Goal: Task Accomplishment & Management: Manage account settings

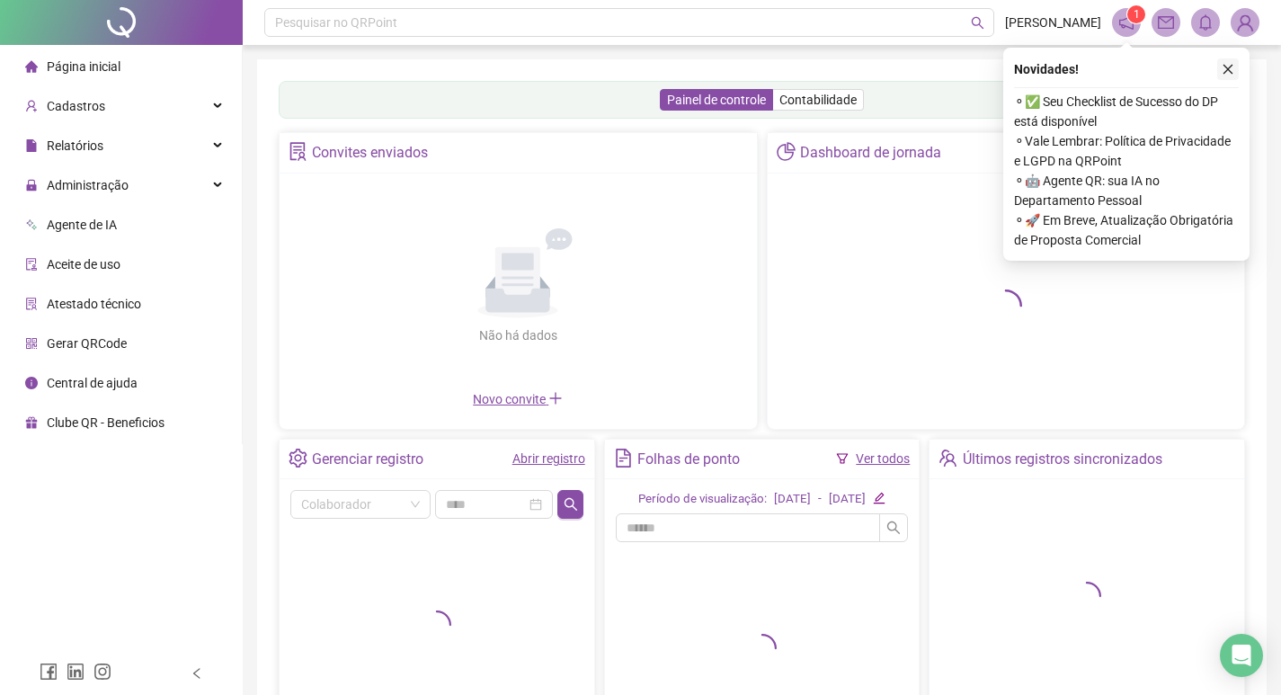
click at [1225, 73] on icon "close" at bounding box center [1228, 69] width 13 height 13
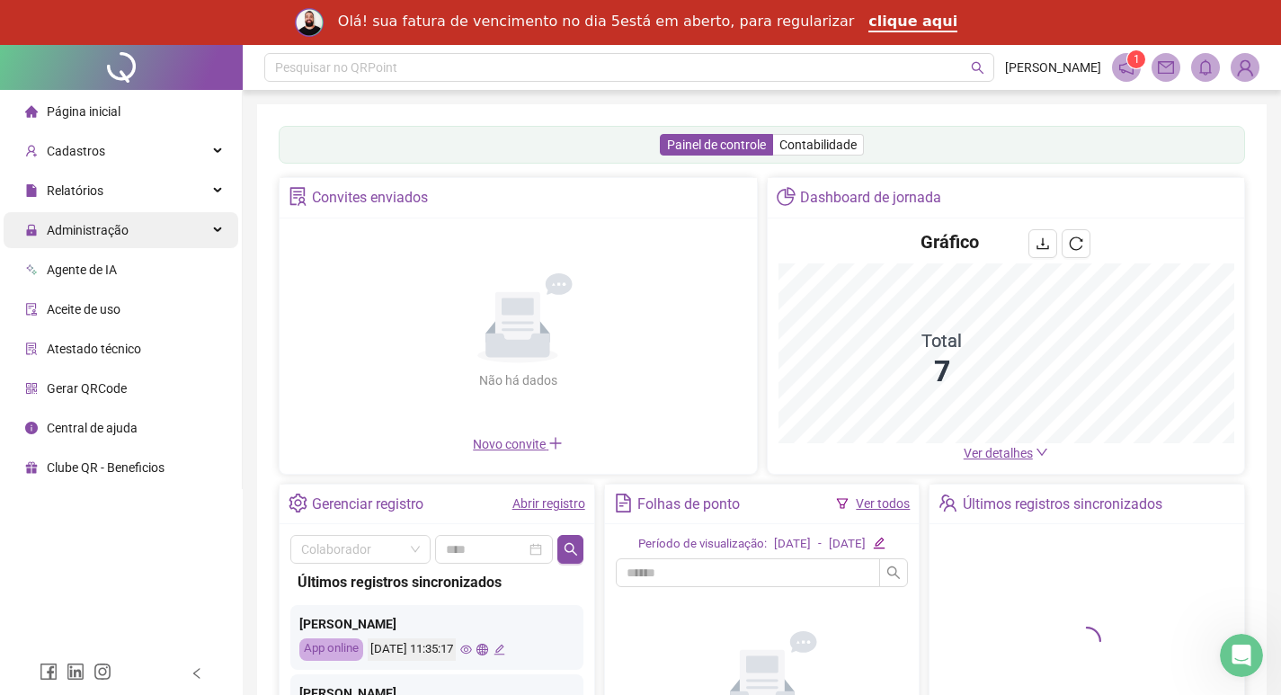
click at [153, 242] on div "Administração" at bounding box center [121, 230] width 235 height 36
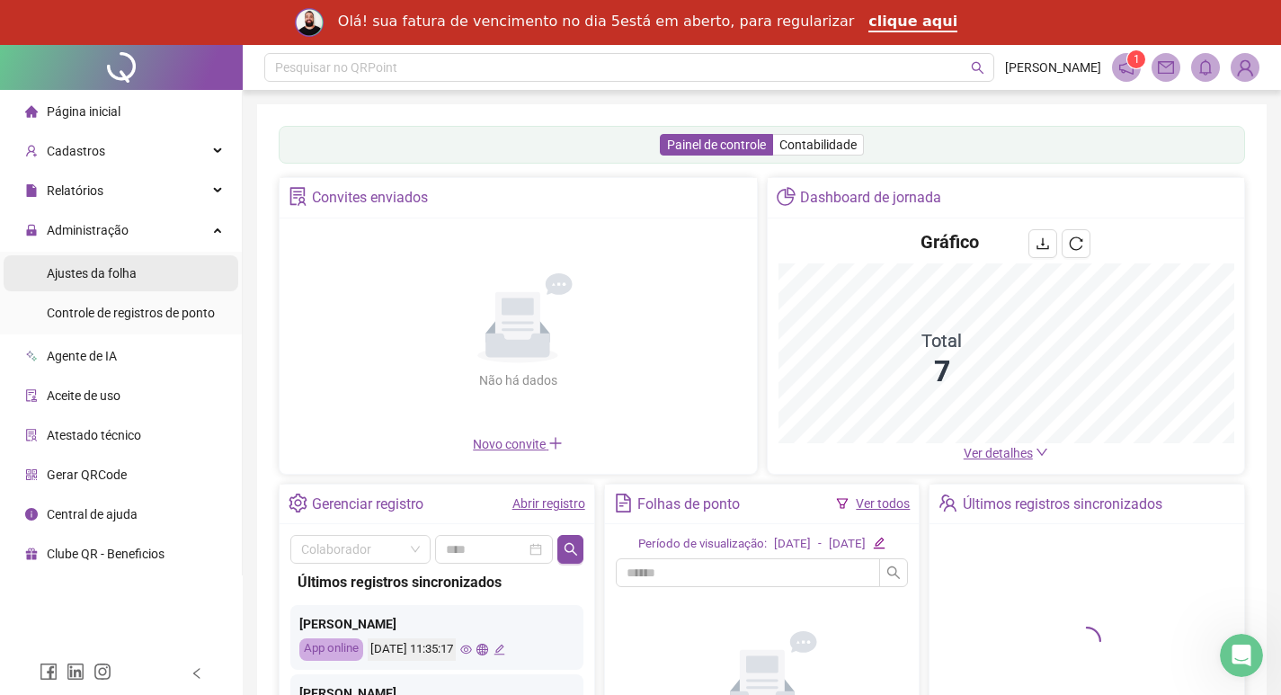
click at [192, 273] on li "Ajustes da folha" at bounding box center [121, 273] width 235 height 36
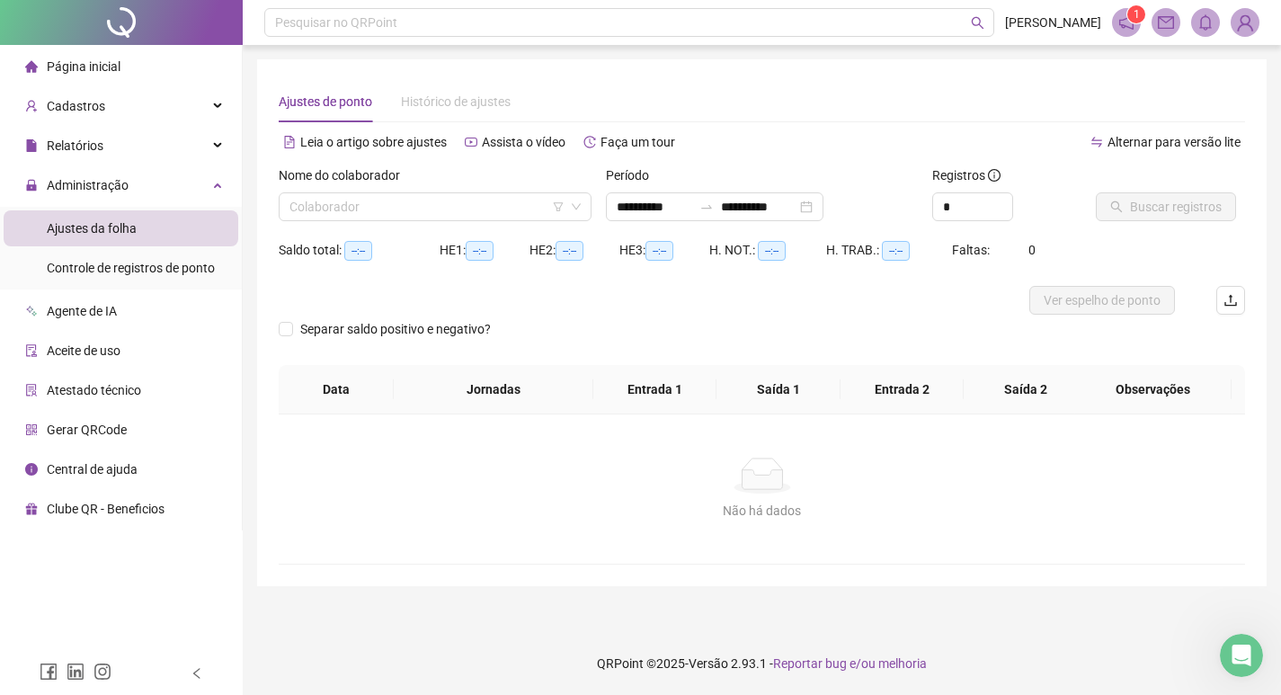
type input "**********"
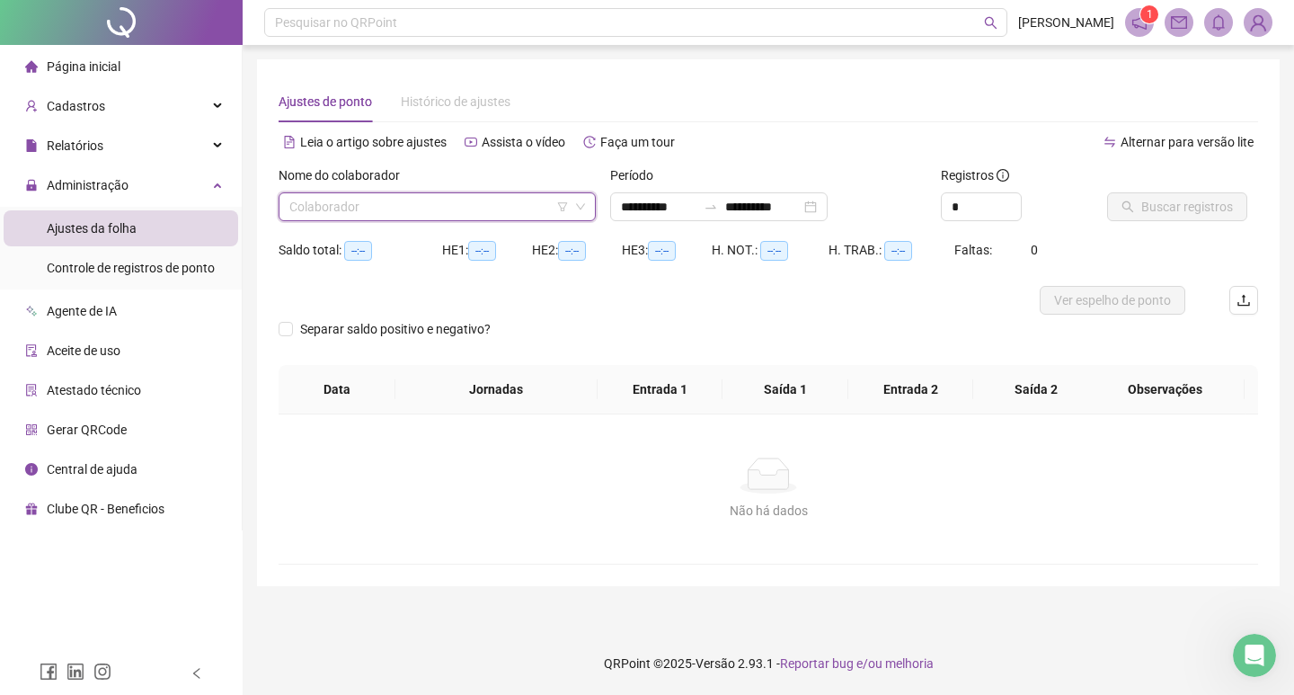
click at [439, 218] on input "search" at bounding box center [429, 206] width 280 height 27
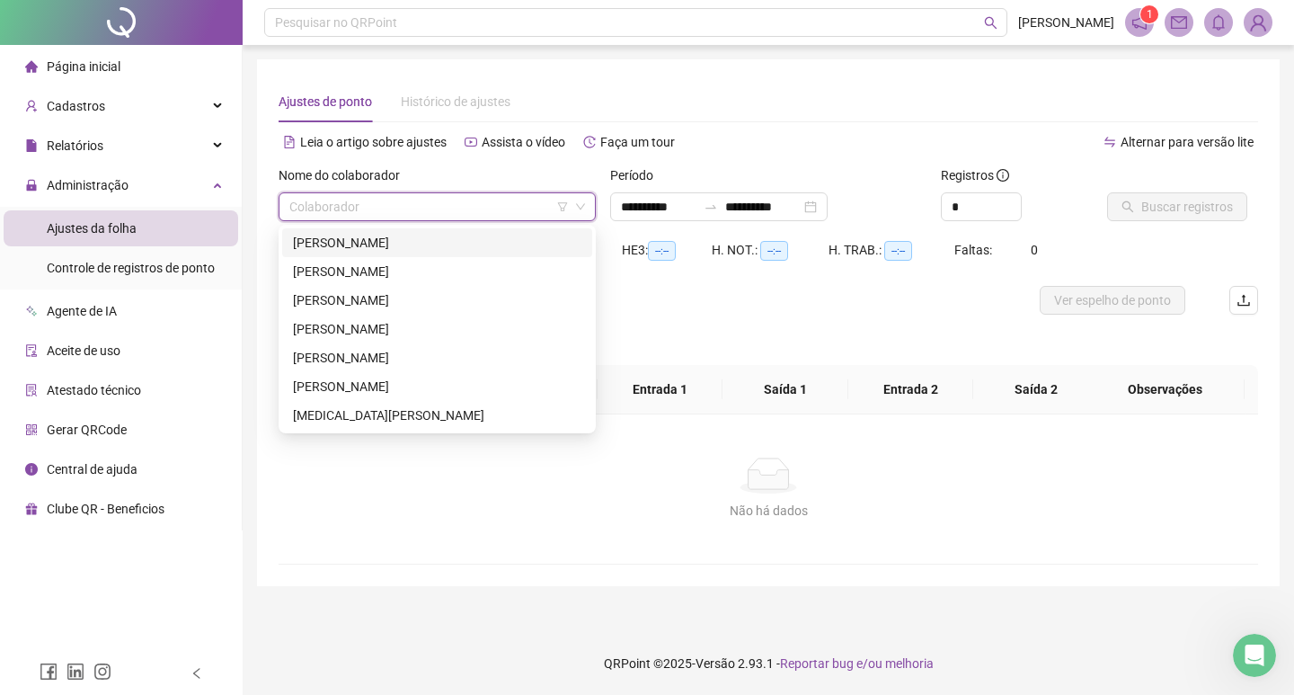
click at [398, 250] on div "[PERSON_NAME]" at bounding box center [437, 243] width 289 height 20
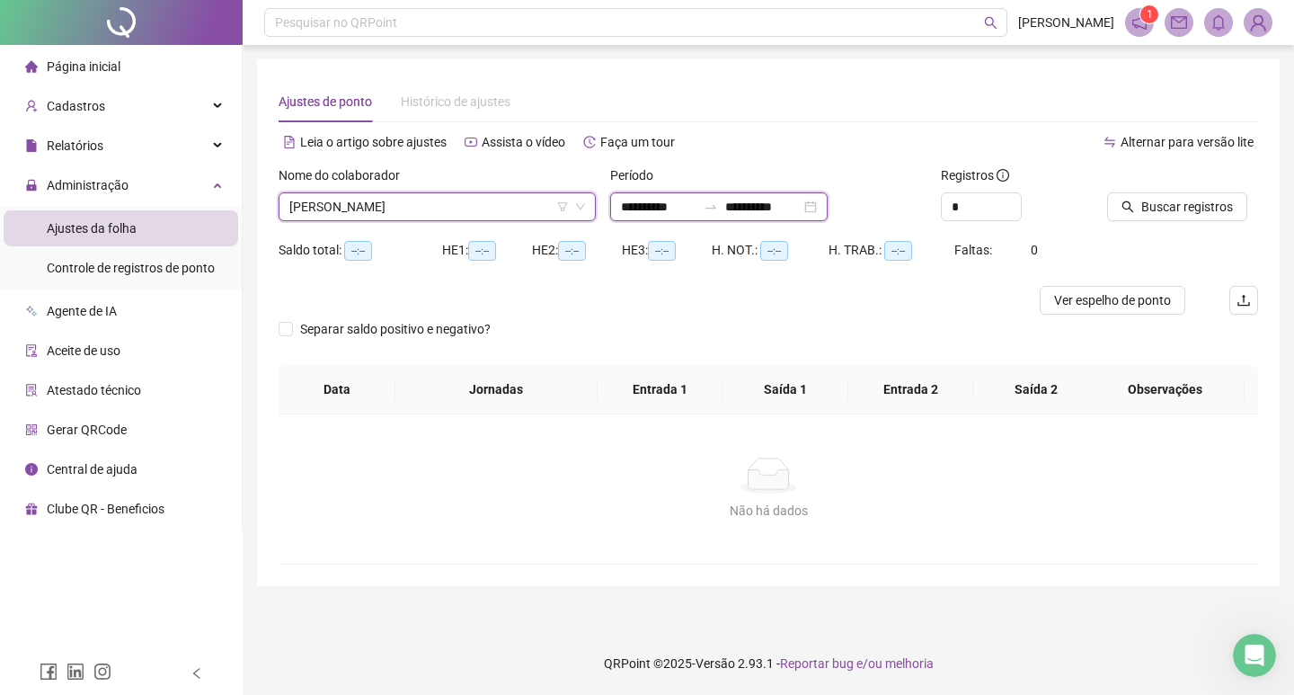
click at [671, 215] on input "**********" at bounding box center [659, 207] width 76 height 20
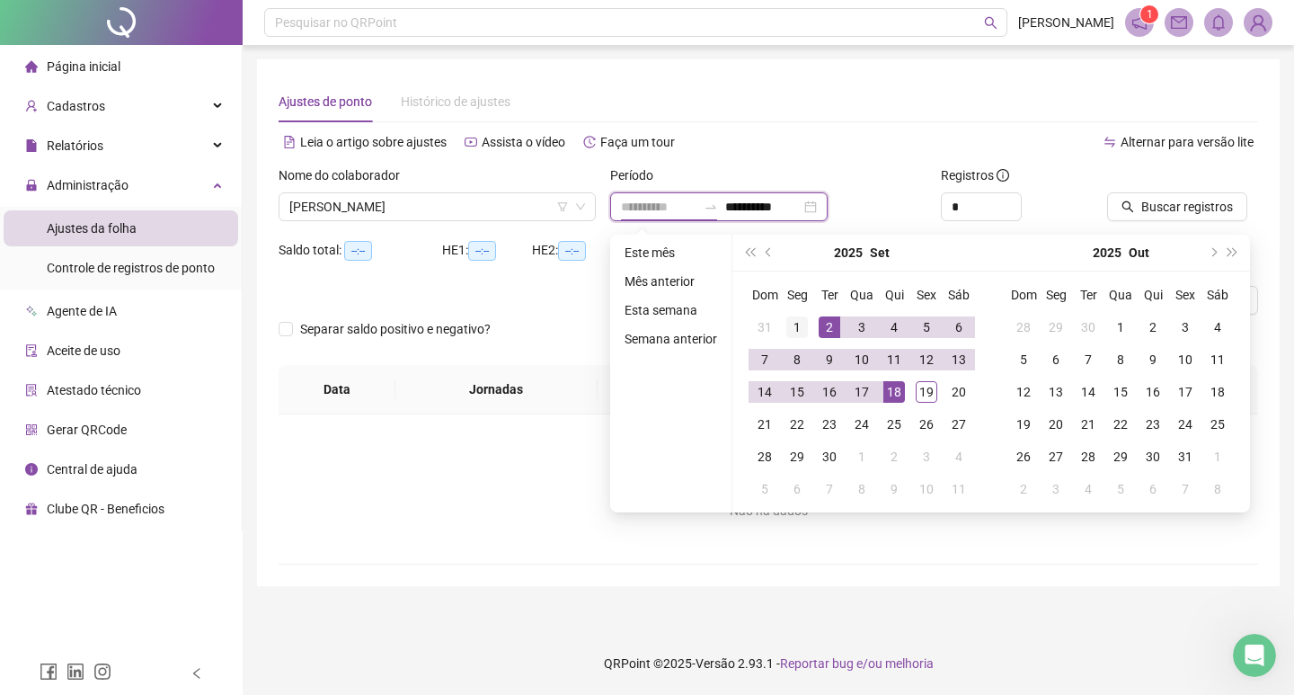
type input "**********"
click at [795, 331] on div "1" at bounding box center [798, 327] width 22 height 22
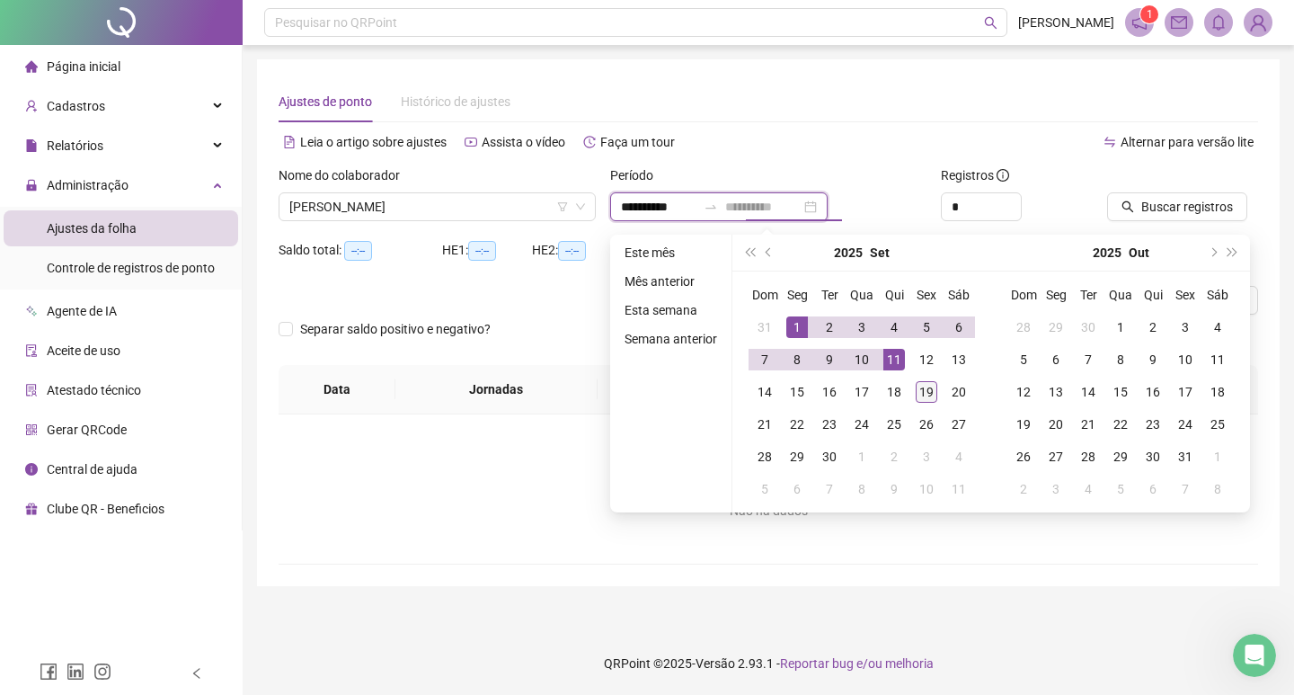
type input "**********"
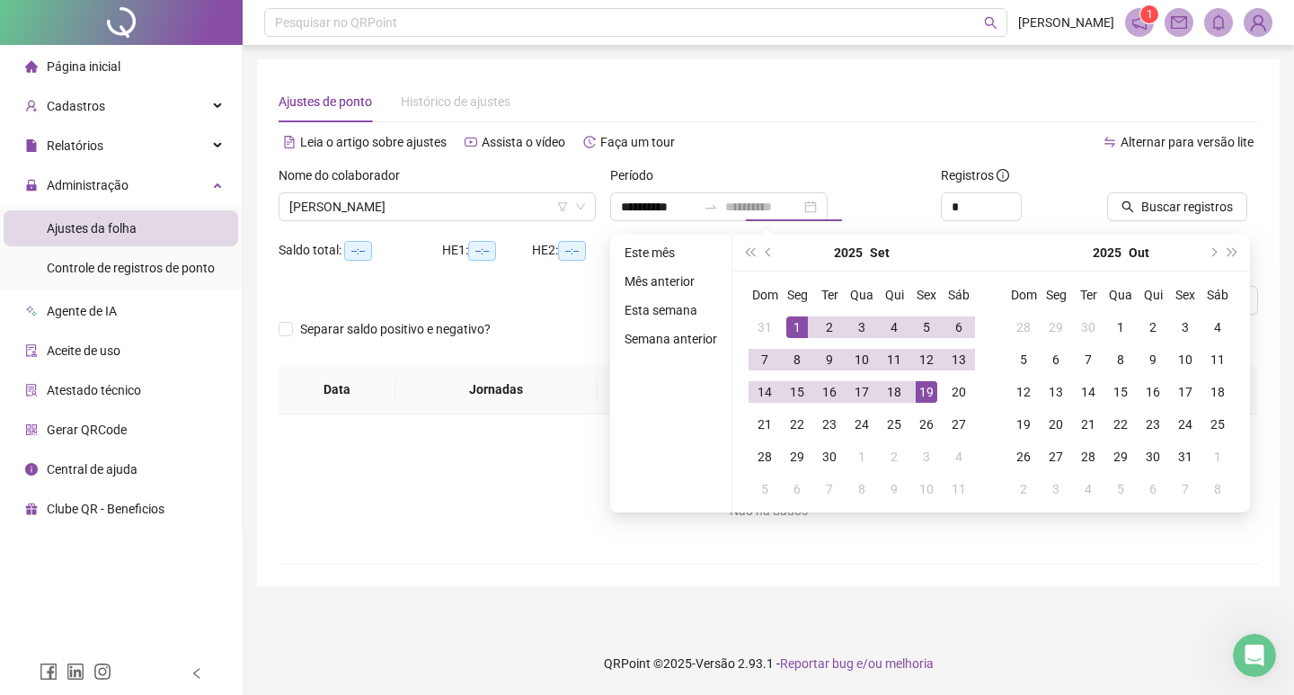
click at [937, 388] on td "19" at bounding box center [927, 392] width 32 height 32
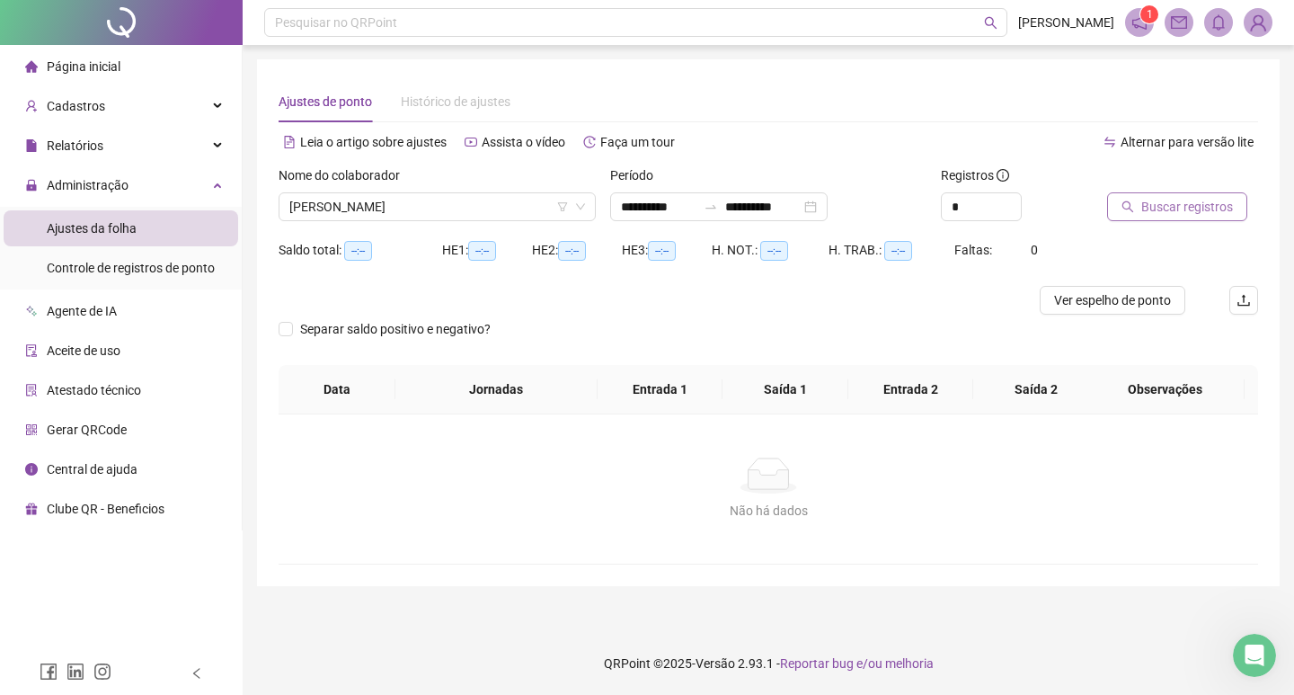
click at [1201, 202] on span "Buscar registros" at bounding box center [1188, 207] width 92 height 20
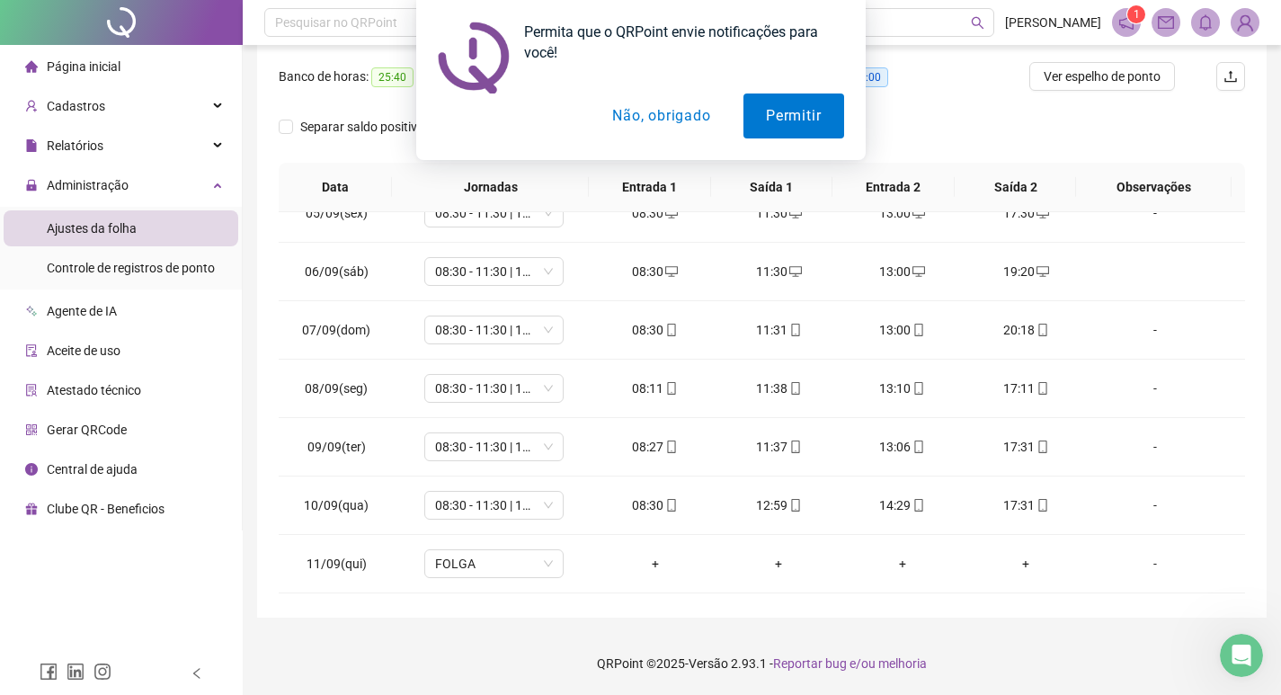
scroll to position [270, 0]
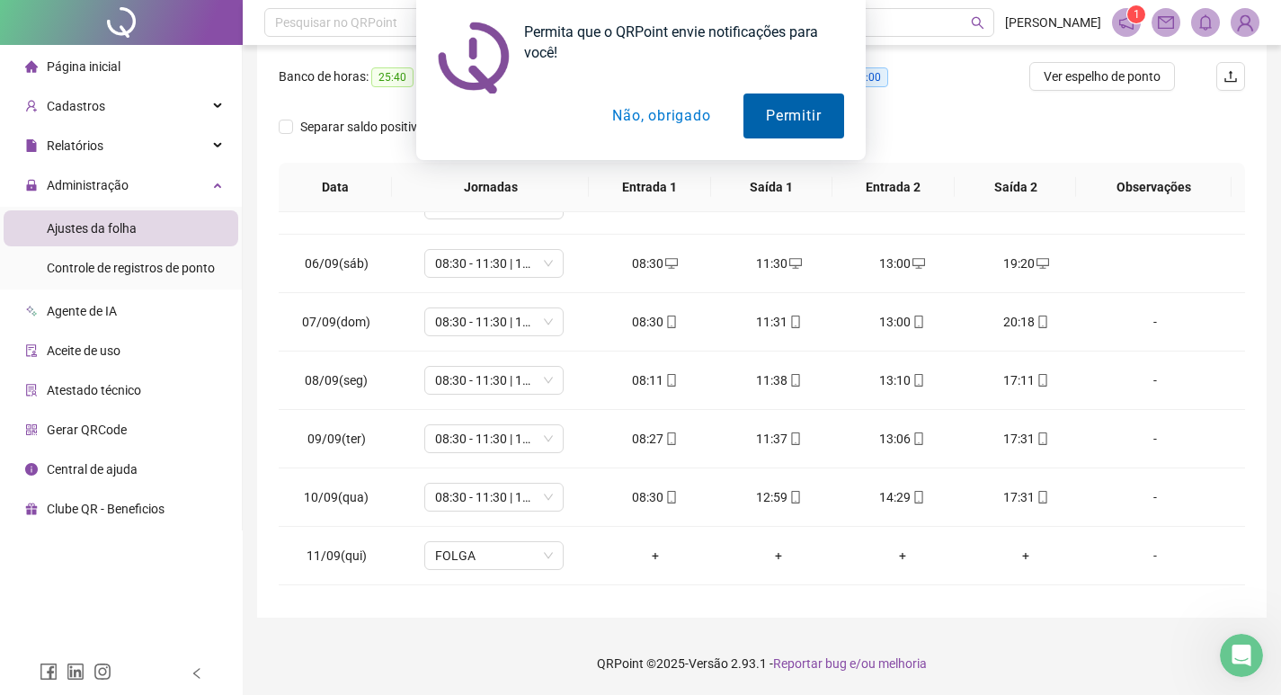
click at [771, 113] on button "Permitir" at bounding box center [793, 115] width 100 height 45
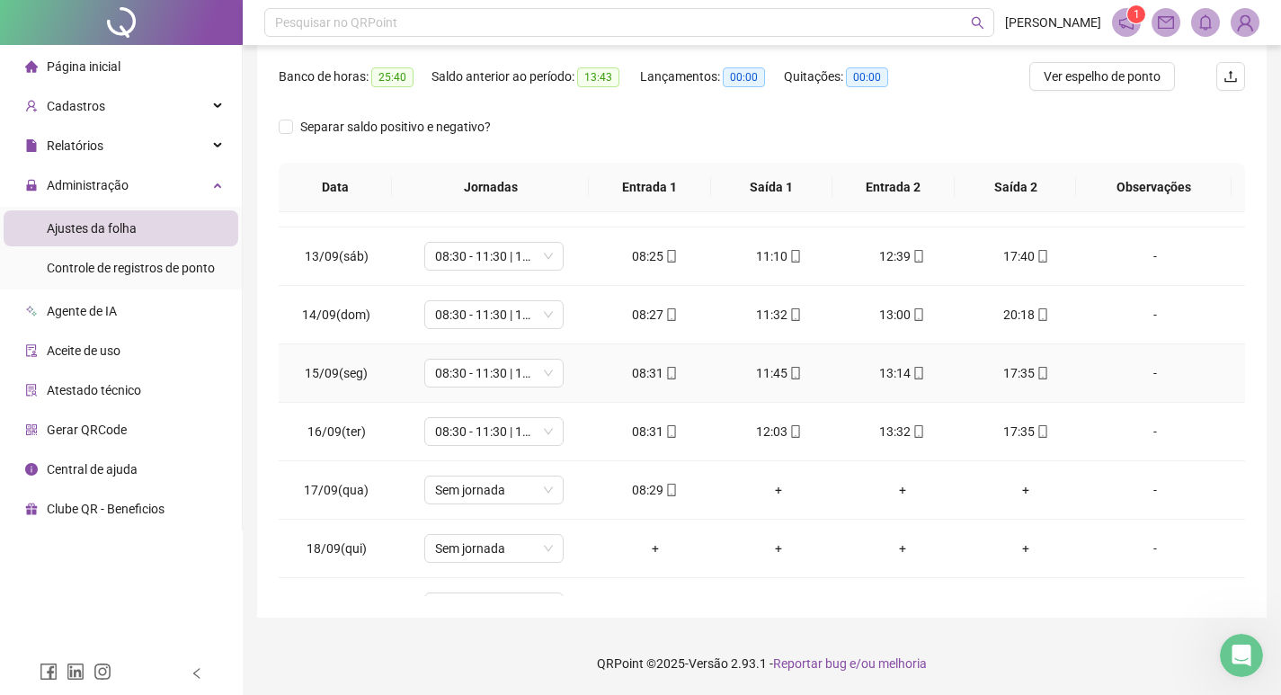
scroll to position [726, 0]
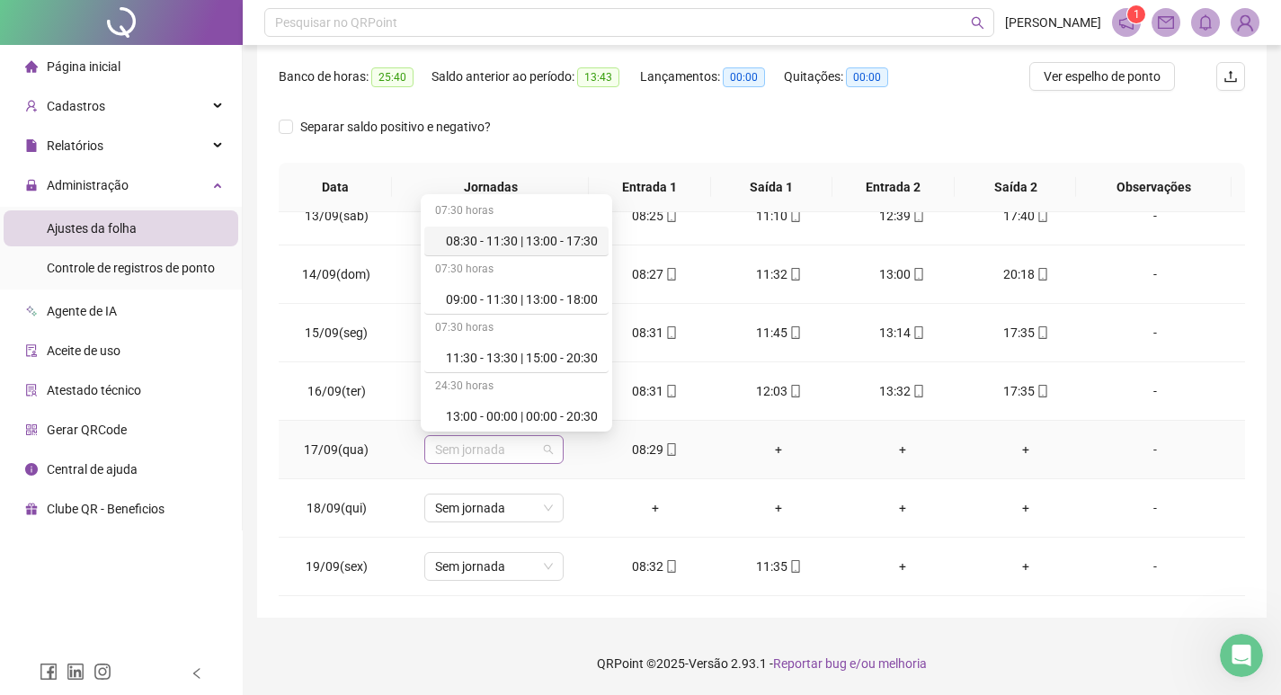
click at [495, 442] on span "Sem jornada" at bounding box center [494, 449] width 118 height 27
click at [493, 236] on div "08:30 - 11:30 | 13:00 - 17:30" at bounding box center [522, 241] width 152 height 20
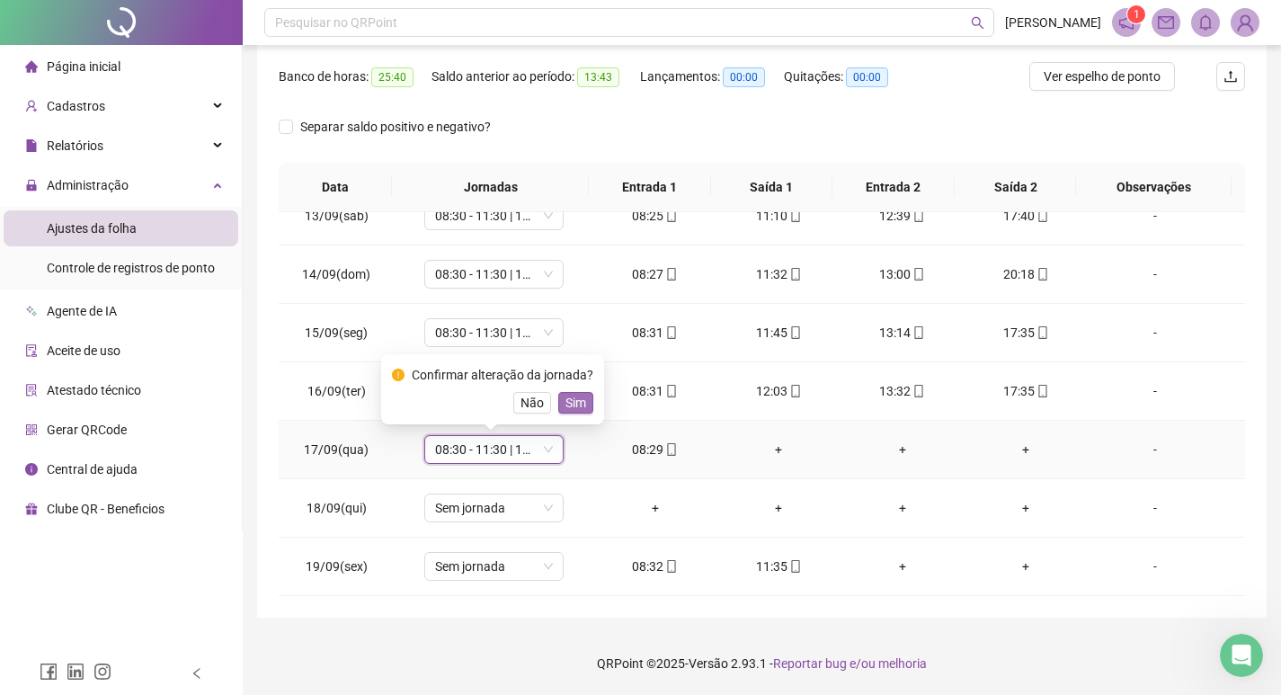
click at [578, 412] on span "Sim" at bounding box center [575, 403] width 21 height 20
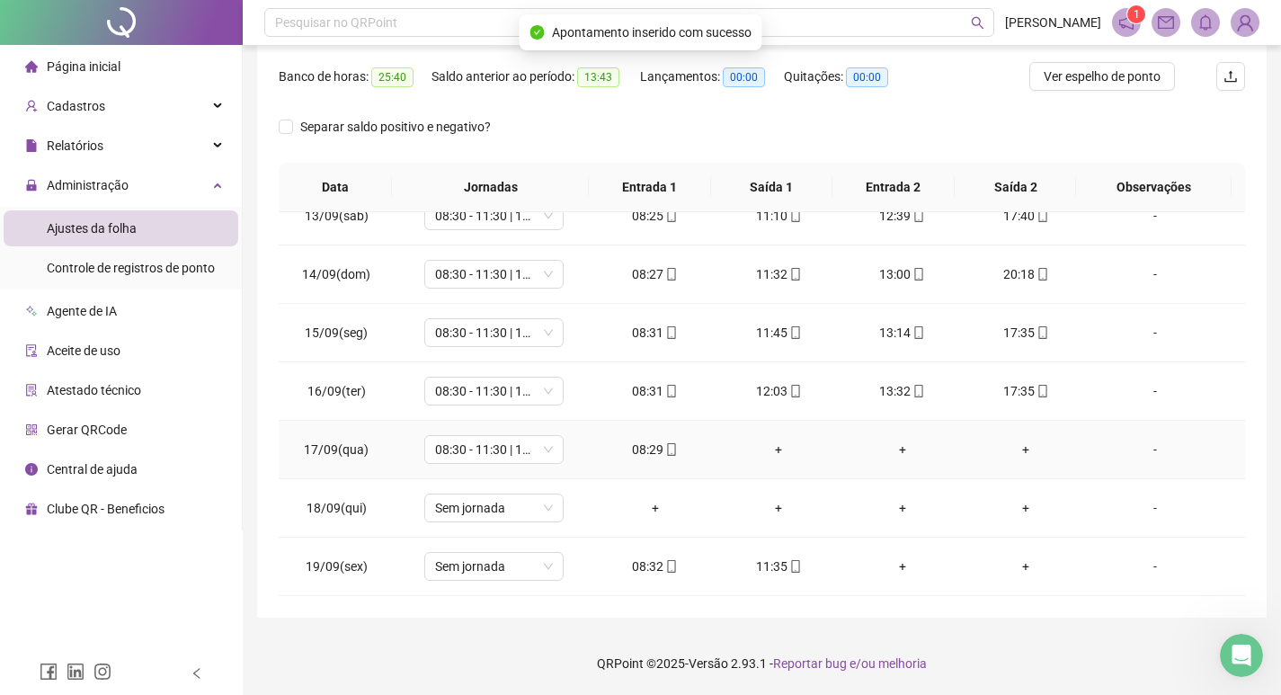
click at [773, 448] on div "+" at bounding box center [778, 450] width 95 height 20
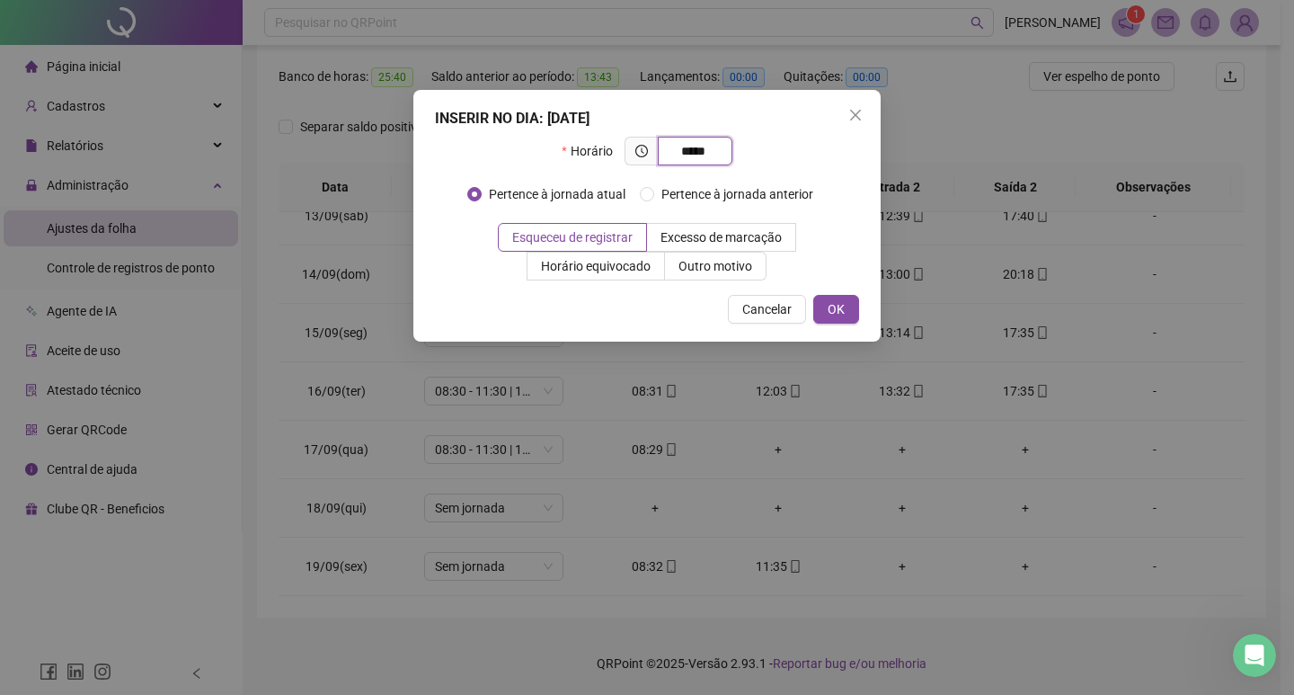
type input "*****"
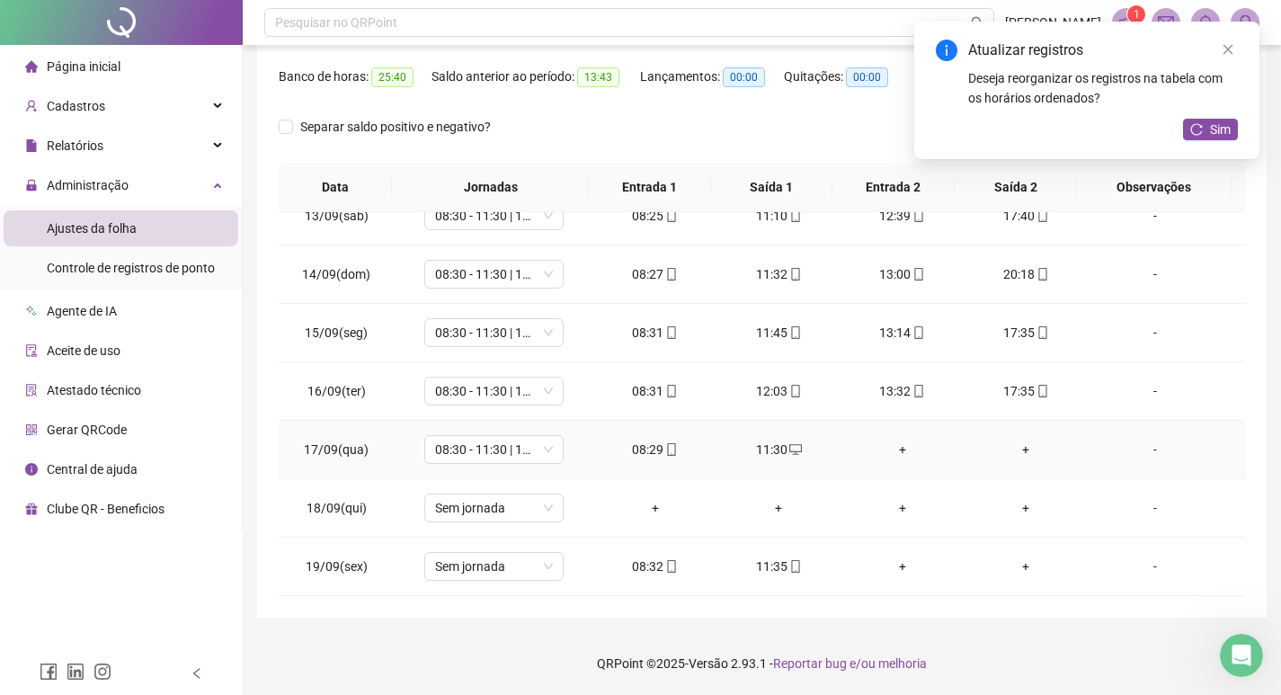
click at [890, 446] on div "+" at bounding box center [902, 450] width 95 height 20
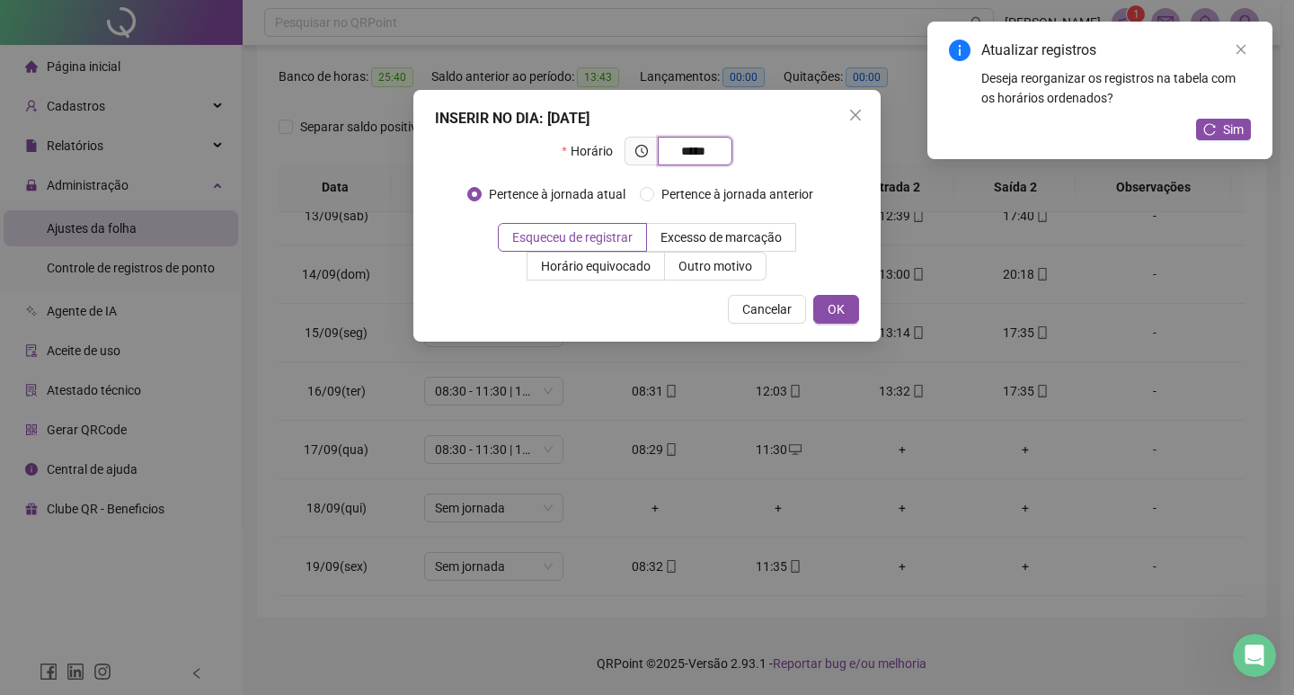
type input "*****"
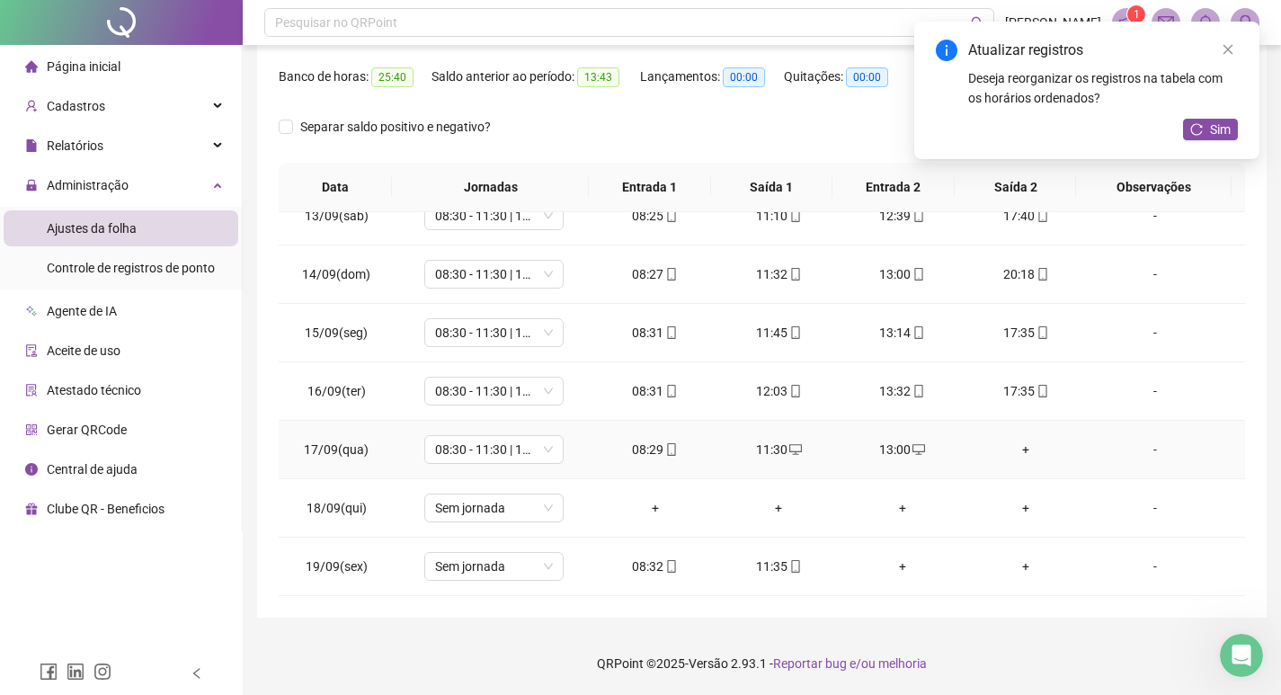
click at [1009, 445] on div "+" at bounding box center [1026, 450] width 95 height 20
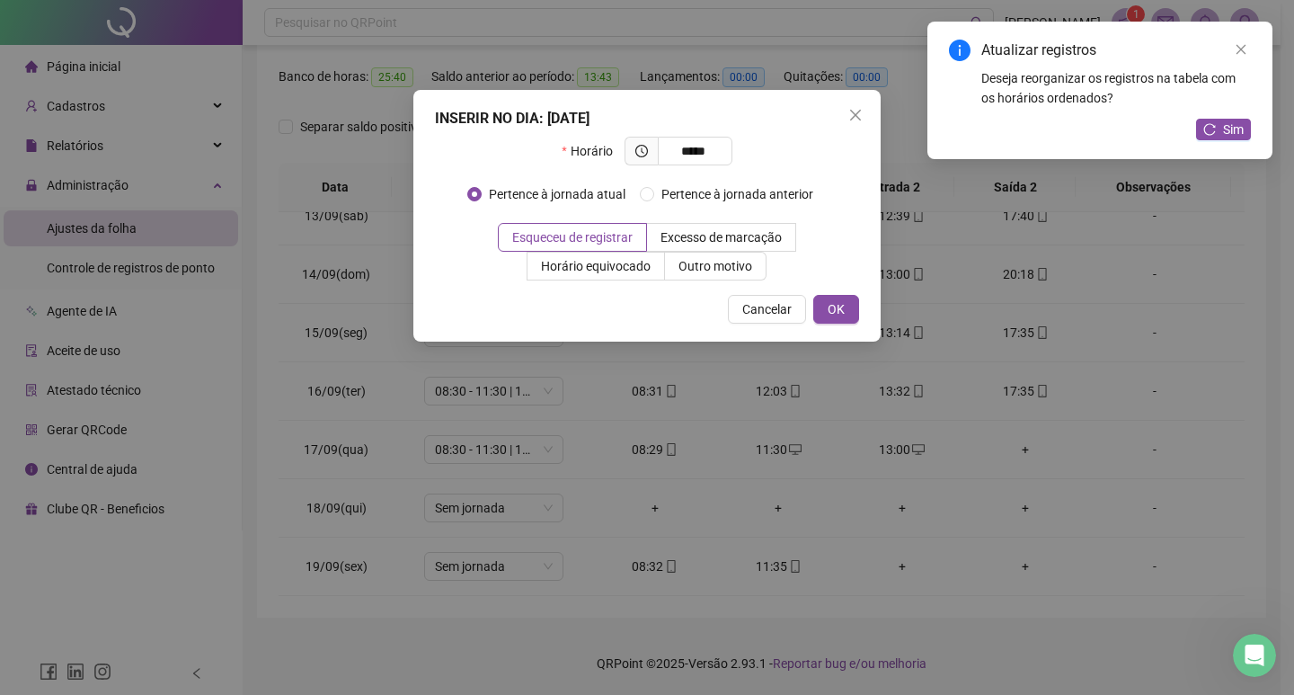
type input "*****"
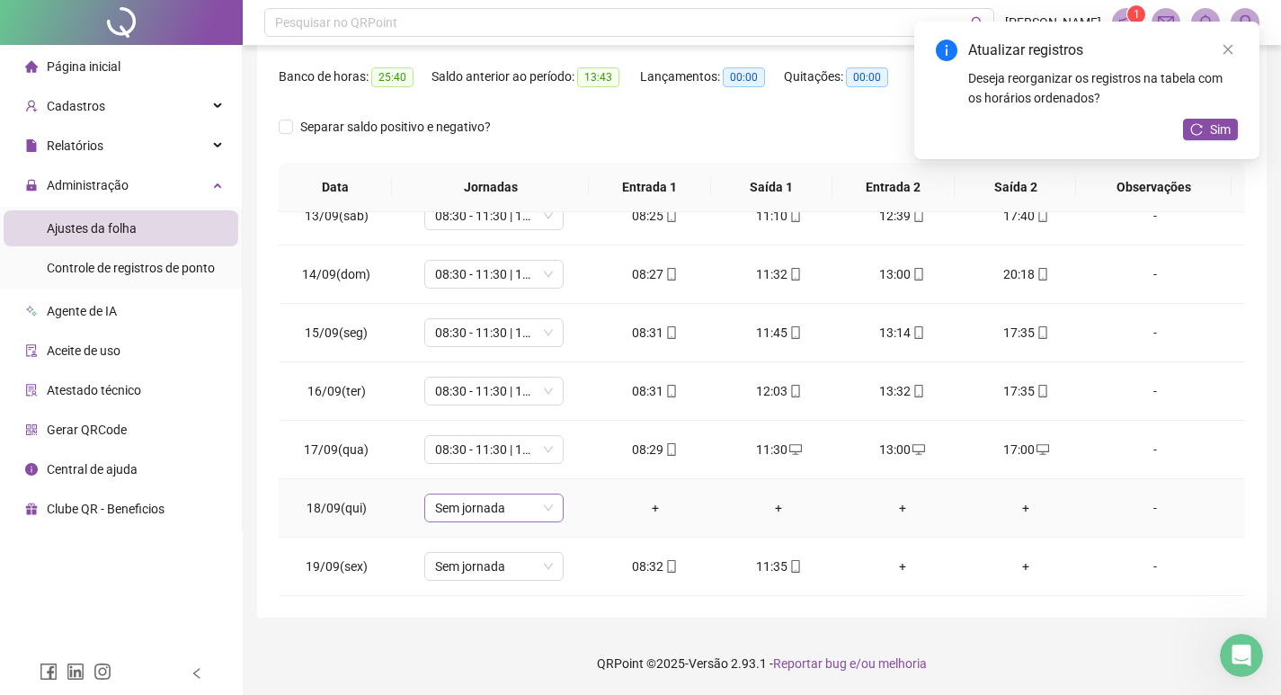
drag, startPoint x: 515, startPoint y: 516, endPoint x: 522, endPoint y: 498, distance: 19.4
click at [515, 515] on span "Sem jornada" at bounding box center [494, 507] width 118 height 27
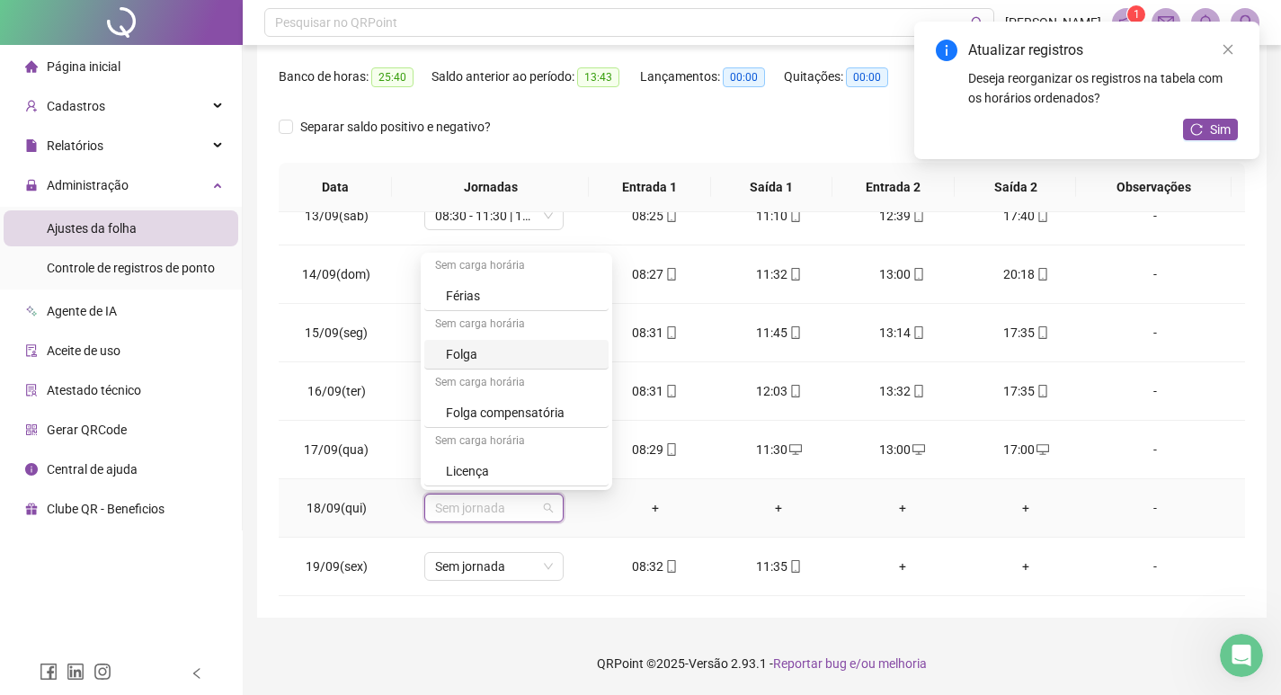
click at [520, 350] on div "Folga" at bounding box center [522, 354] width 152 height 20
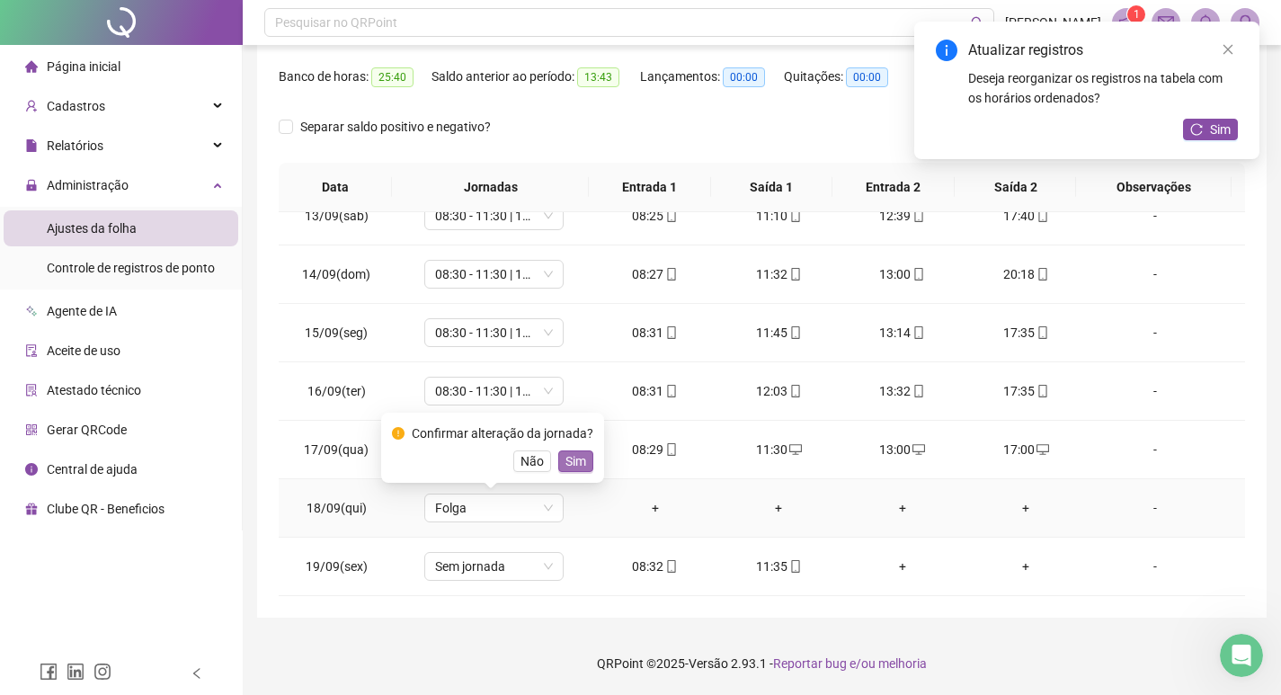
click at [583, 458] on button "Sim" at bounding box center [575, 461] width 35 height 22
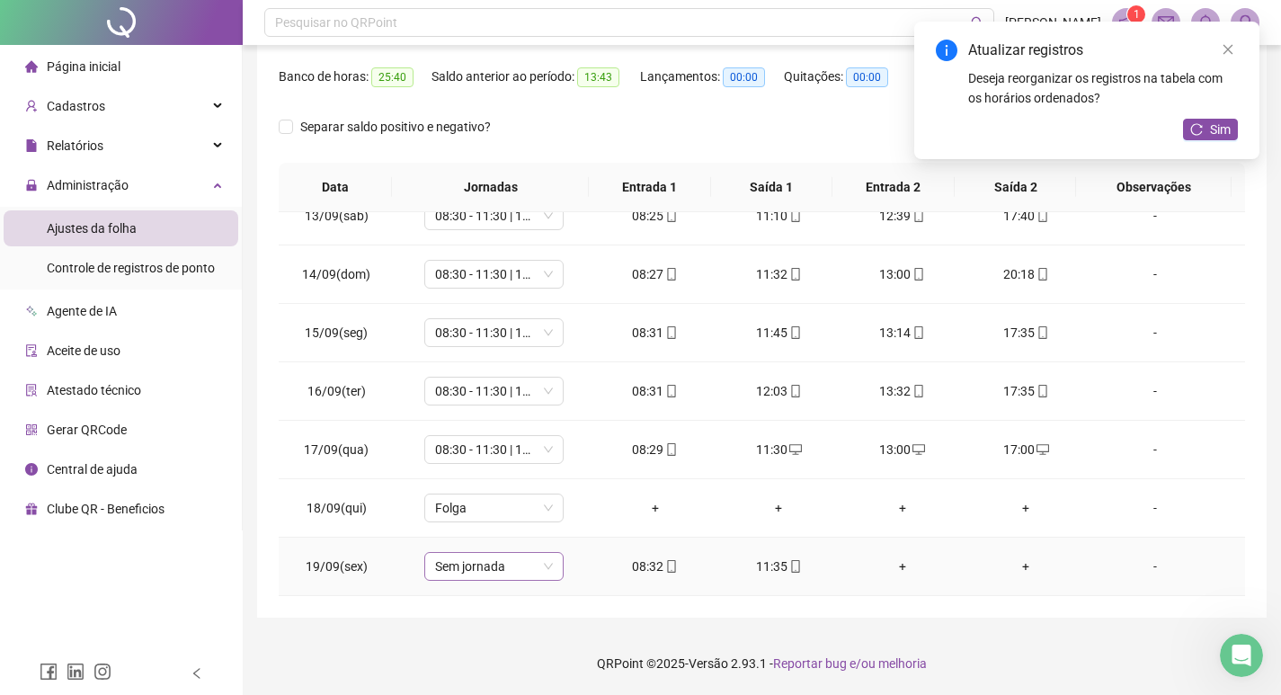
click at [480, 565] on span "Sem jornada" at bounding box center [494, 566] width 118 height 27
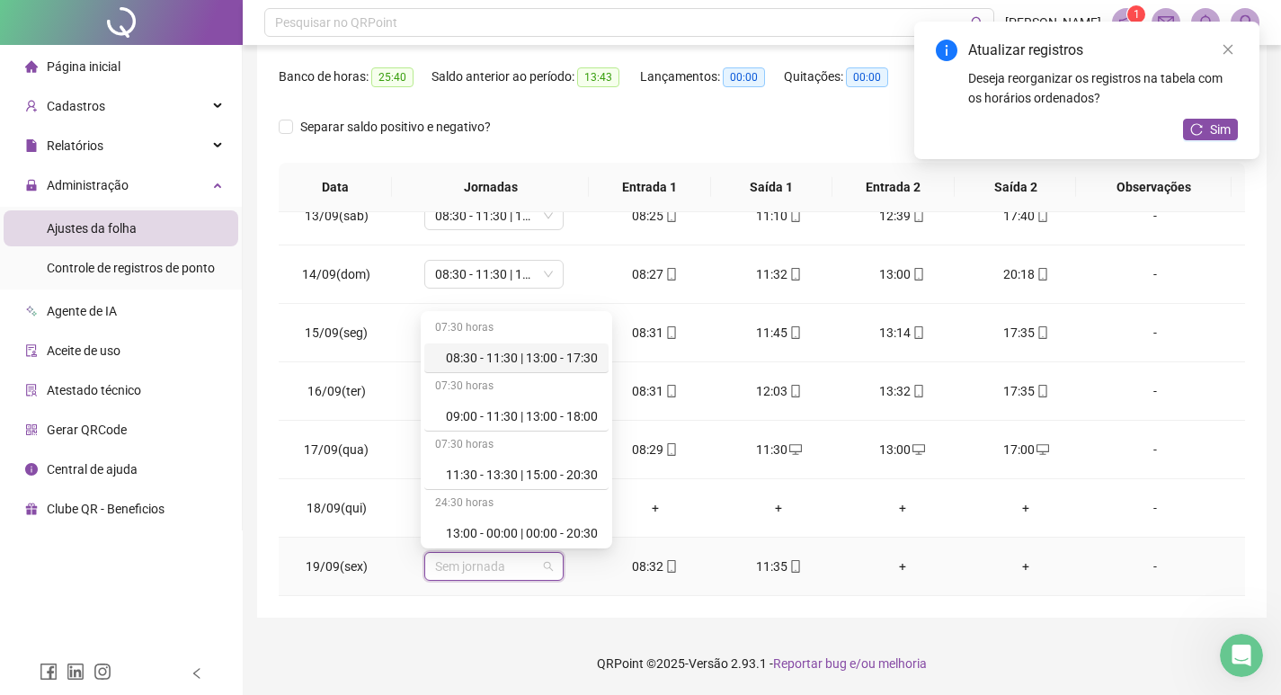
click at [532, 362] on div "08:30 - 11:30 | 13:00 - 17:30" at bounding box center [522, 358] width 152 height 20
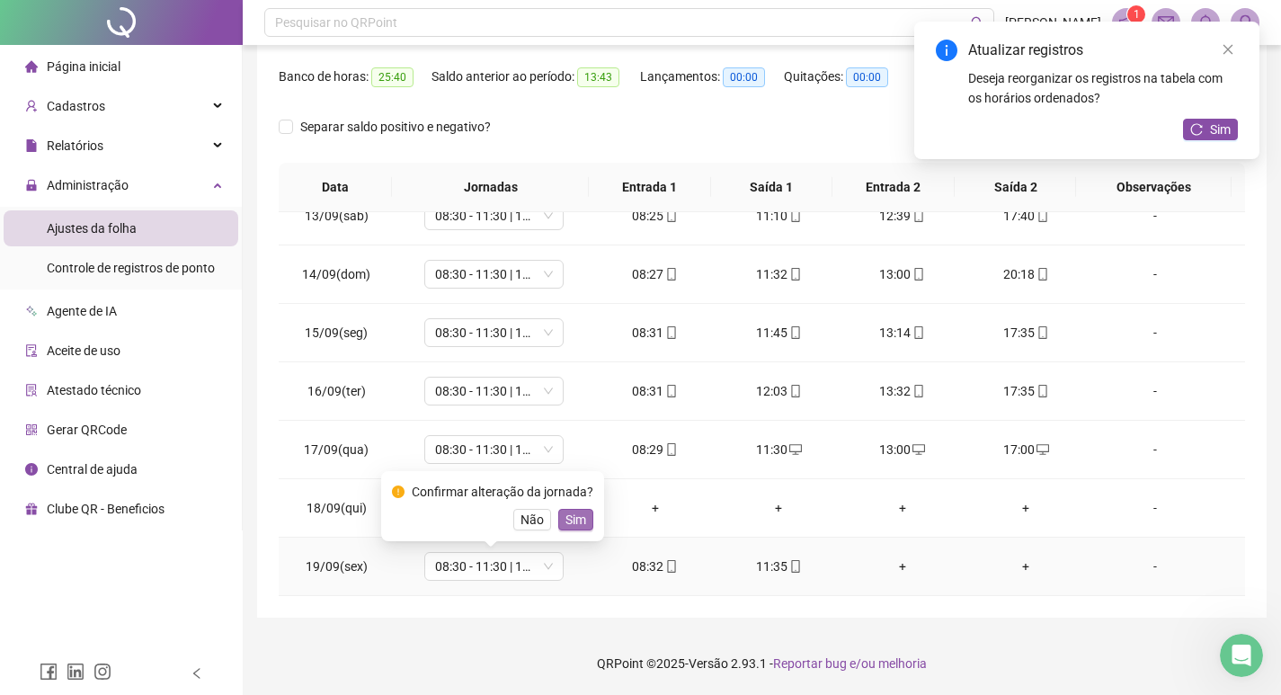
click at [578, 521] on span "Sim" at bounding box center [575, 520] width 21 height 20
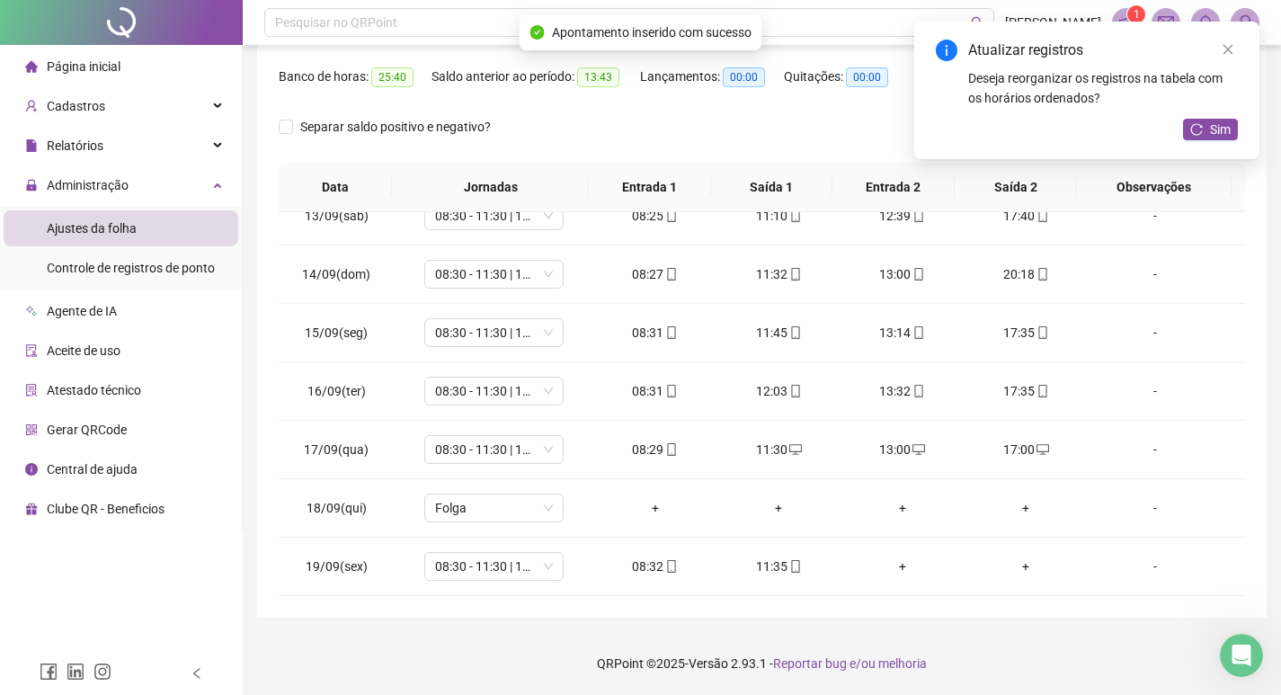
click at [1216, 118] on div "Atualizar registros Deseja reorganizar os registros na tabela com os horários o…" at bounding box center [1086, 91] width 345 height 138
click at [1211, 122] on span "Sim" at bounding box center [1220, 130] width 21 height 20
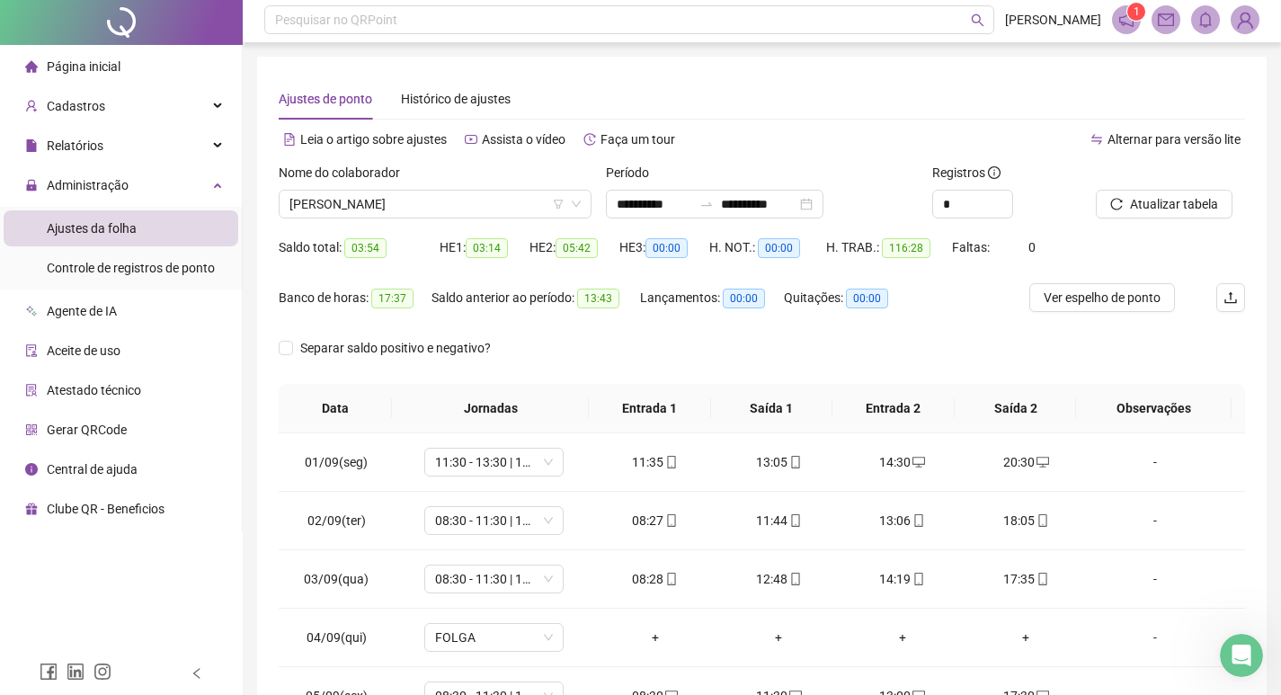
scroll to position [0, 0]
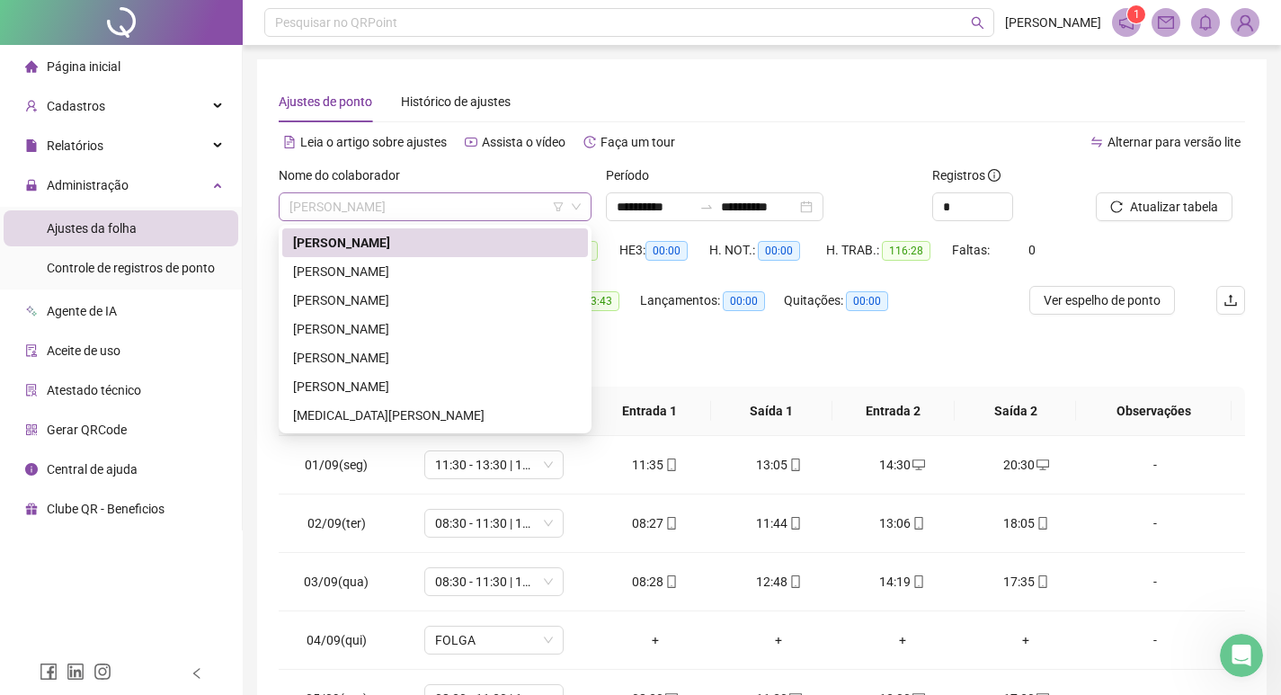
click at [511, 209] on span "[PERSON_NAME]" at bounding box center [434, 206] width 291 height 27
drag, startPoint x: 444, startPoint y: 268, endPoint x: 479, endPoint y: 262, distance: 35.5
click at [445, 268] on div "[PERSON_NAME]" at bounding box center [435, 272] width 284 height 20
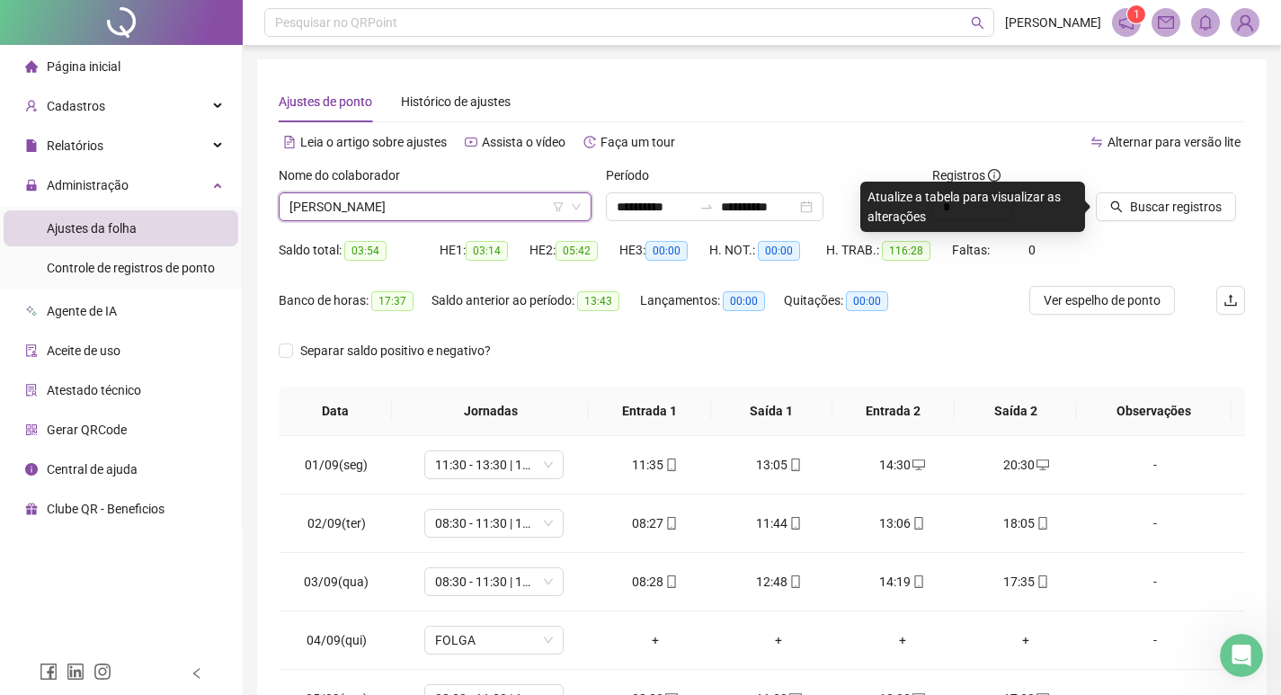
click at [1160, 191] on div at bounding box center [1148, 178] width 104 height 27
click at [1156, 202] on span "Buscar registros" at bounding box center [1176, 207] width 92 height 20
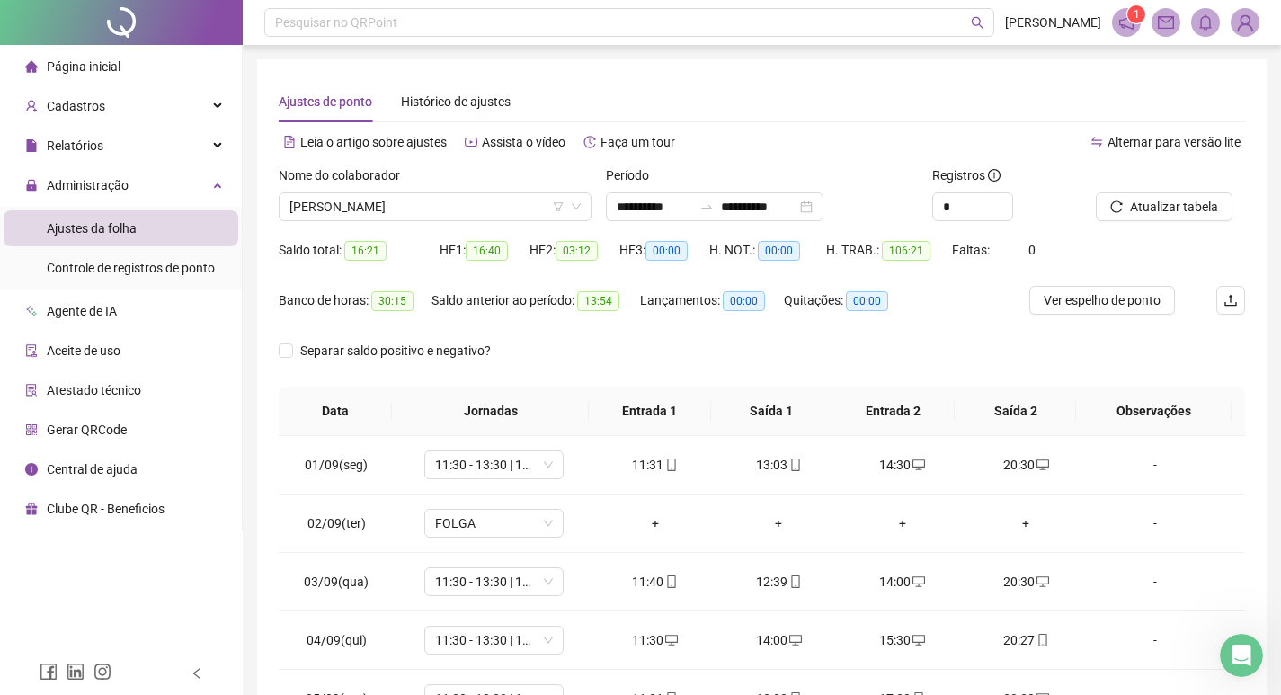
drag, startPoint x: 1185, startPoint y: 235, endPoint x: 1253, endPoint y: 248, distance: 69.6
click at [1188, 235] on div "Atualizar tabela" at bounding box center [1171, 200] width 164 height 70
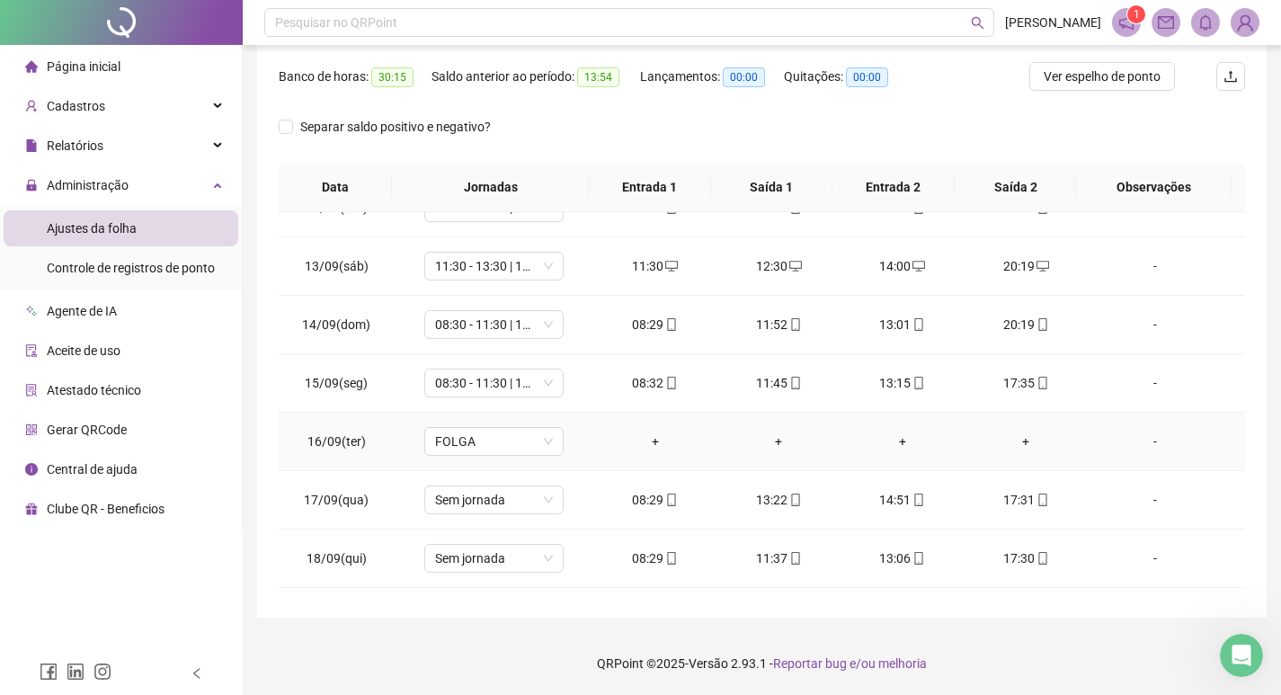
scroll to position [719, 0]
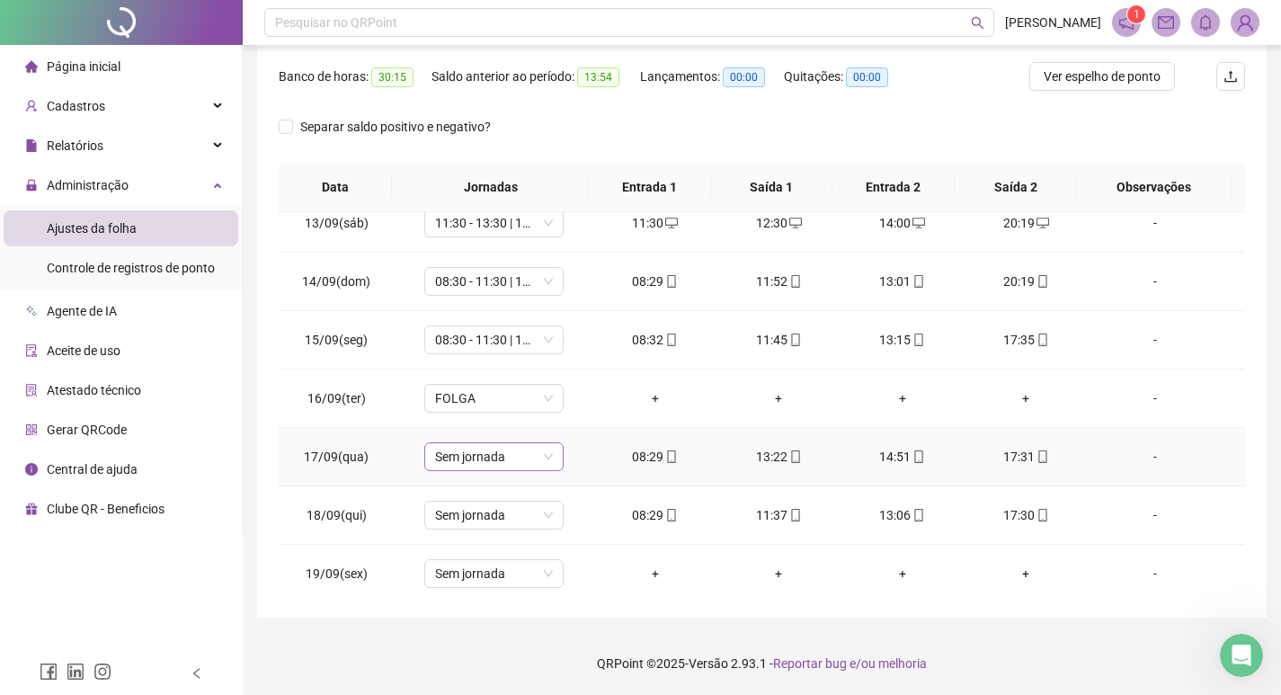
click at [484, 456] on span "Sem jornada" at bounding box center [494, 456] width 118 height 27
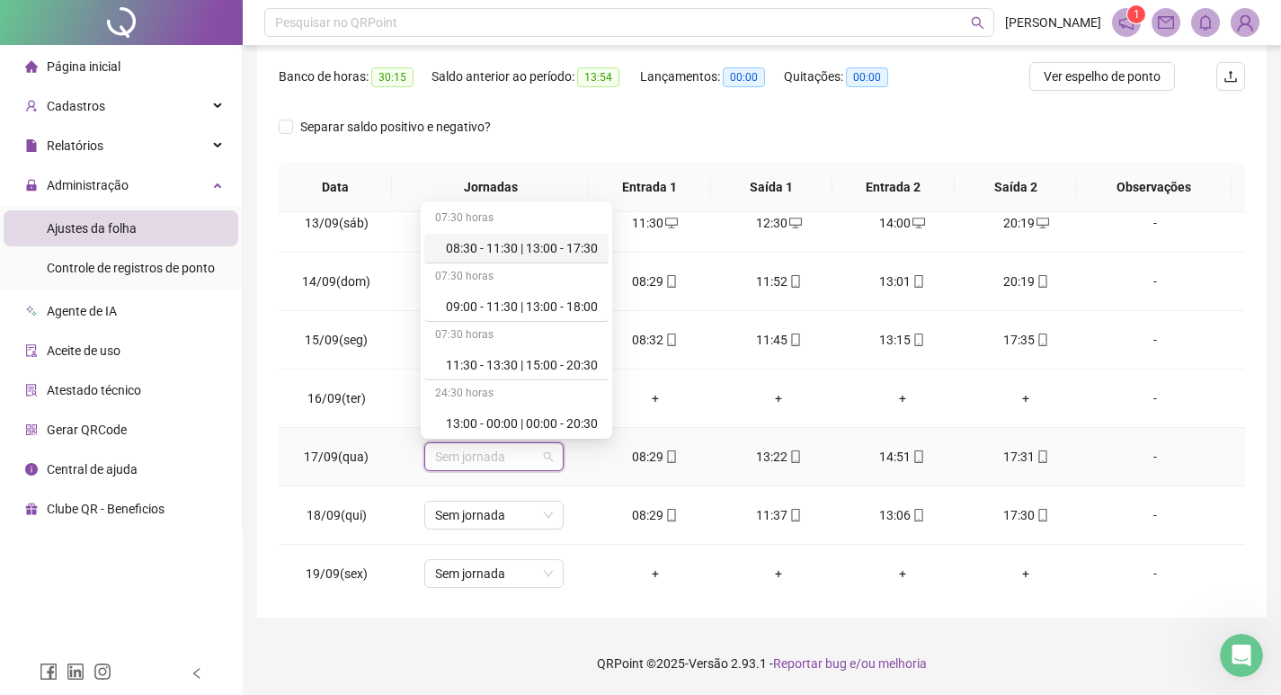
click at [541, 255] on div "08:30 - 11:30 | 13:00 - 17:30" at bounding box center [522, 248] width 152 height 20
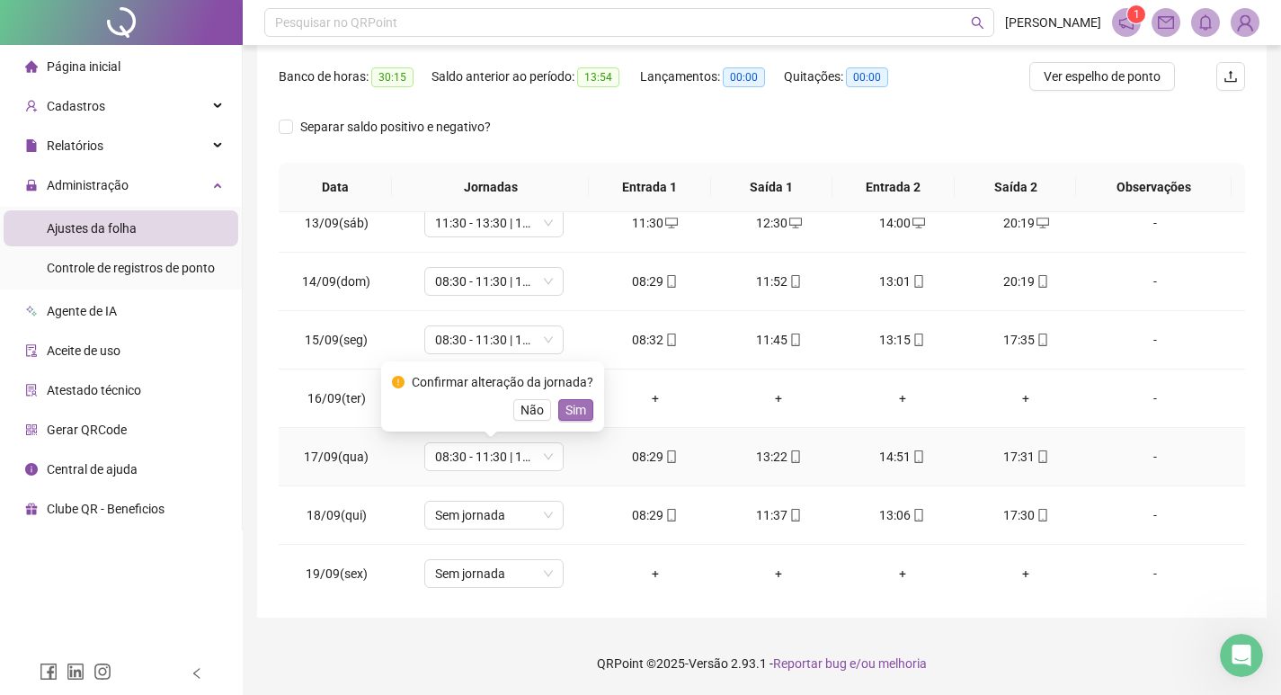
click at [569, 415] on span "Sim" at bounding box center [575, 410] width 21 height 20
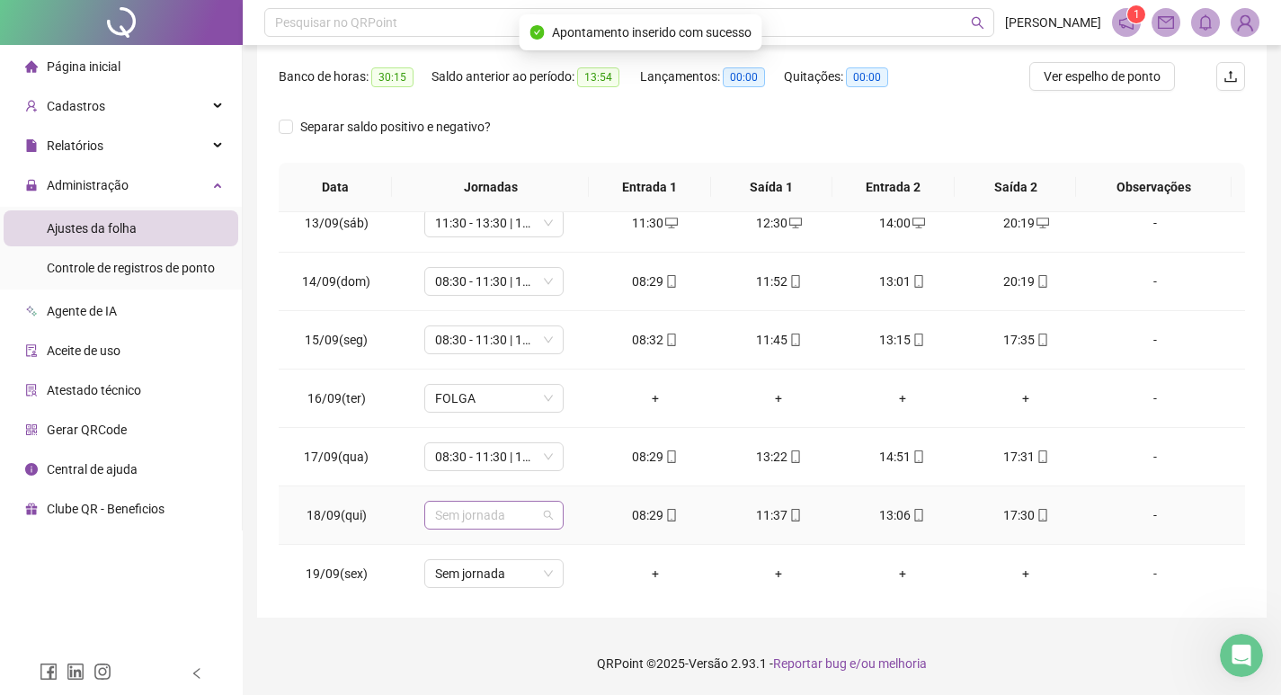
click at [491, 505] on span "Sem jornada" at bounding box center [494, 515] width 118 height 27
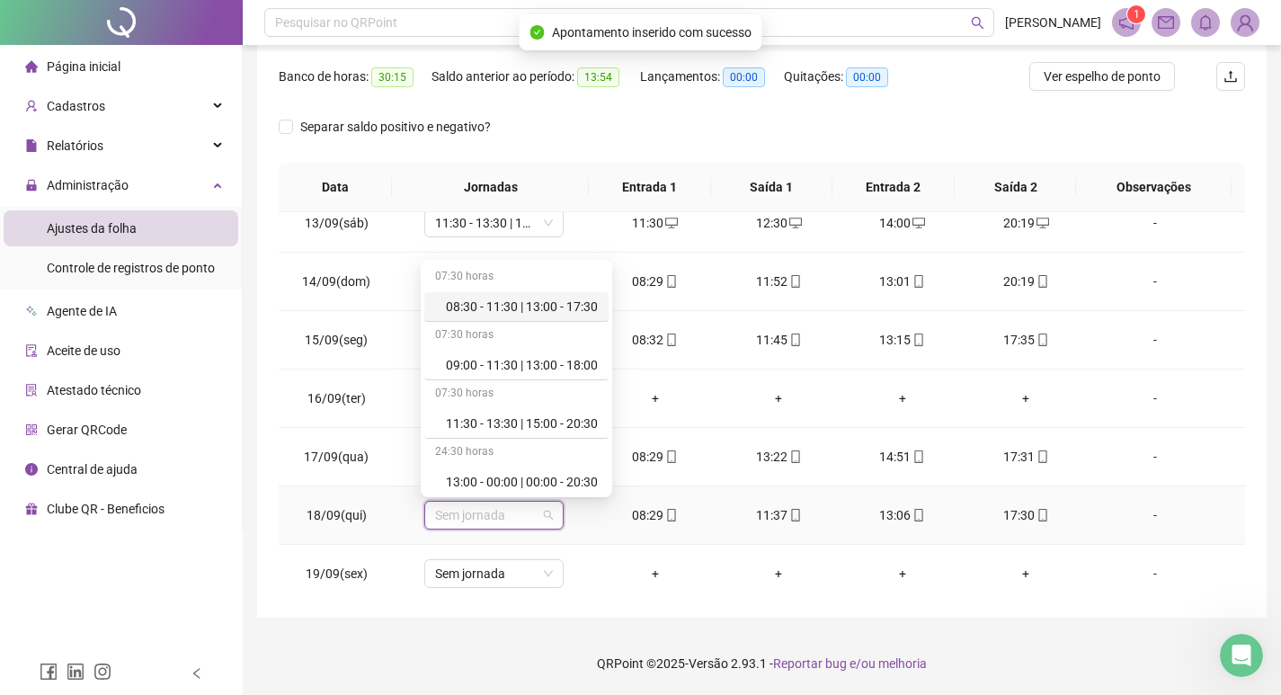
click at [555, 289] on div "07:30 horas" at bounding box center [516, 277] width 184 height 29
click at [551, 303] on div "08:30 - 11:30 | 13:00 - 17:30" at bounding box center [522, 307] width 152 height 20
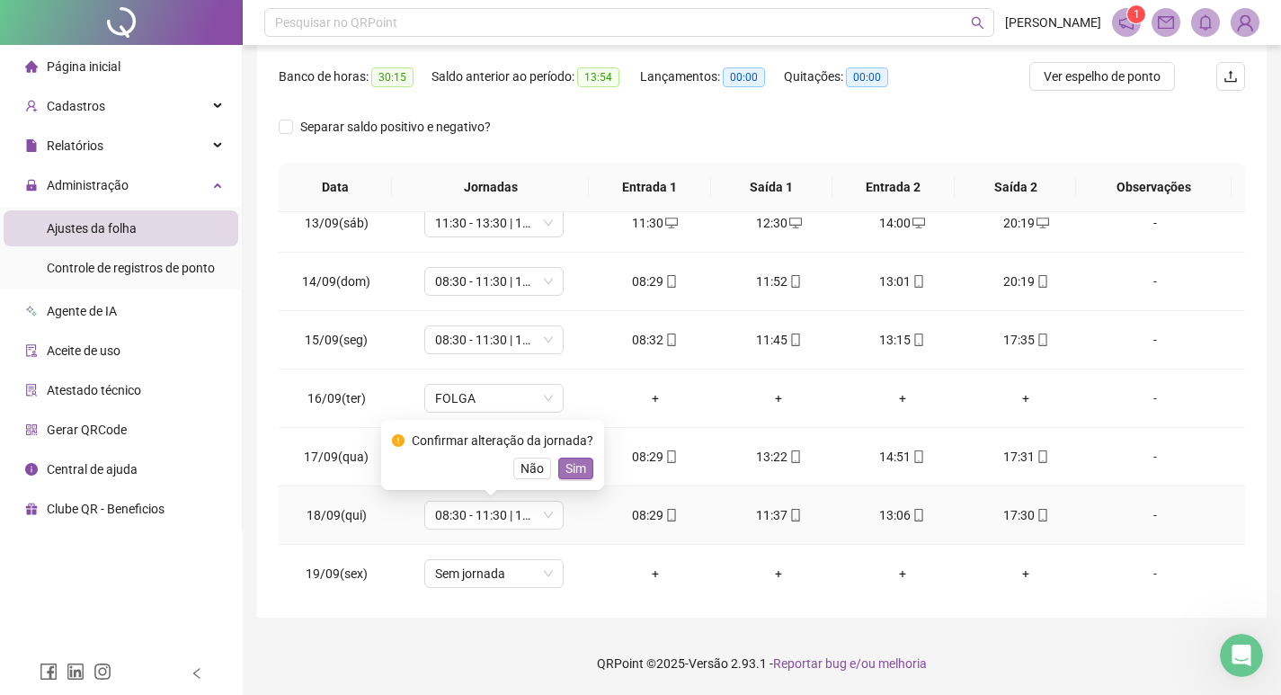
click at [572, 465] on span "Sim" at bounding box center [575, 468] width 21 height 20
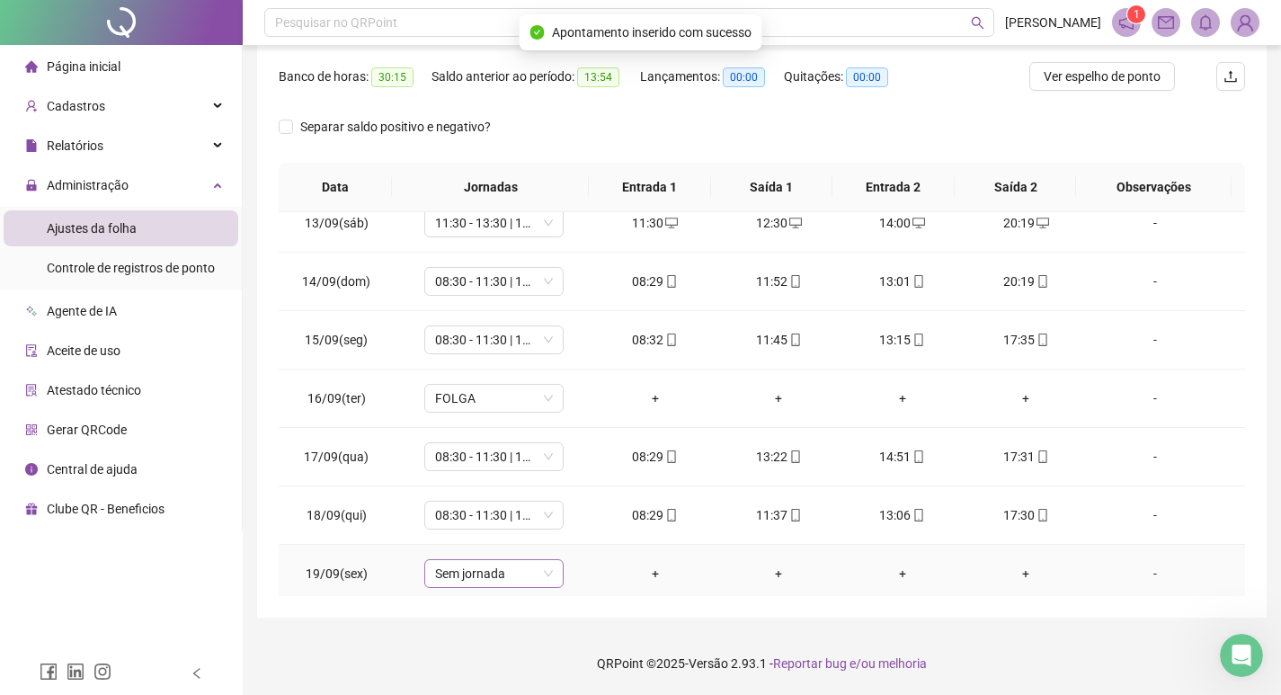
click at [492, 571] on span "Sem jornada" at bounding box center [494, 573] width 118 height 27
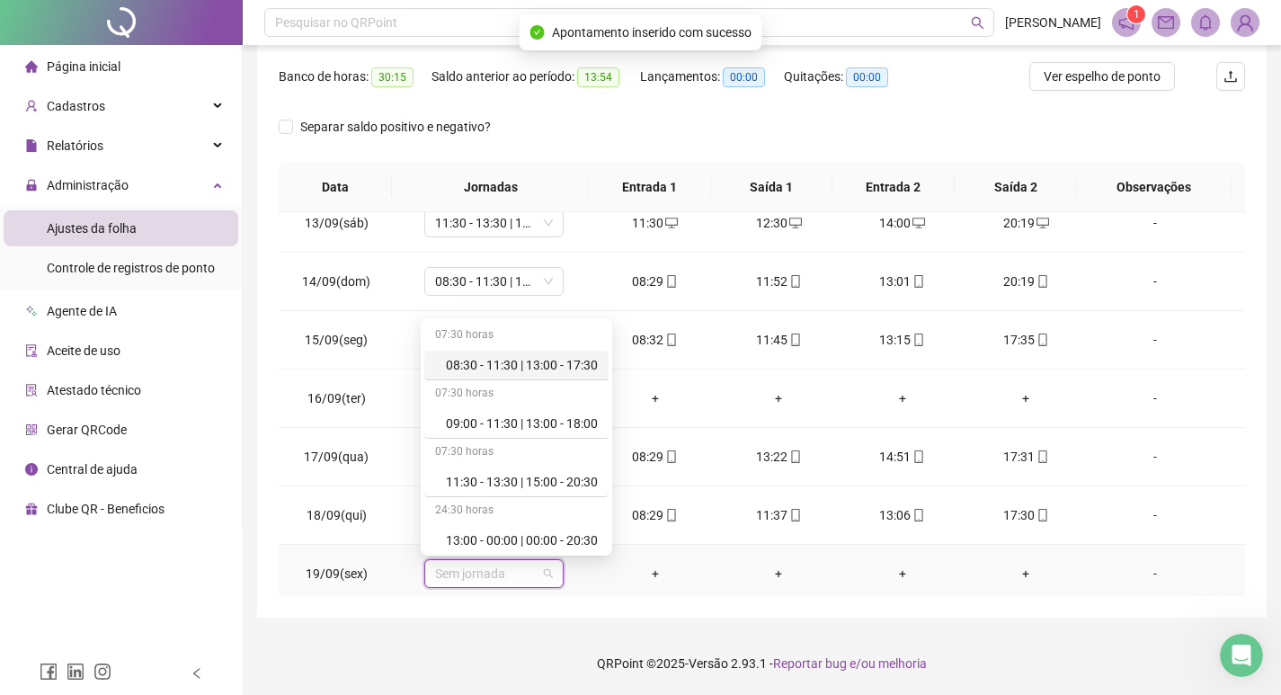
drag, startPoint x: 510, startPoint y: 369, endPoint x: 527, endPoint y: 415, distance: 49.8
click at [511, 369] on div "08:30 - 11:30 | 13:00 - 17:30" at bounding box center [522, 365] width 152 height 20
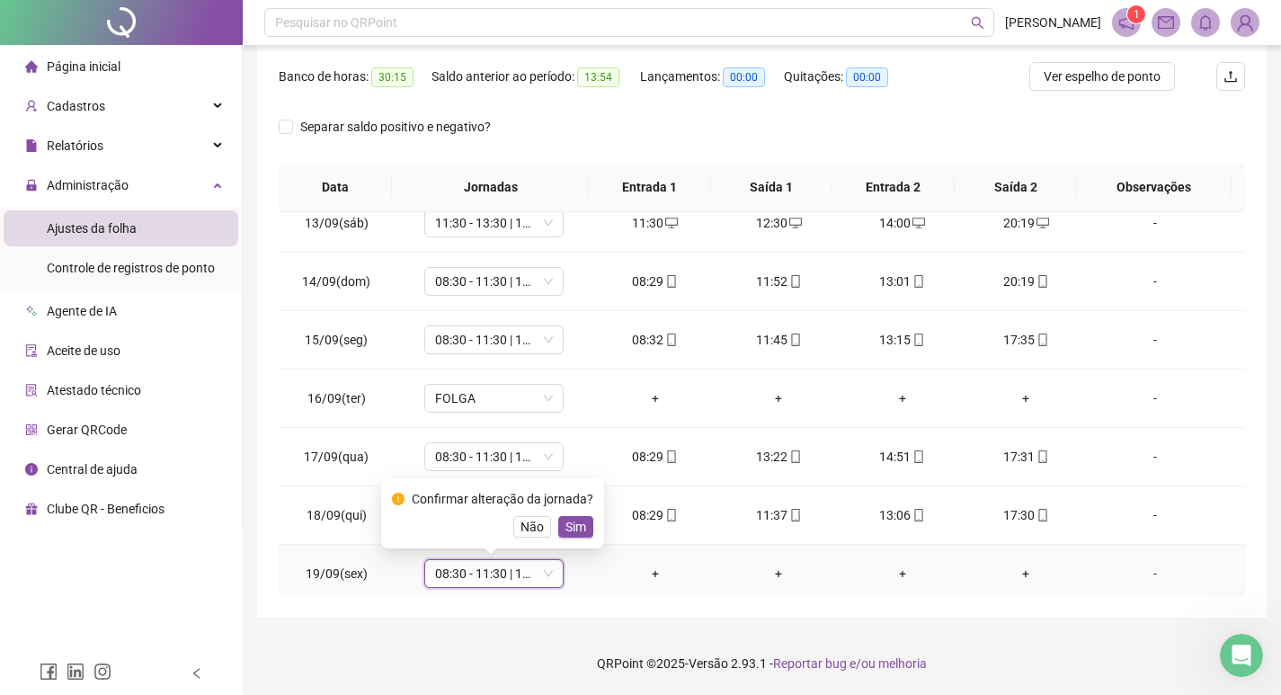
click at [565, 520] on span "Sim" at bounding box center [575, 527] width 21 height 20
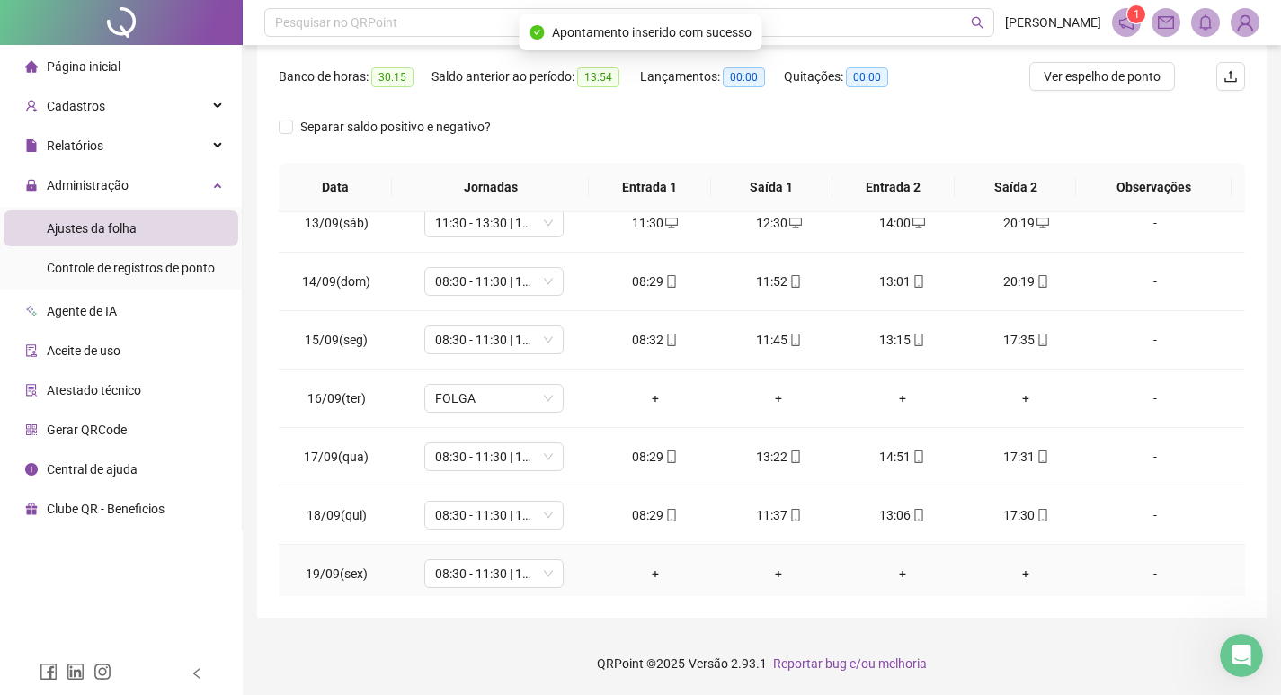
click at [635, 572] on div "+" at bounding box center [655, 574] width 95 height 20
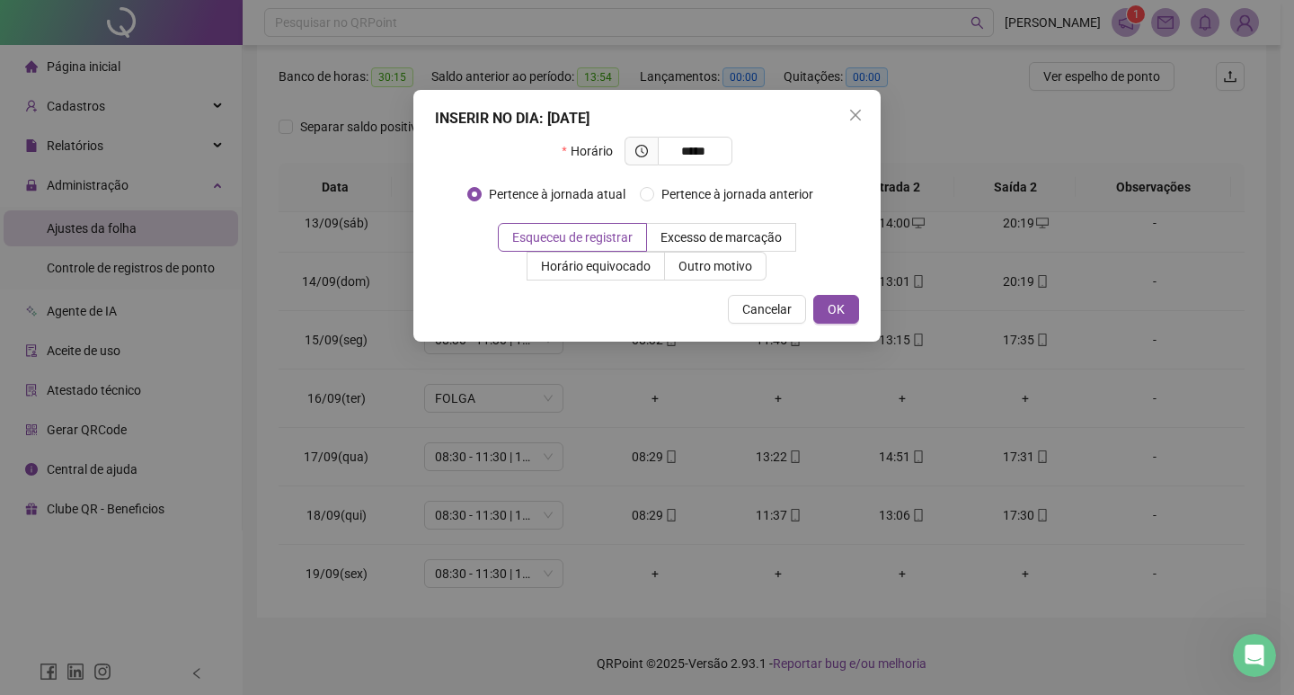
type input "*****"
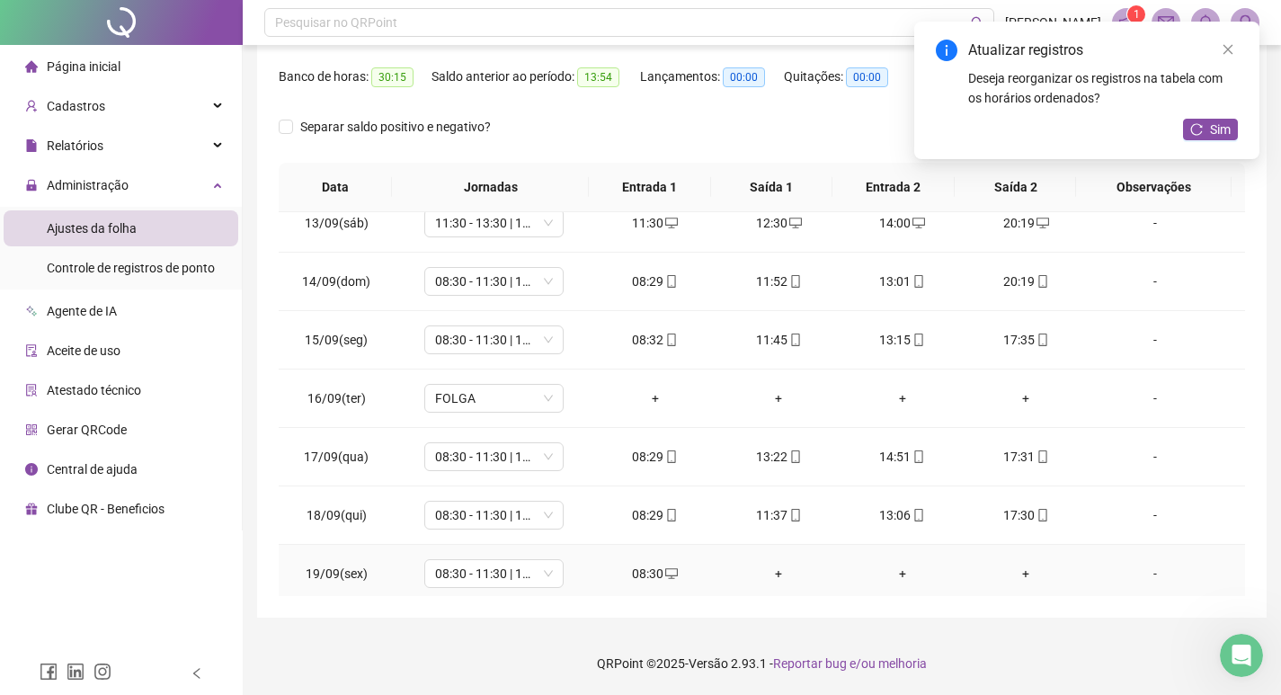
click at [771, 572] on div "+" at bounding box center [778, 574] width 95 height 20
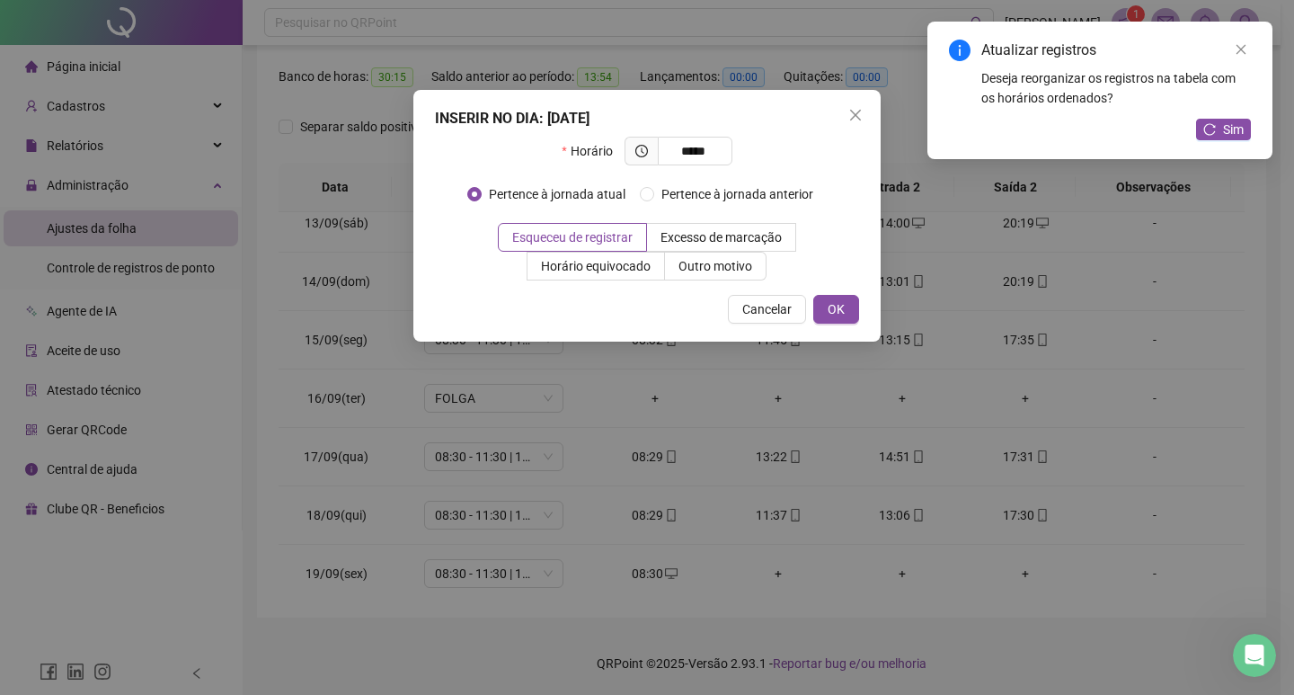
type input "*****"
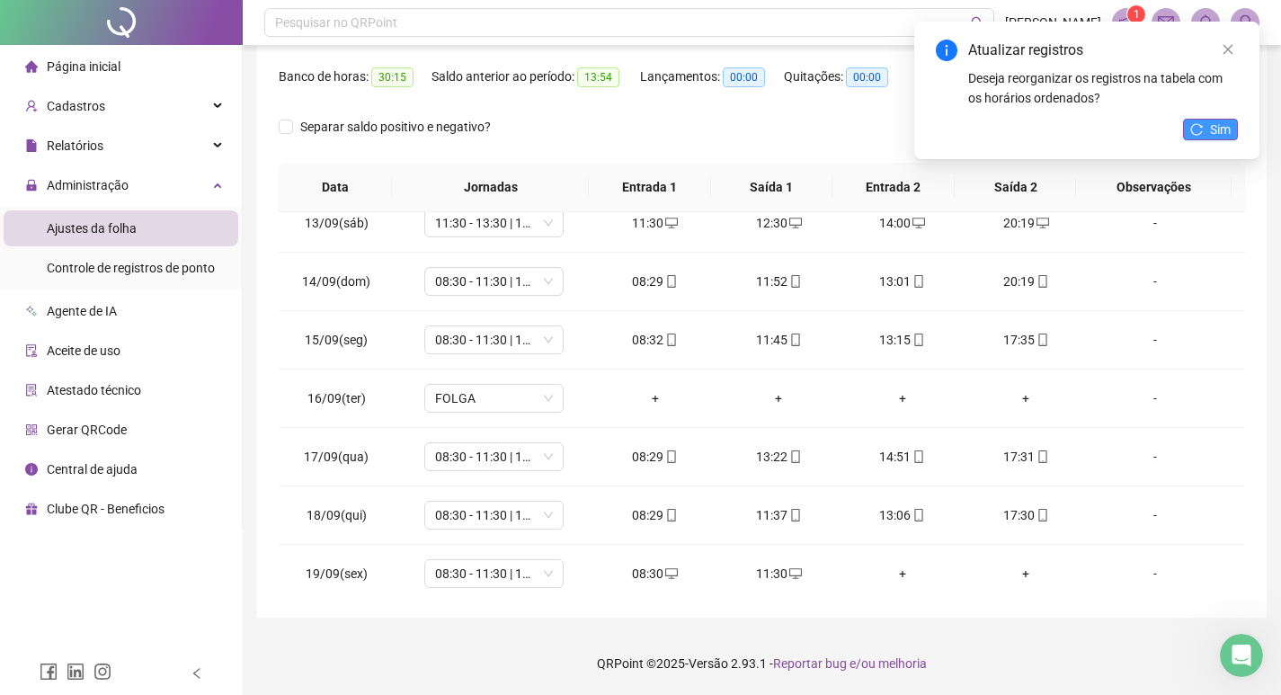
click at [1221, 124] on span "Sim" at bounding box center [1220, 130] width 21 height 20
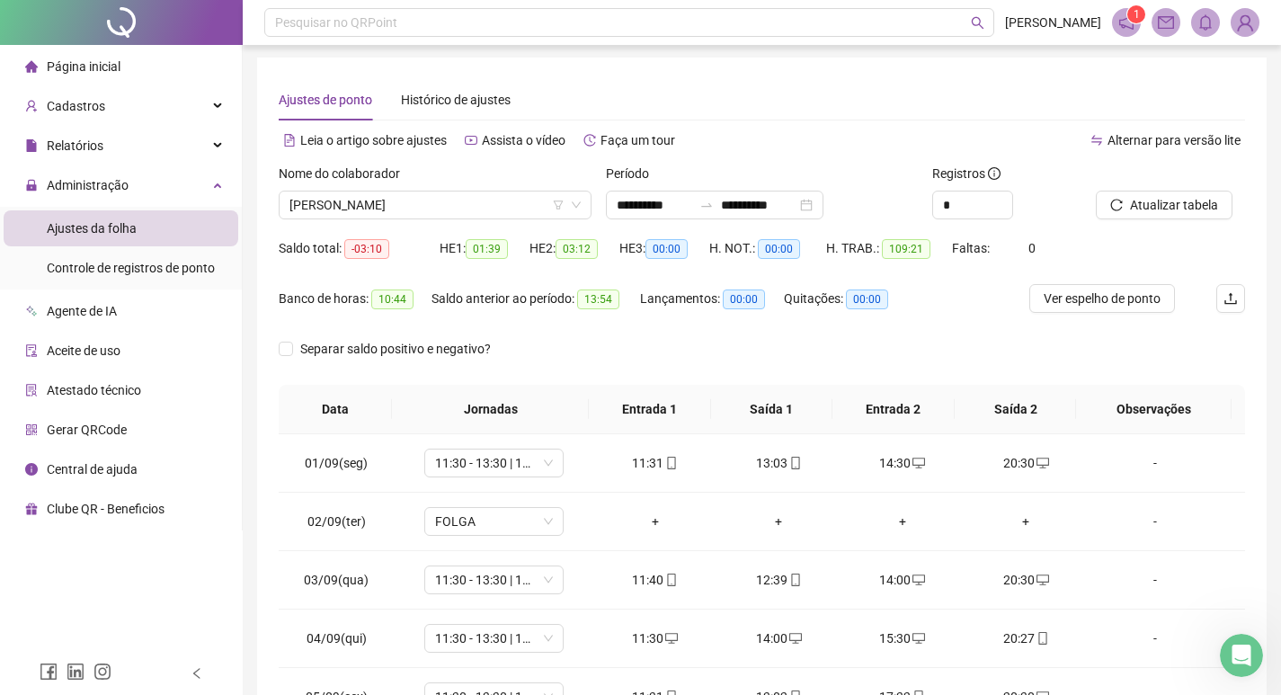
scroll to position [0, 0]
click at [539, 207] on span "[PERSON_NAME]" at bounding box center [434, 206] width 291 height 27
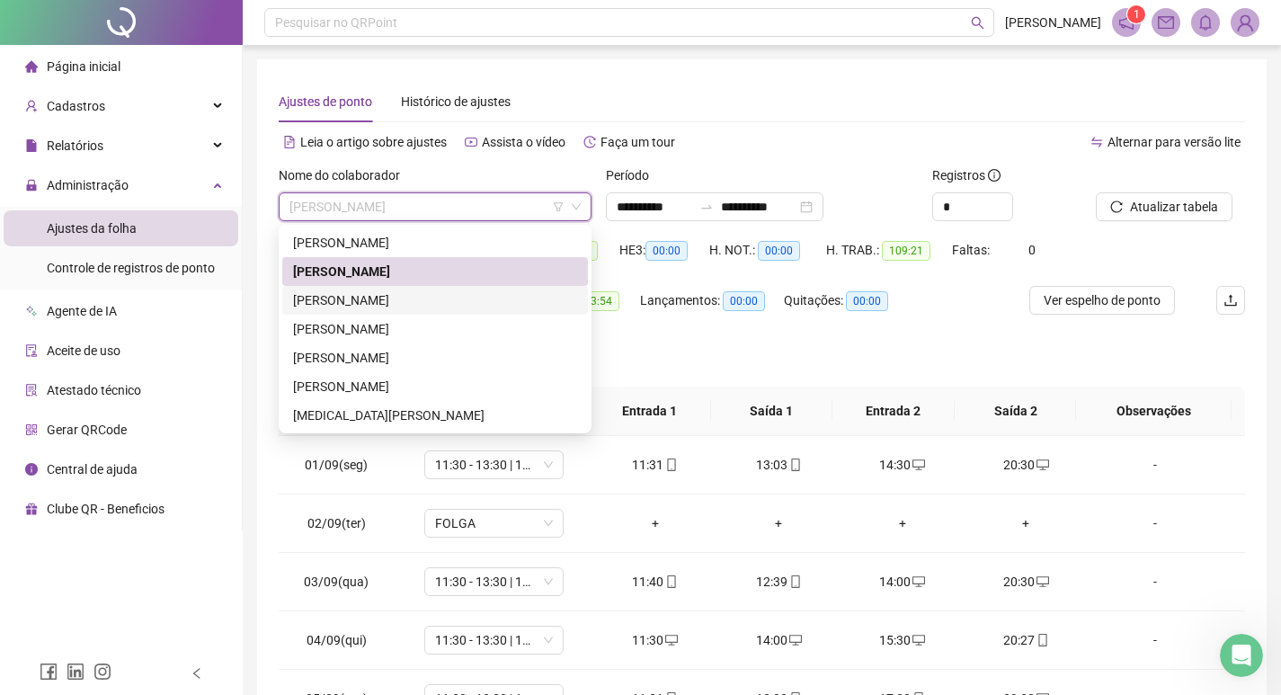
drag, startPoint x: 459, startPoint y: 294, endPoint x: 873, endPoint y: 199, distance: 424.3
click at [460, 292] on div "[PERSON_NAME]" at bounding box center [435, 300] width 284 height 20
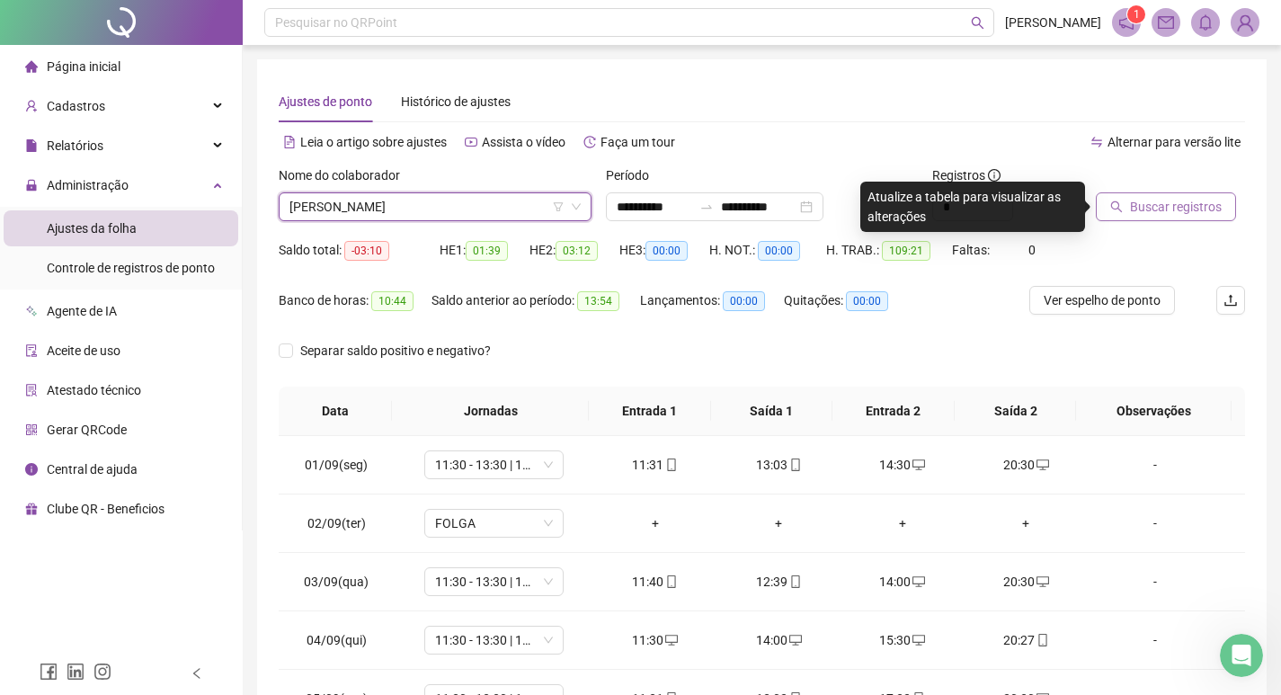
click at [1183, 203] on span "Buscar registros" at bounding box center [1176, 207] width 92 height 20
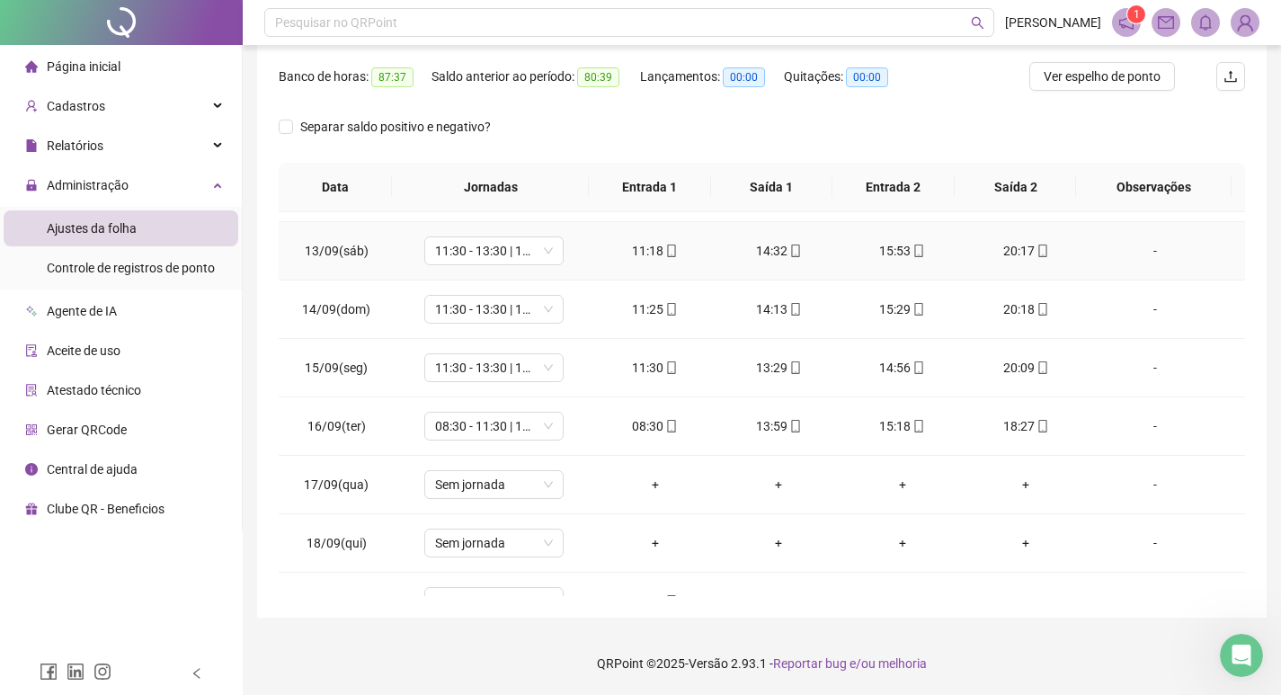
scroll to position [726, 0]
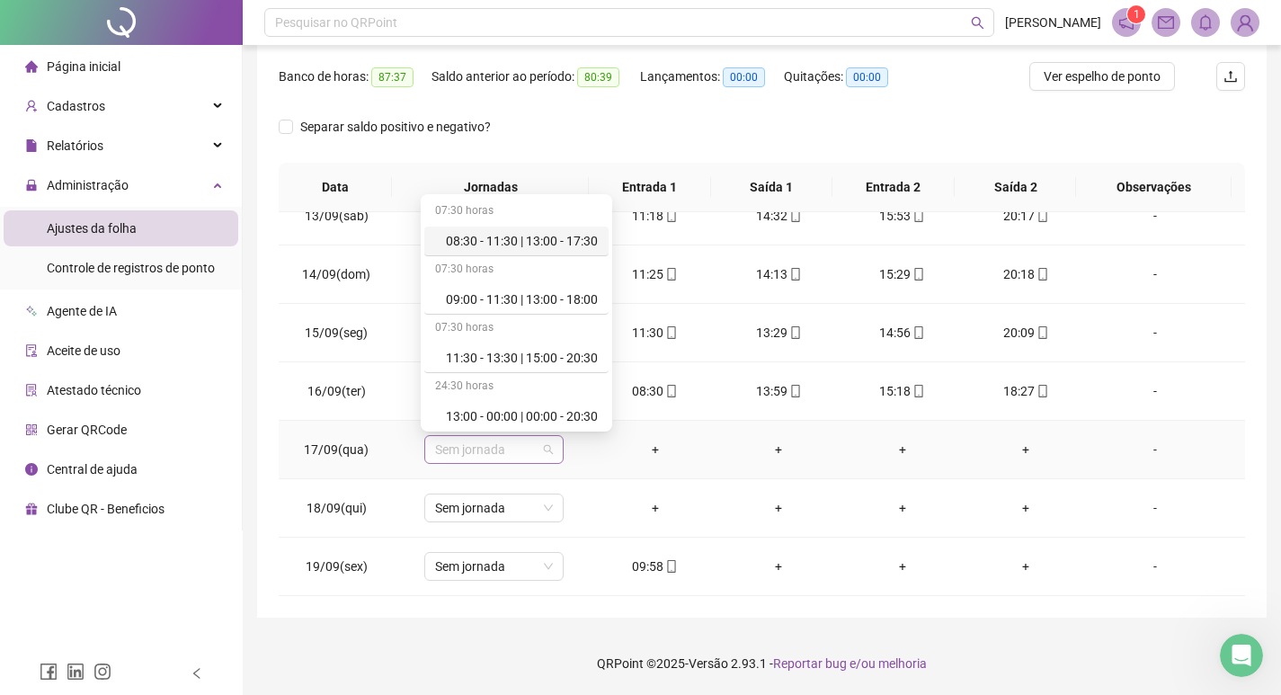
click at [474, 449] on span "Sem jornada" at bounding box center [494, 449] width 118 height 27
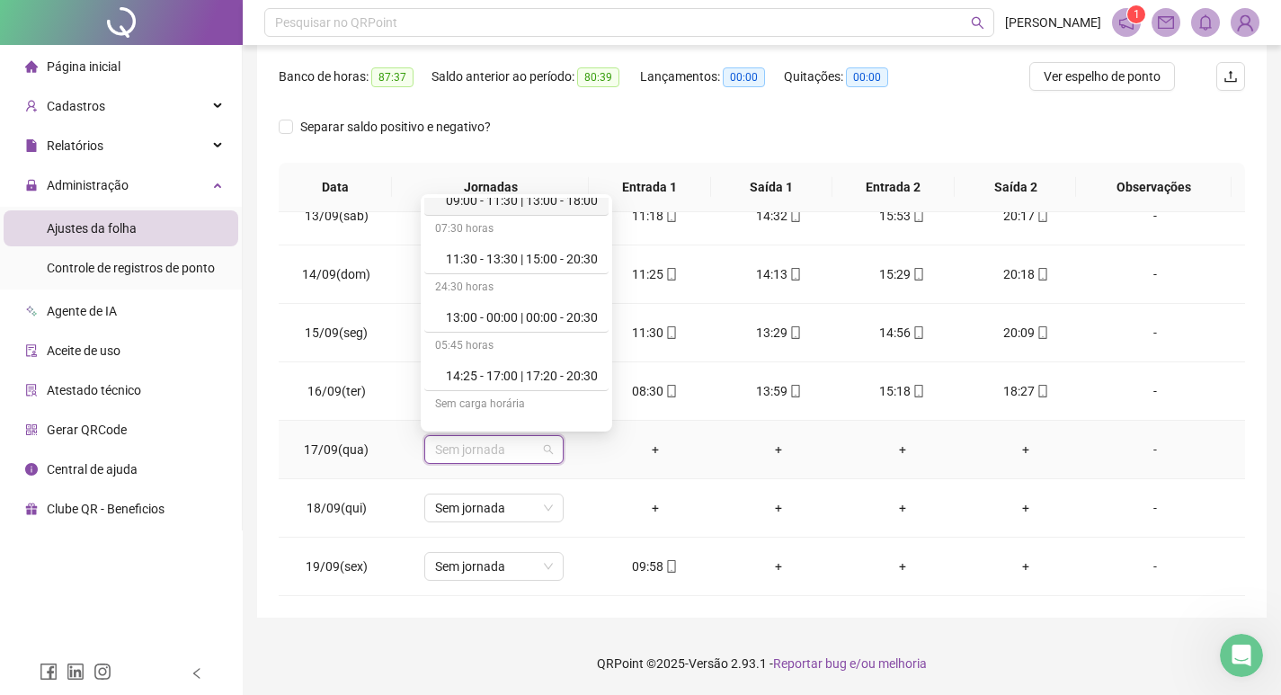
scroll to position [270, 0]
click at [496, 390] on div "Folga" at bounding box center [516, 381] width 184 height 30
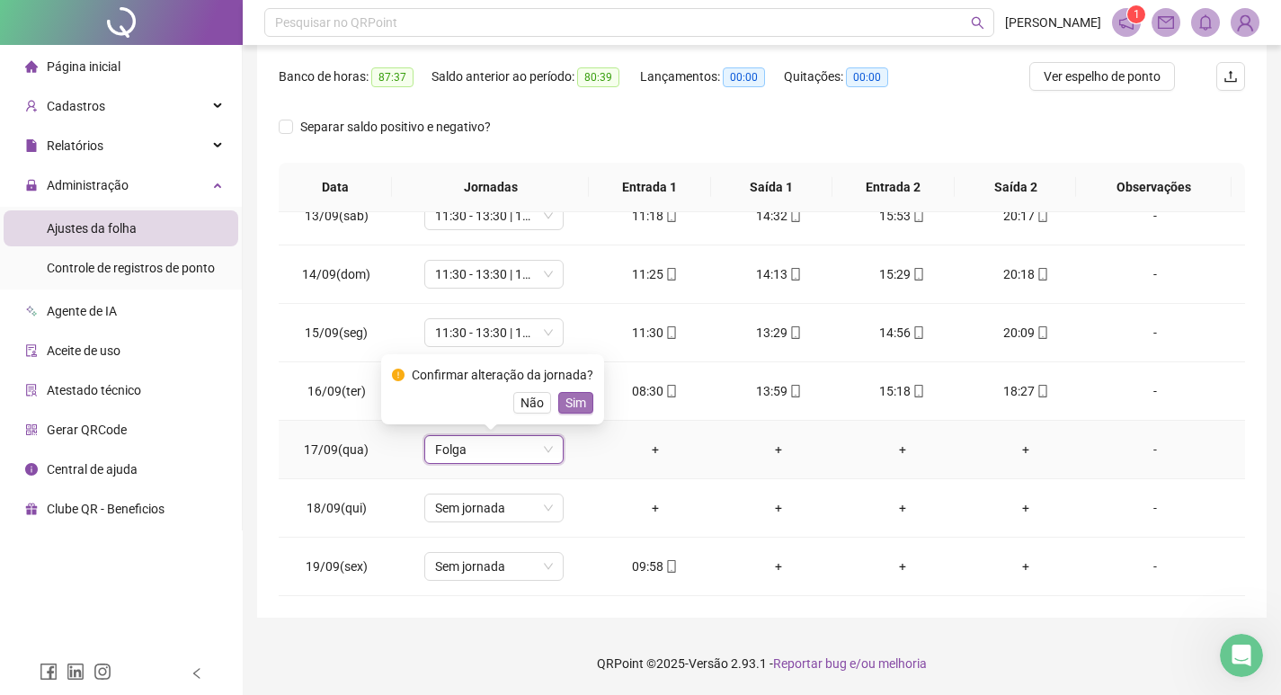
drag, startPoint x: 576, startPoint y: 403, endPoint x: 555, endPoint y: 413, distance: 23.3
click at [575, 403] on span "Sim" at bounding box center [575, 403] width 21 height 20
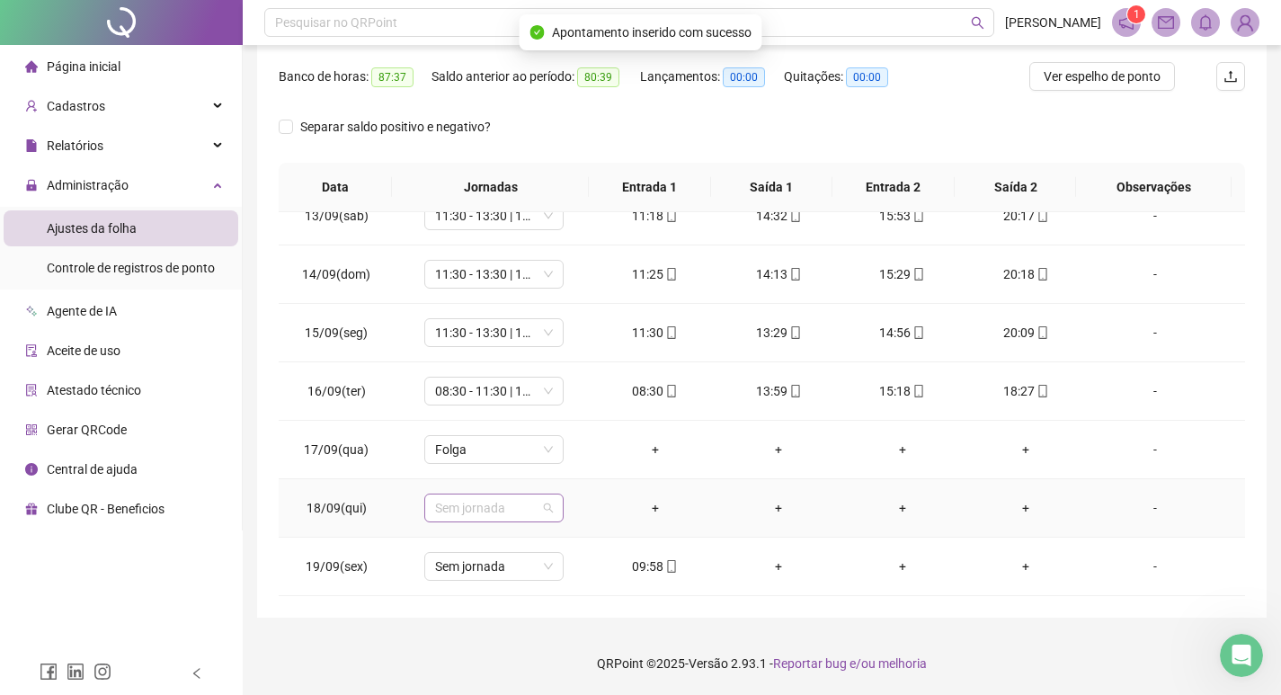
click at [484, 518] on span "Sem jornada" at bounding box center [494, 507] width 118 height 27
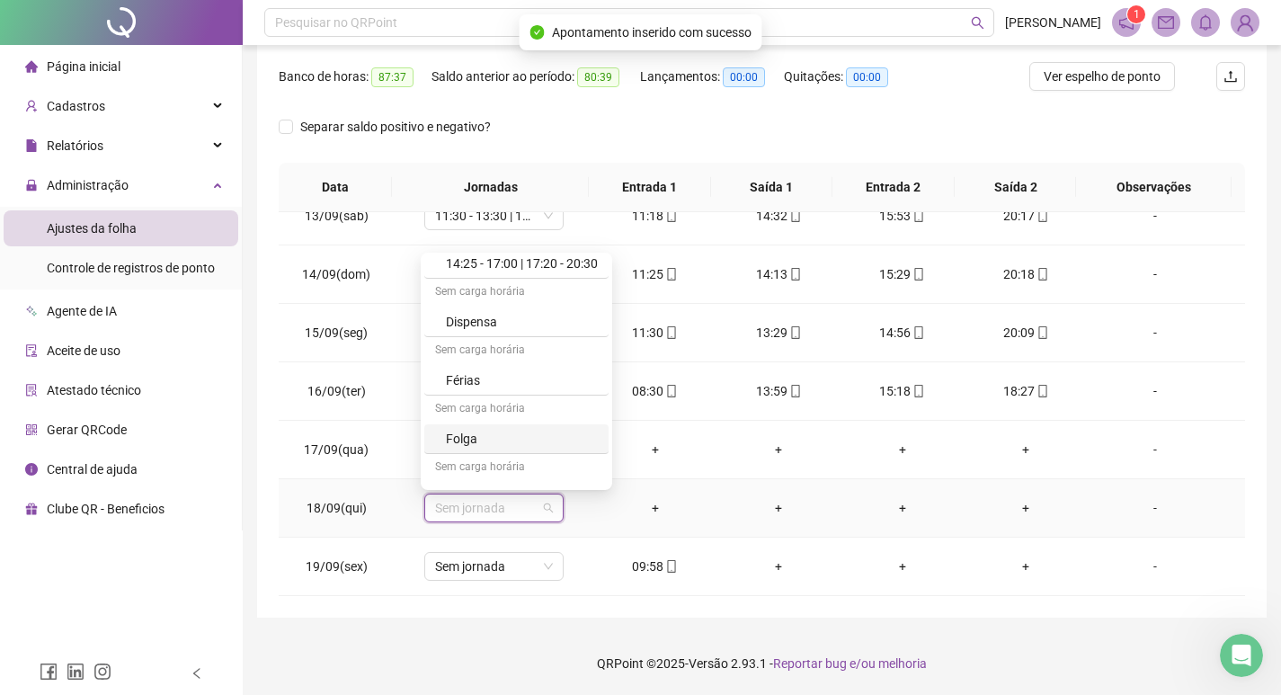
click at [505, 440] on div "Folga" at bounding box center [522, 439] width 152 height 20
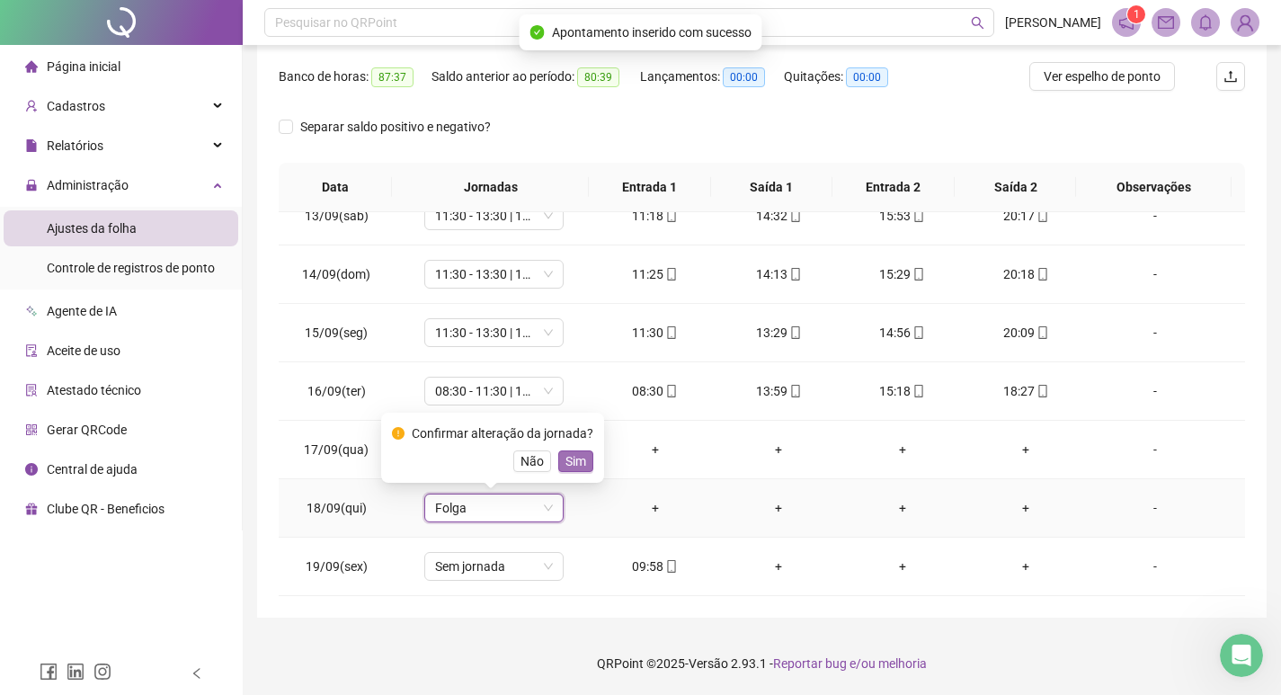
click at [584, 465] on button "Sim" at bounding box center [575, 461] width 35 height 22
click at [1161, 510] on div "-" at bounding box center [1155, 508] width 106 height 20
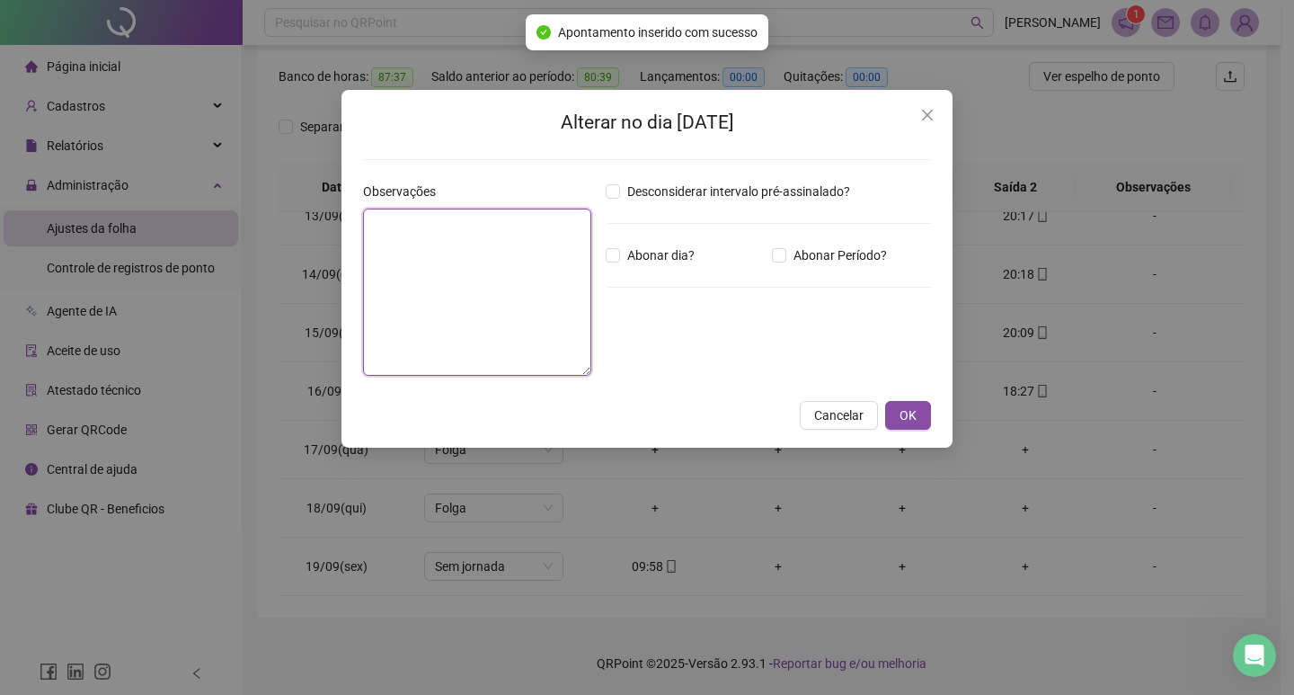
drag, startPoint x: 400, startPoint y: 276, endPoint x: 570, endPoint y: 244, distance: 172.8
click at [404, 276] on textarea at bounding box center [477, 292] width 228 height 167
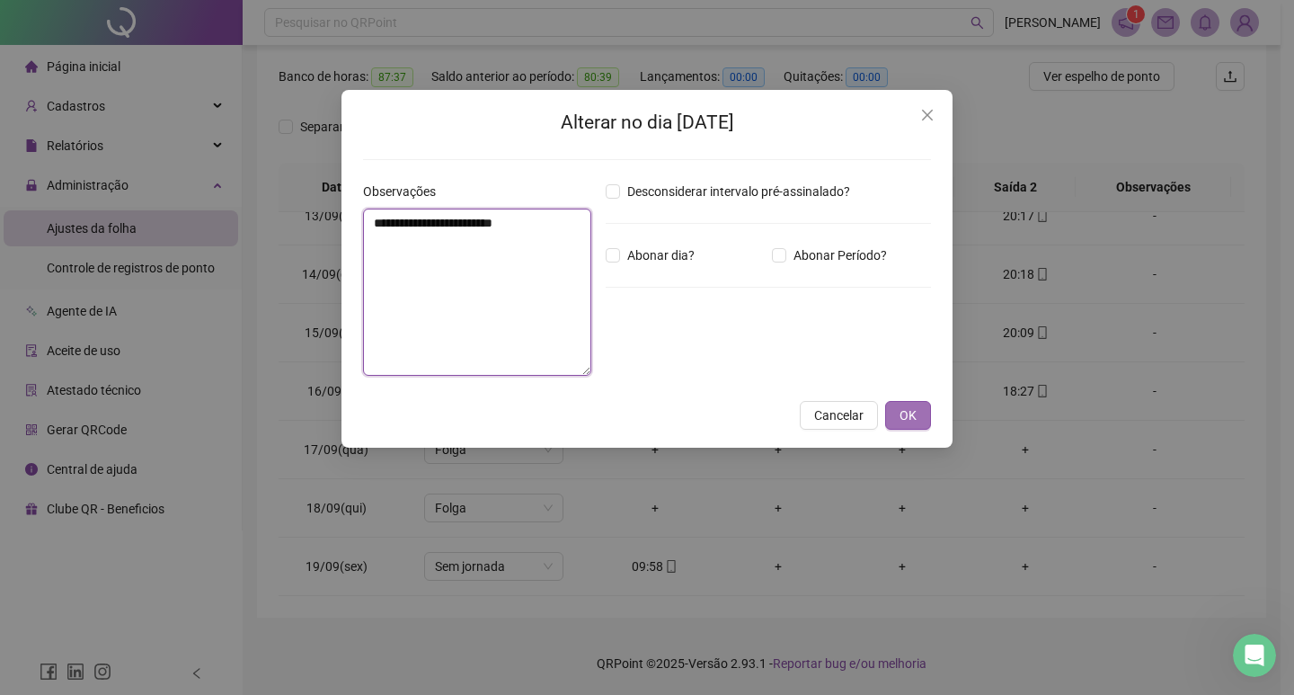
type textarea "**********"
click at [900, 414] on span "OK" at bounding box center [908, 415] width 17 height 20
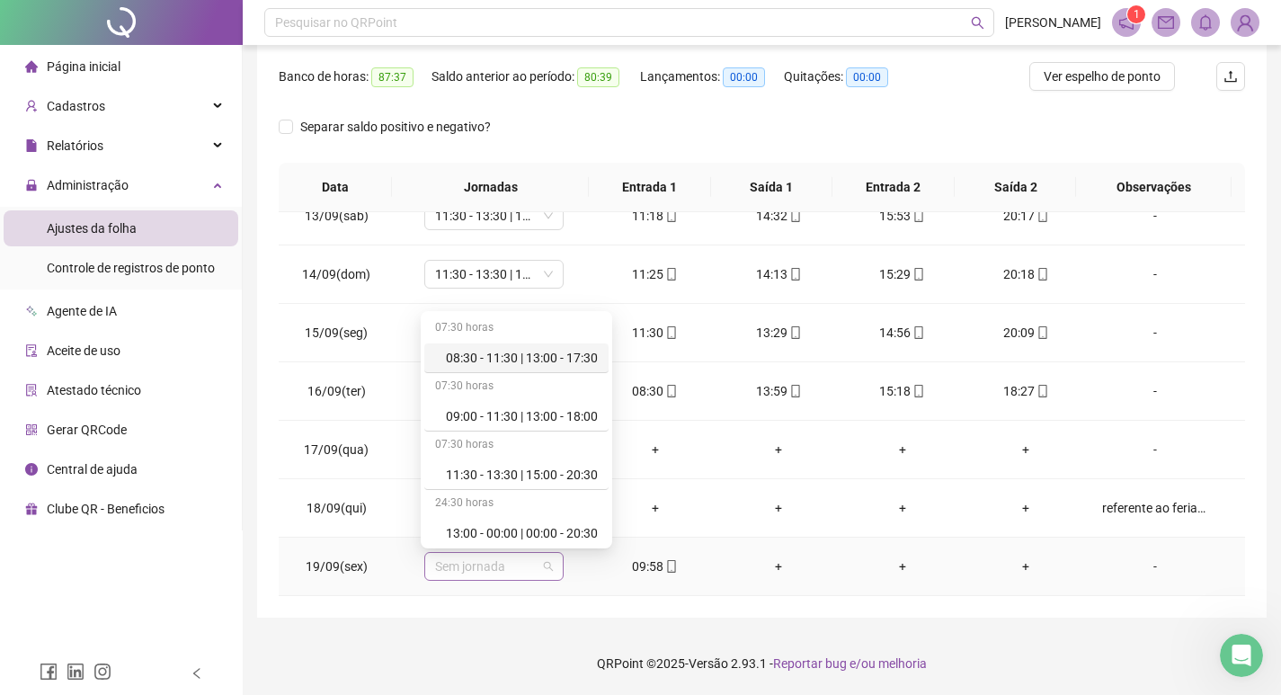
click at [490, 572] on span "Sem jornada" at bounding box center [494, 566] width 118 height 27
click at [502, 423] on div "09:00 - 11:30 | 13:00 - 18:00" at bounding box center [522, 416] width 152 height 20
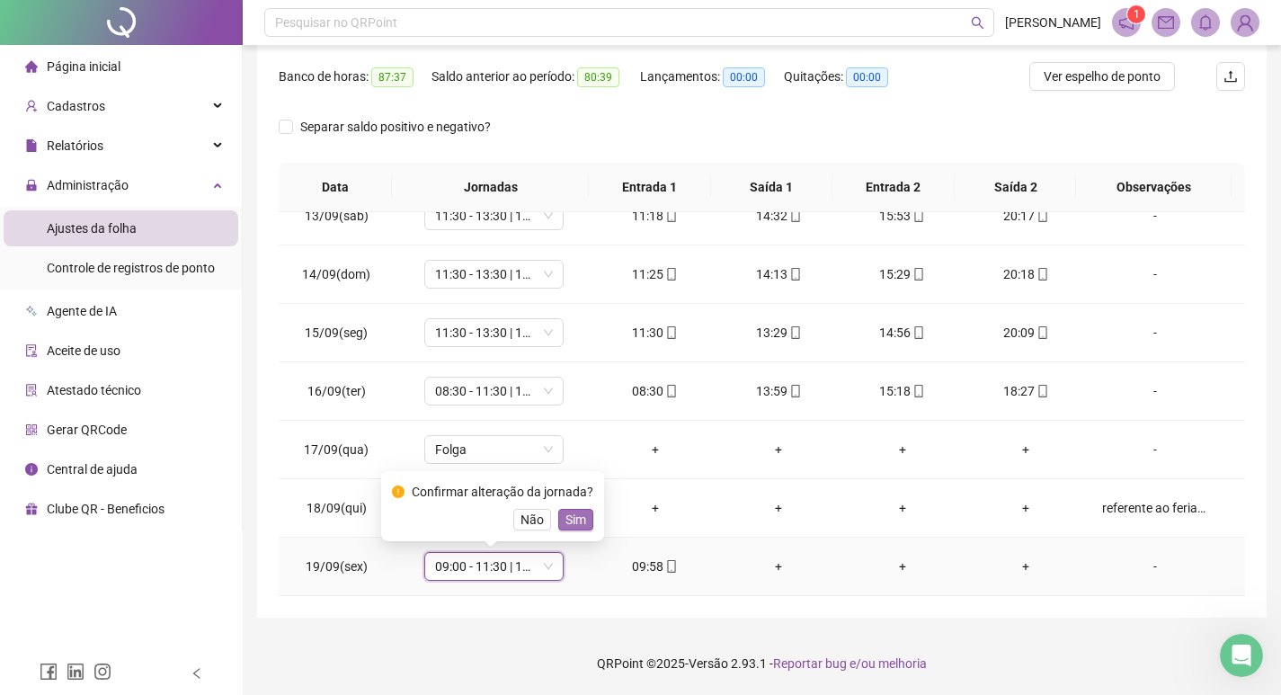
click at [566, 518] on span "Sim" at bounding box center [575, 520] width 21 height 20
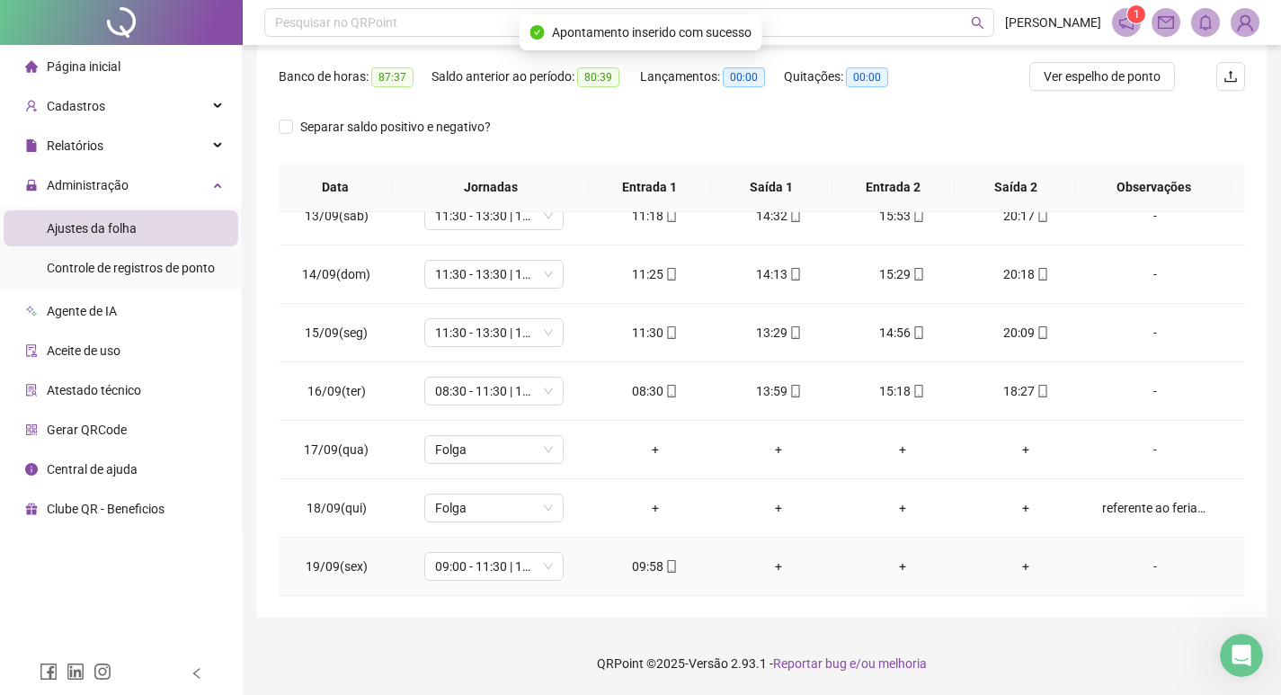
click at [652, 572] on div "09:58" at bounding box center [655, 566] width 95 height 20
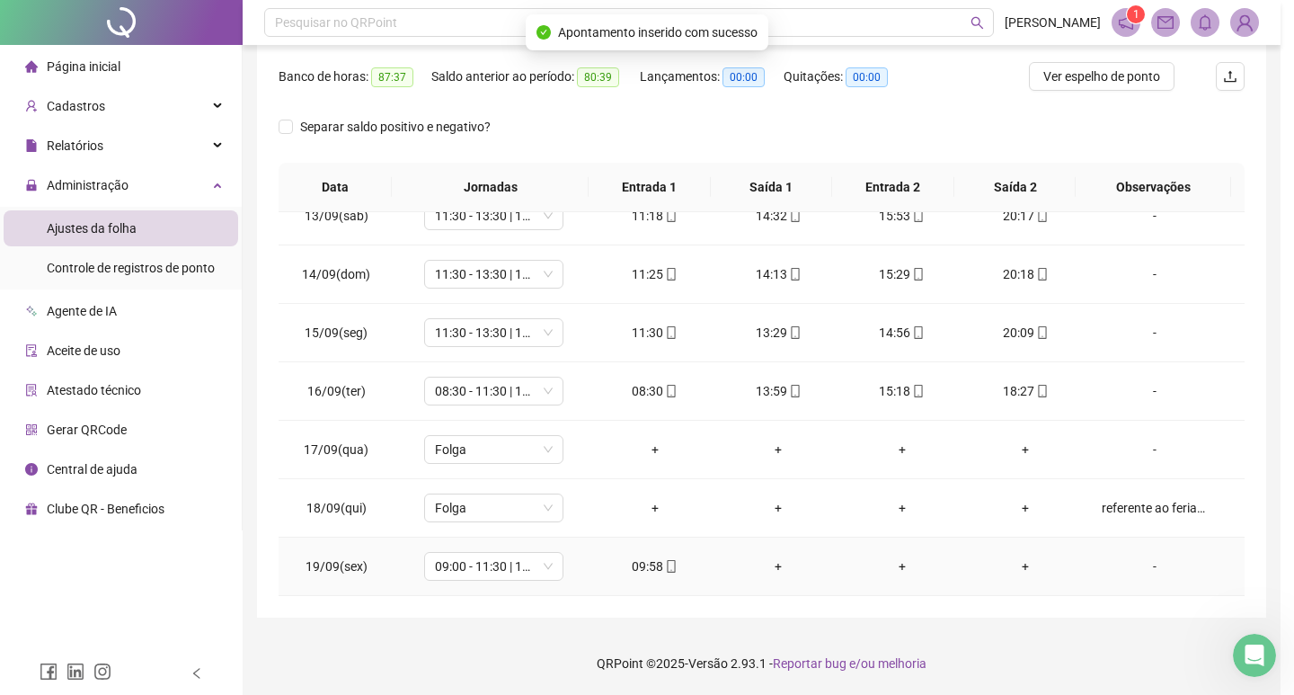
type input "**********"
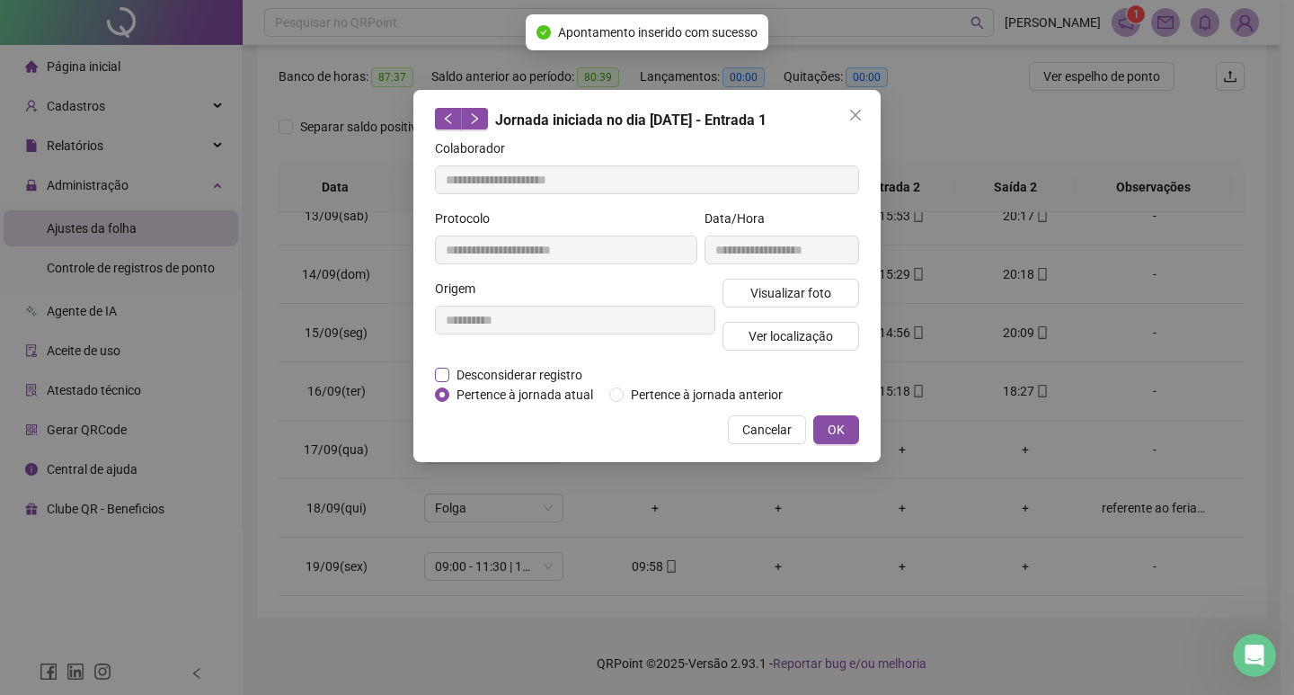
click at [490, 377] on span "Desconsiderar registro" at bounding box center [519, 375] width 140 height 20
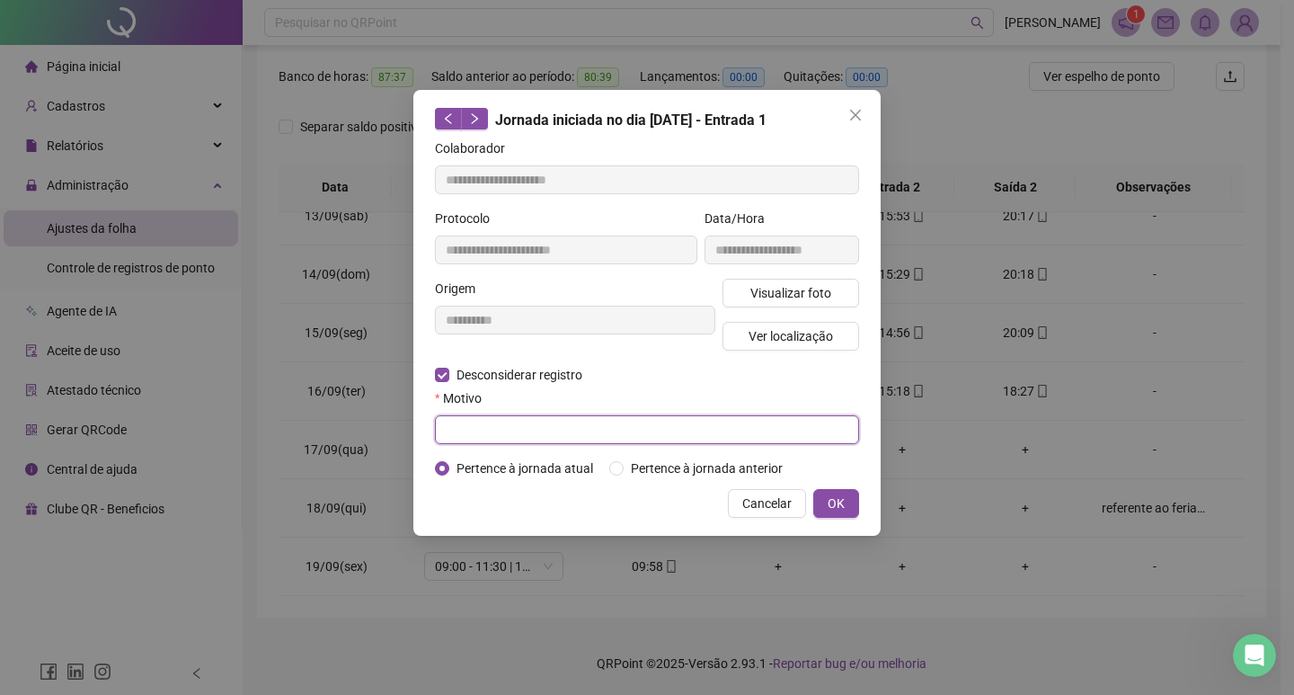
click at [479, 438] on input "text" at bounding box center [647, 429] width 424 height 29
type input "****"
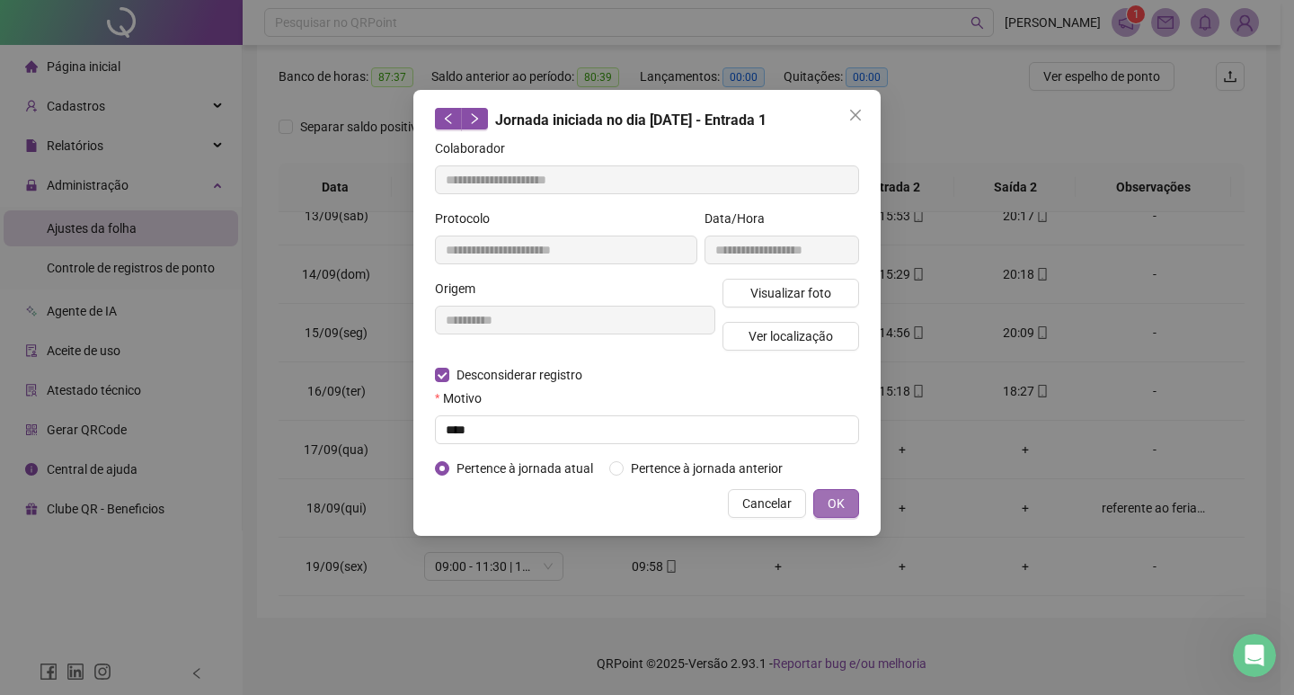
click at [849, 504] on button "OK" at bounding box center [836, 503] width 46 height 29
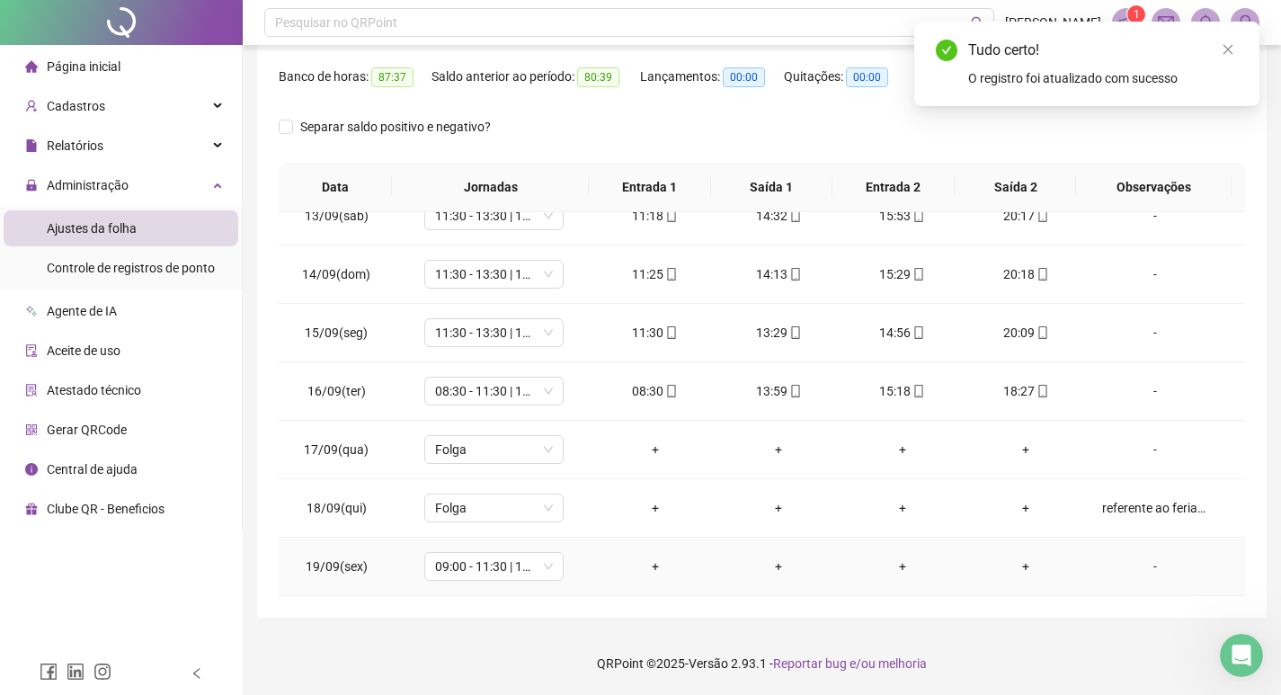
click at [645, 564] on div "+" at bounding box center [655, 566] width 95 height 20
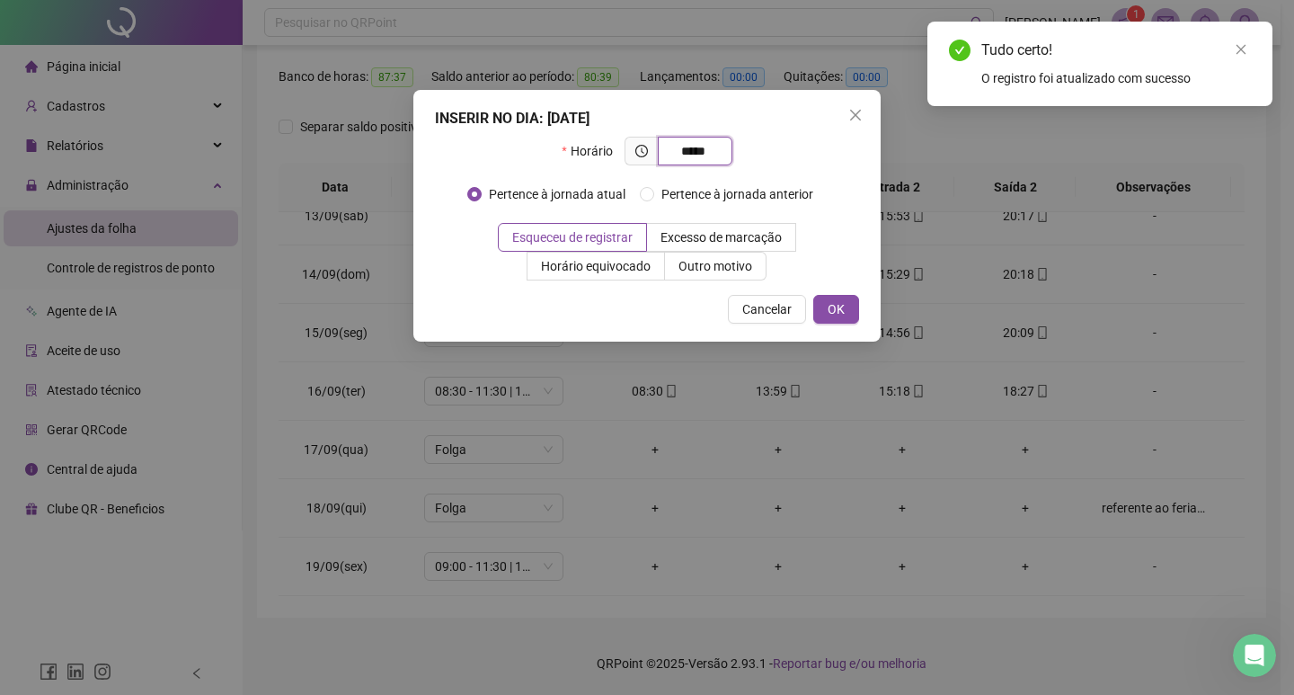
type input "*****"
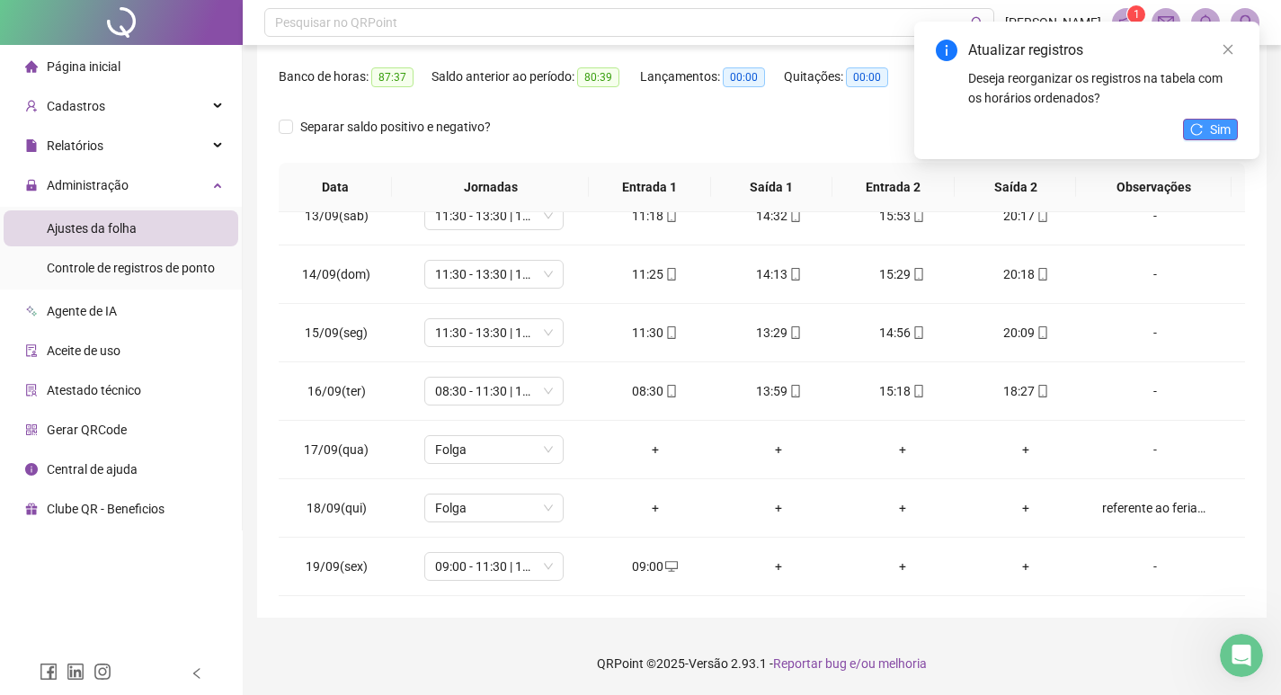
click at [1217, 129] on span "Sim" at bounding box center [1220, 130] width 21 height 20
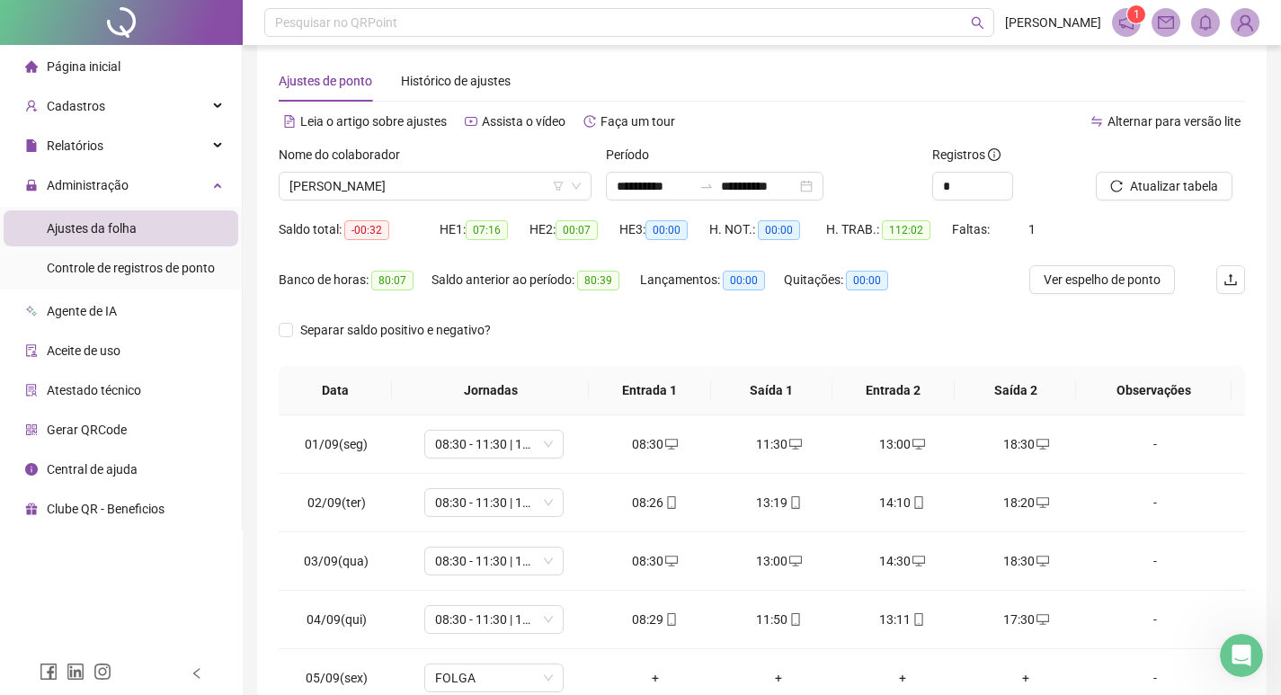
scroll to position [0, 0]
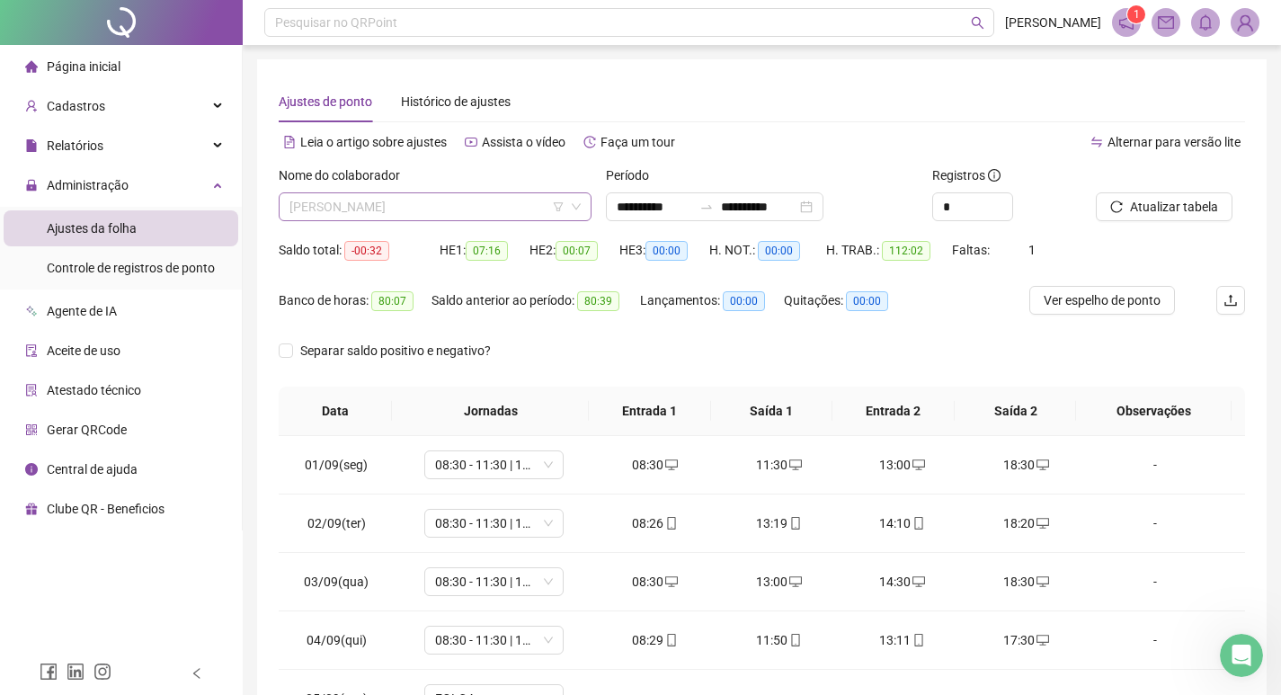
click at [489, 195] on span "[PERSON_NAME]" at bounding box center [434, 206] width 291 height 27
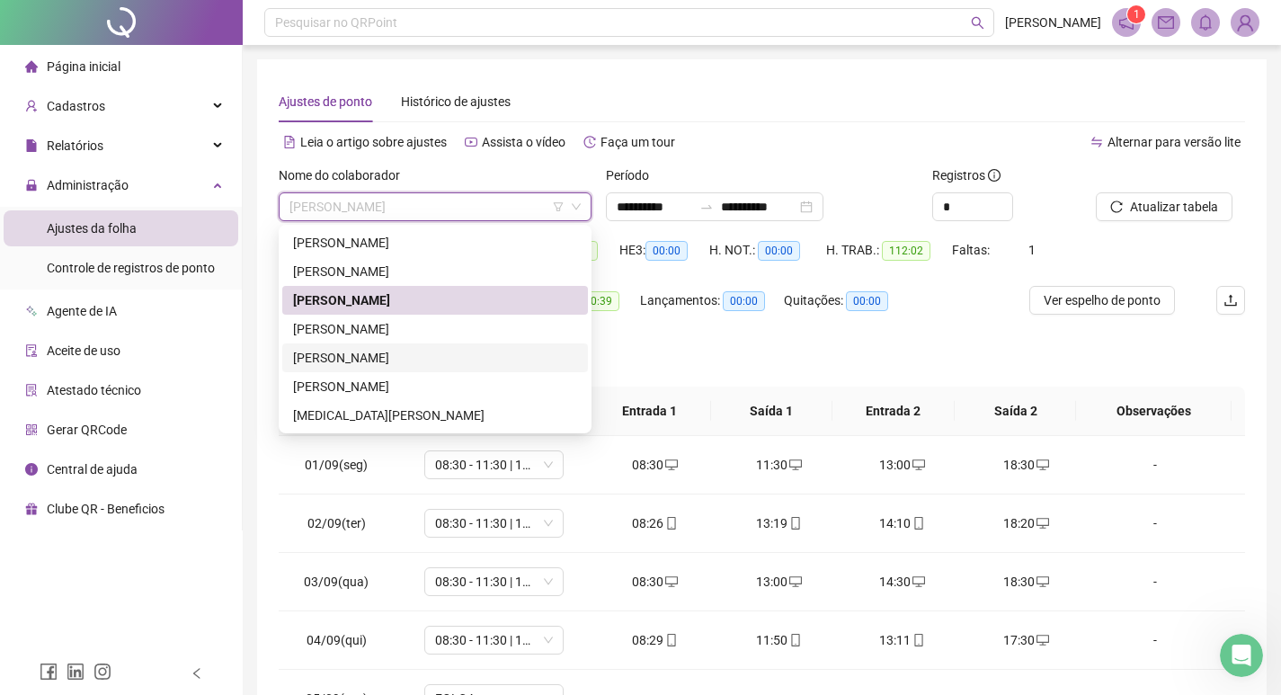
drag, startPoint x: 404, startPoint y: 344, endPoint x: 406, endPoint y: 333, distance: 10.9
click at [404, 342] on div "[PERSON_NAME] DO [PERSON_NAME] SALES [PERSON_NAME][MEDICAL_DATA]" at bounding box center [435, 328] width 306 height 201
drag, startPoint x: 407, startPoint y: 331, endPoint x: 423, endPoint y: 318, distance: 20.5
click at [410, 329] on div "[PERSON_NAME]" at bounding box center [435, 329] width 284 height 20
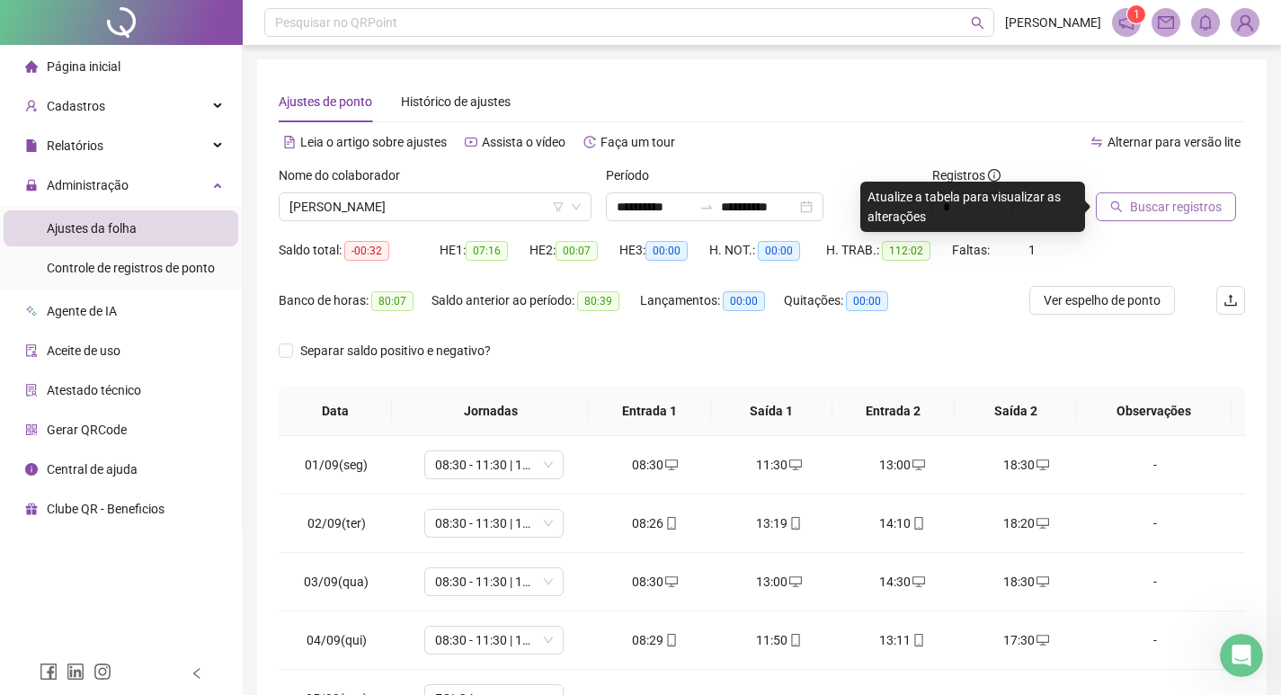
click at [1157, 202] on span "Buscar registros" at bounding box center [1176, 207] width 92 height 20
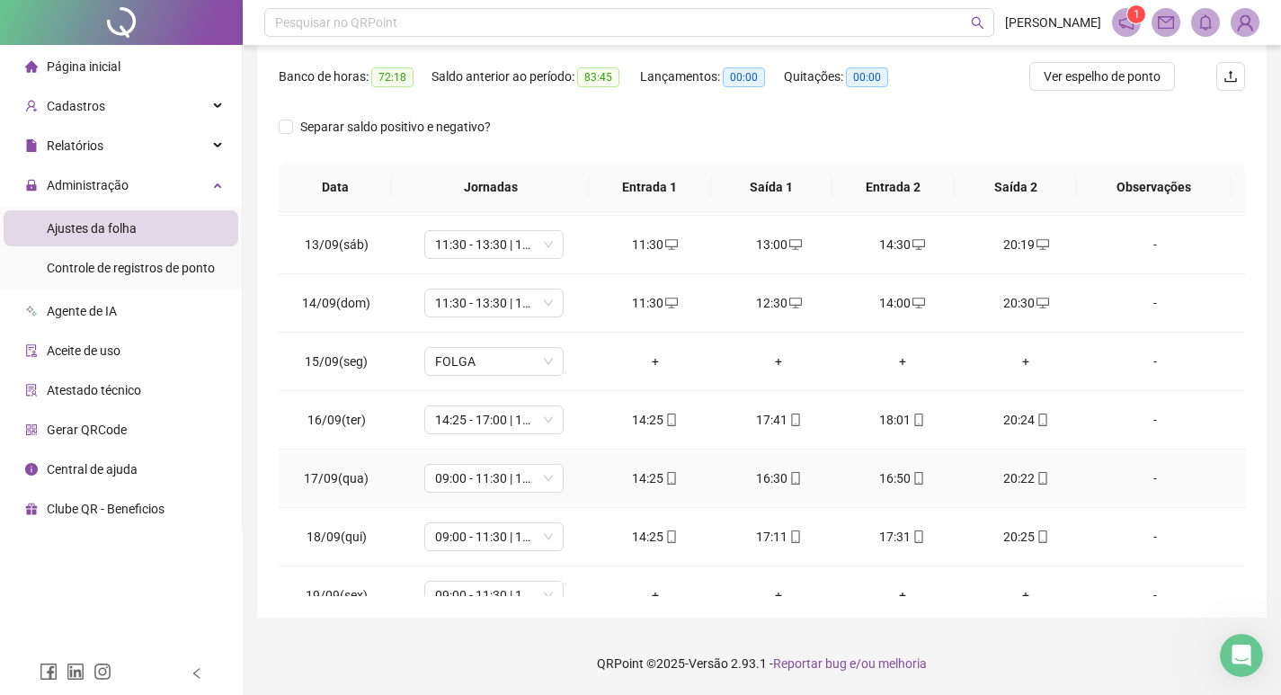
scroll to position [719, 0]
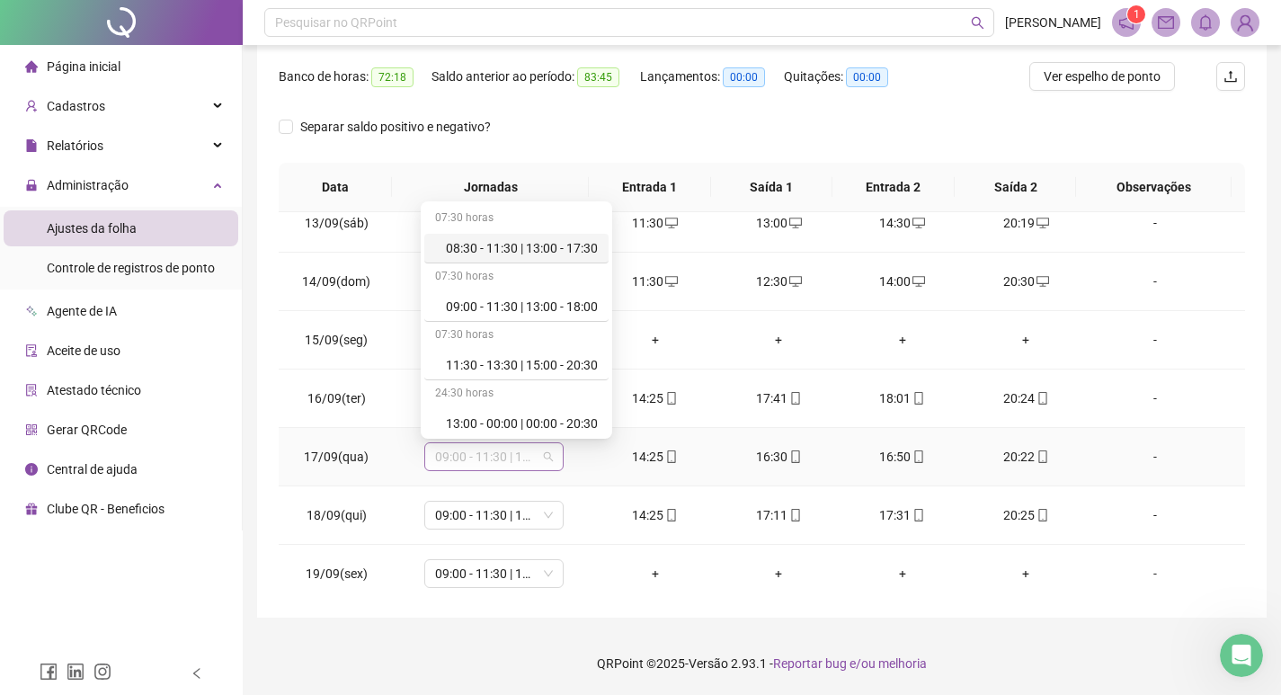
click at [537, 464] on span "09:00 - 11:30 | 13:00 - 18:00" at bounding box center [494, 456] width 118 height 27
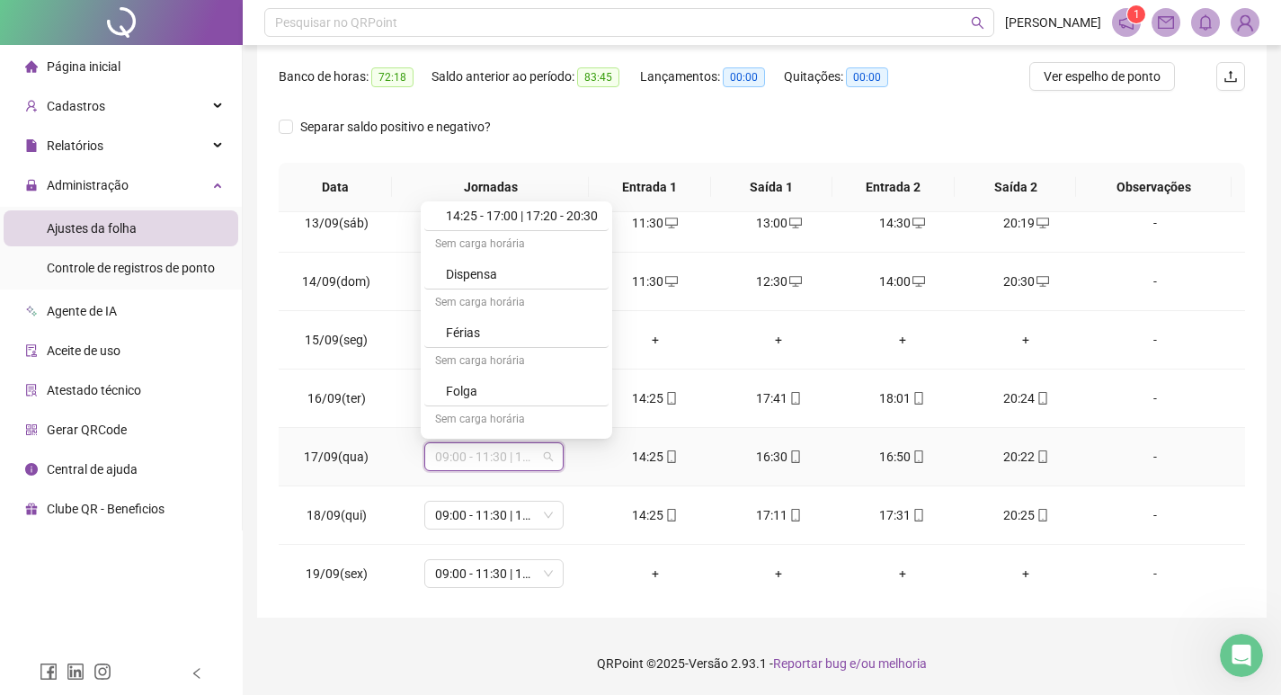
scroll to position [270, 0]
click at [553, 204] on div "07:30 horas 08:30 - 11:30 | 13:00 - 17:30 07:30 horas 09:00 - 11:30 | 13:00 - 1…" at bounding box center [516, 319] width 191 height 237
click at [573, 214] on div "14:25 - 17:00 | 17:20 - 20:30" at bounding box center [522, 212] width 152 height 20
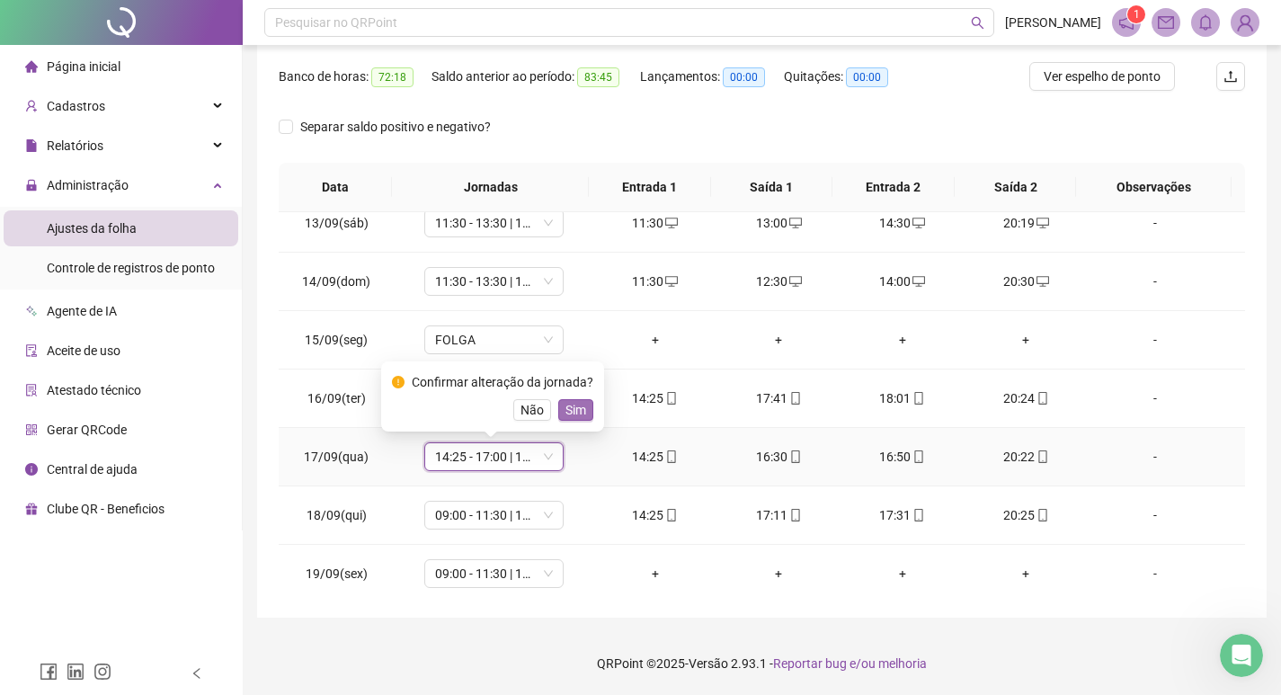
click at [565, 414] on span "Sim" at bounding box center [575, 410] width 21 height 20
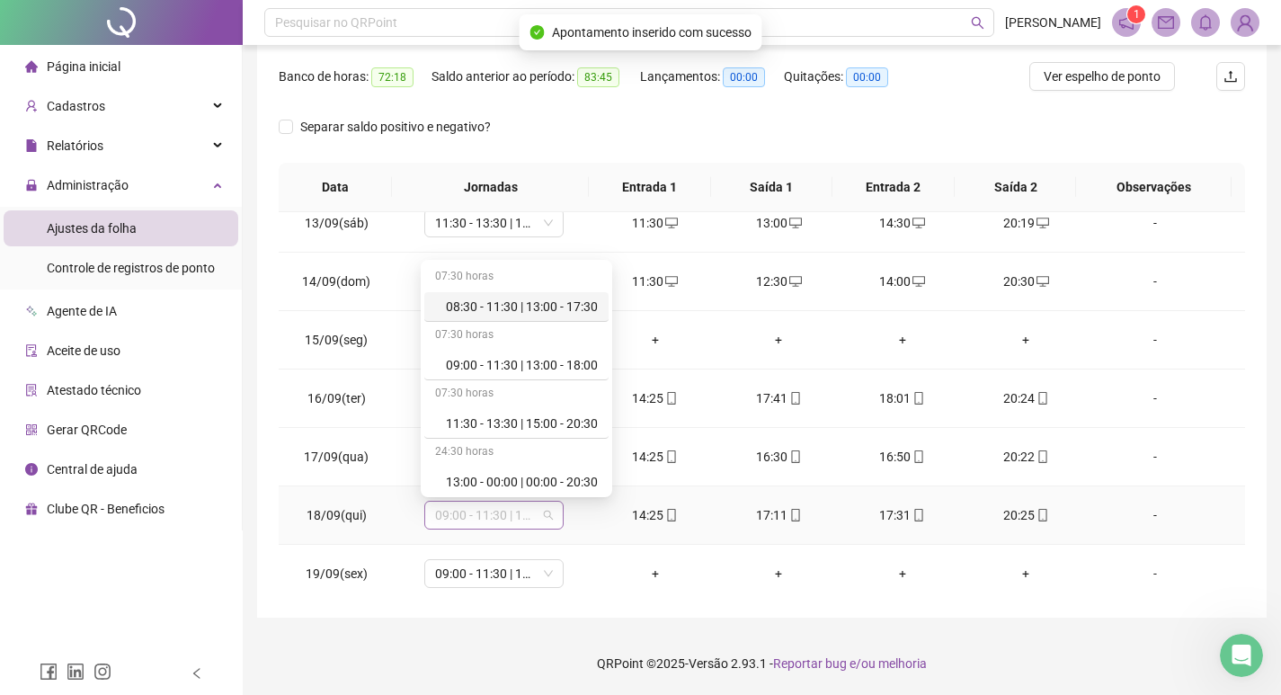
click at [493, 518] on span "09:00 - 11:30 | 13:00 - 18:00" at bounding box center [494, 515] width 118 height 27
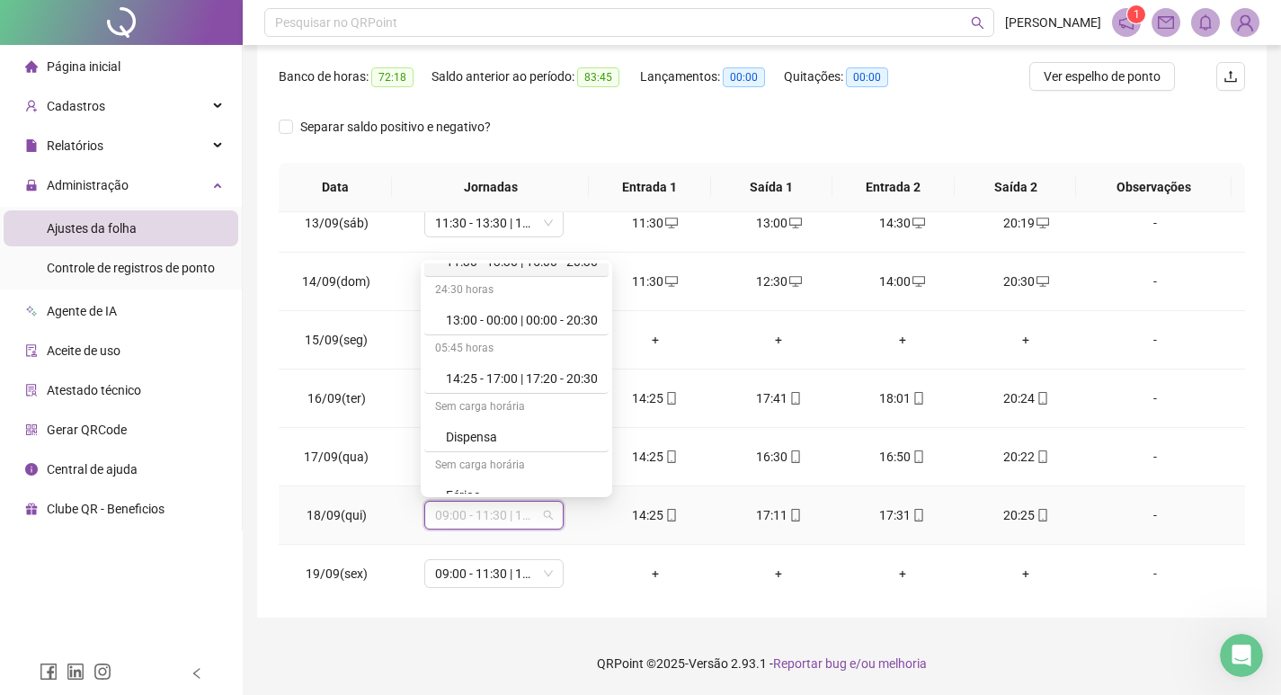
scroll to position [180, 0]
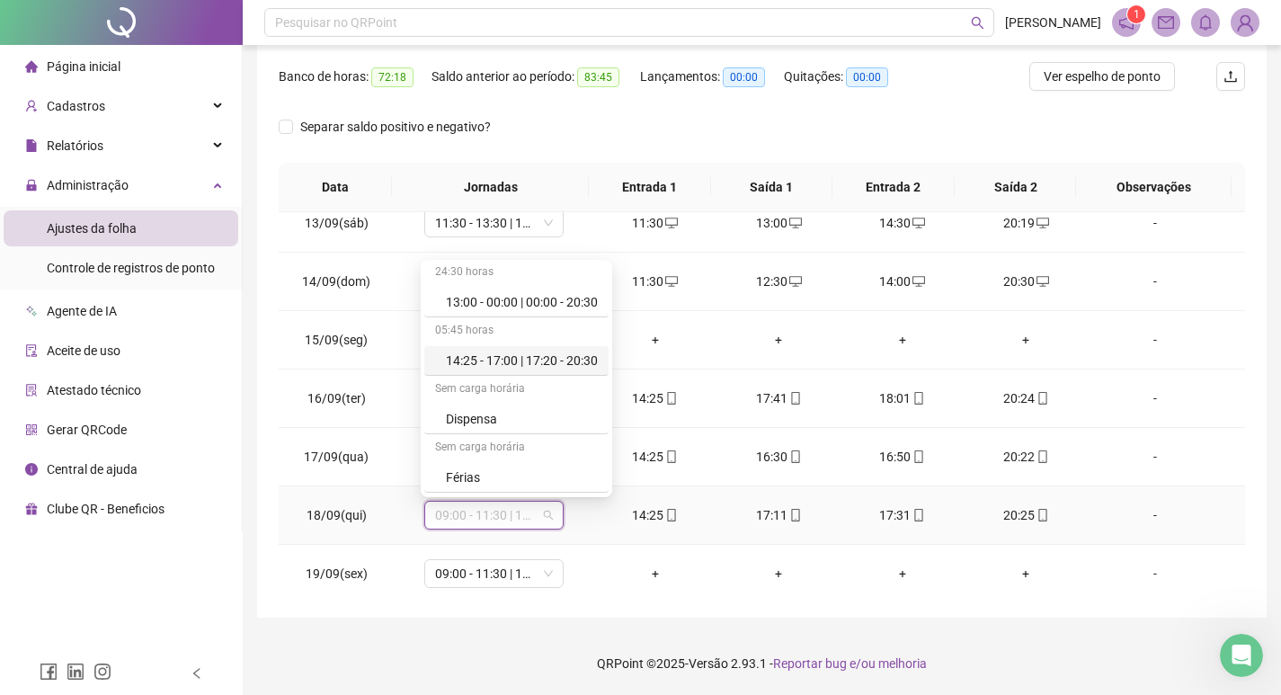
click at [518, 364] on div "14:25 - 17:00 | 17:20 - 20:30" at bounding box center [522, 361] width 152 height 20
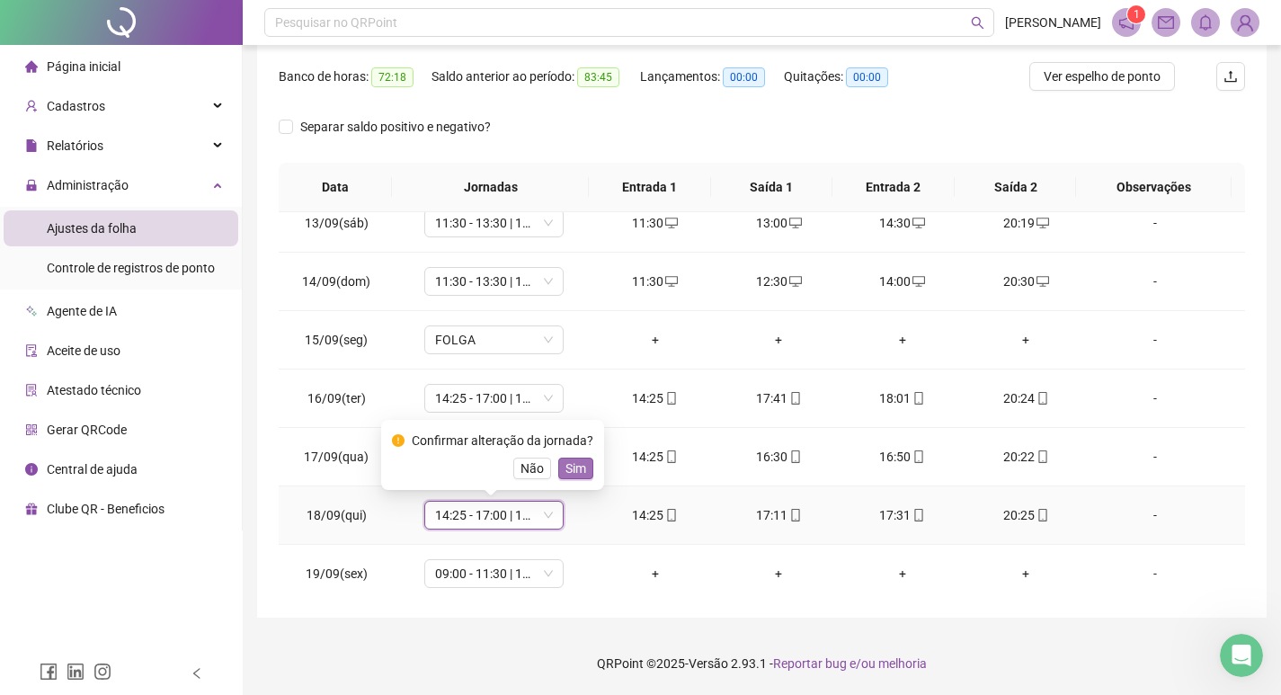
click at [565, 469] on span "Sim" at bounding box center [575, 468] width 21 height 20
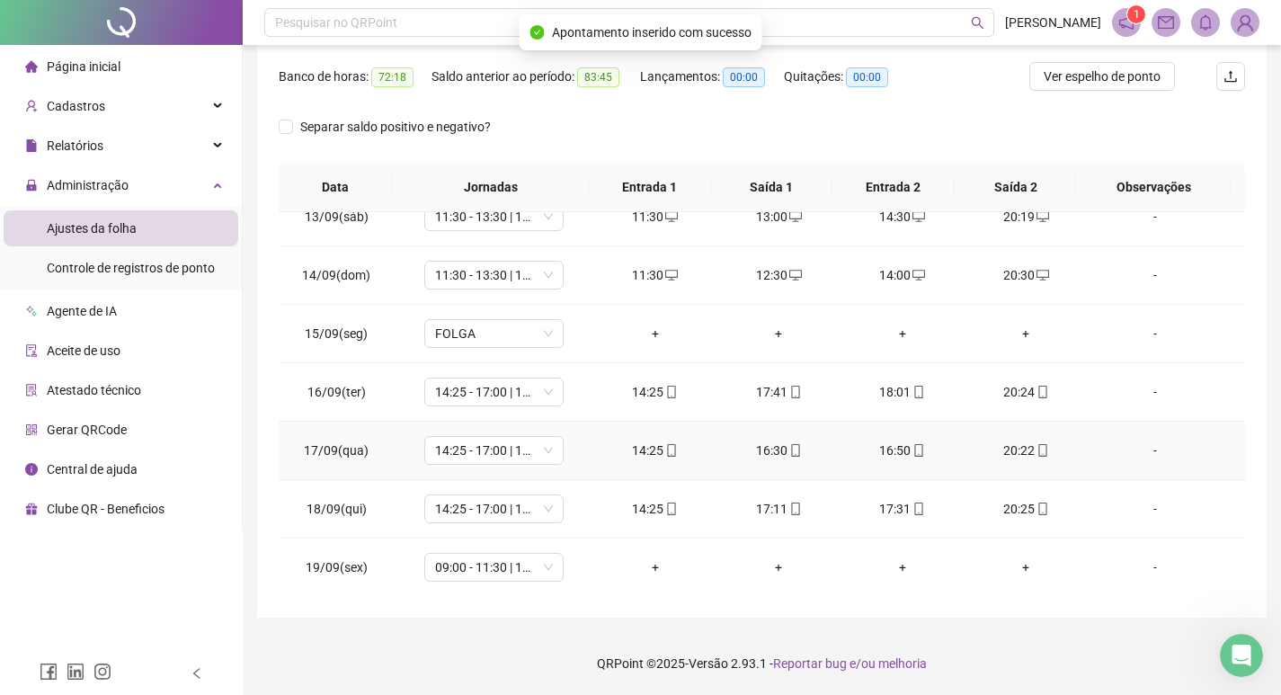
scroll to position [726, 0]
drag, startPoint x: 467, startPoint y: 569, endPoint x: 484, endPoint y: 549, distance: 26.1
click at [467, 568] on span "09:00 - 11:30 | 13:00 - 18:00" at bounding box center [494, 566] width 118 height 27
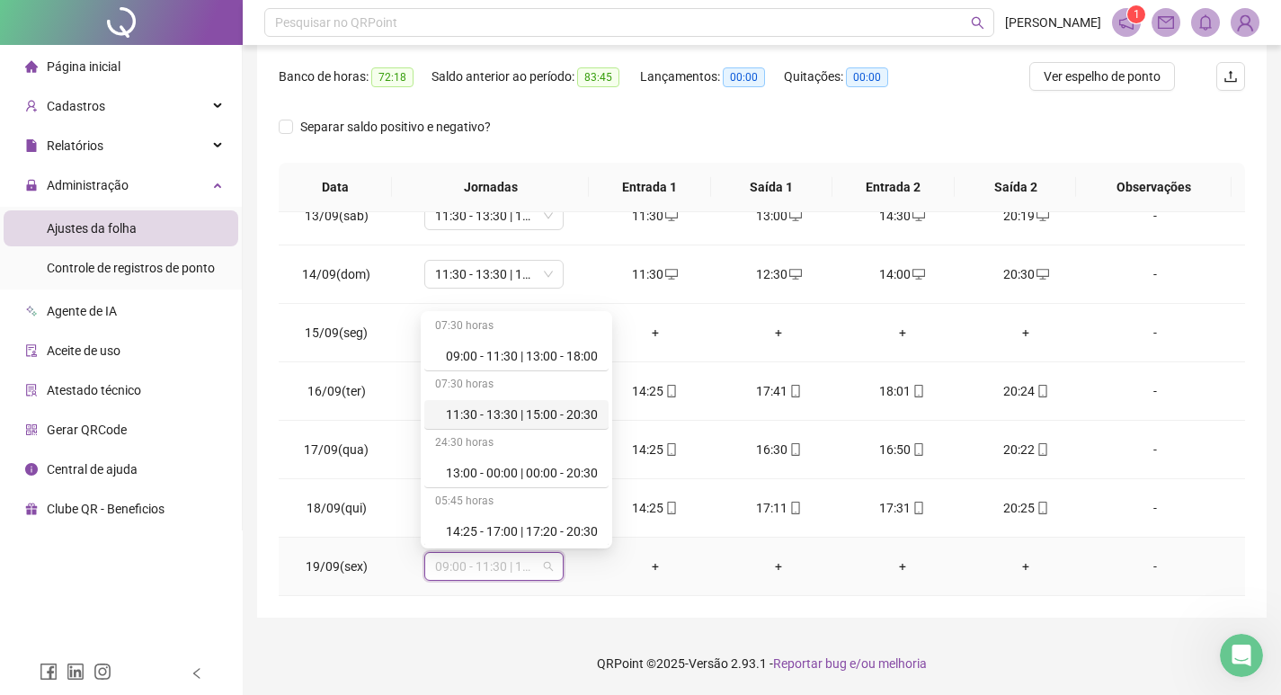
scroll to position [90, 0]
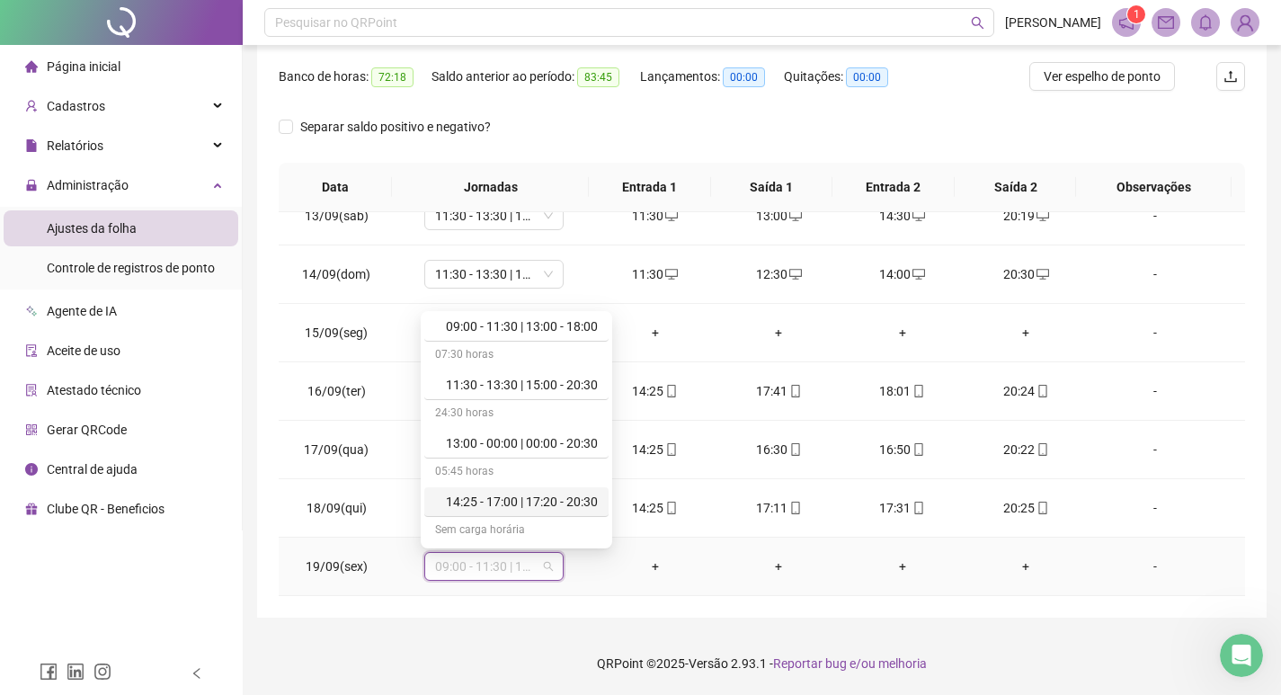
click at [495, 503] on div "14:25 - 17:00 | 17:20 - 20:30" at bounding box center [522, 502] width 152 height 20
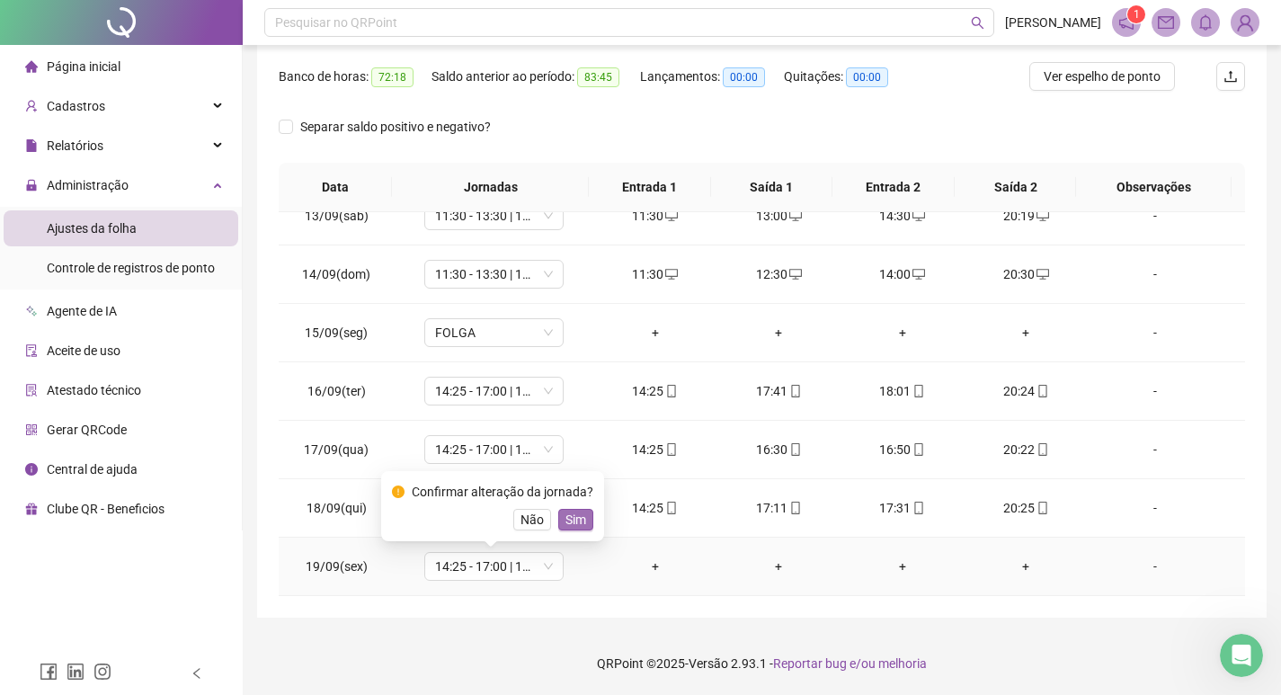
click at [568, 521] on span "Sim" at bounding box center [575, 520] width 21 height 20
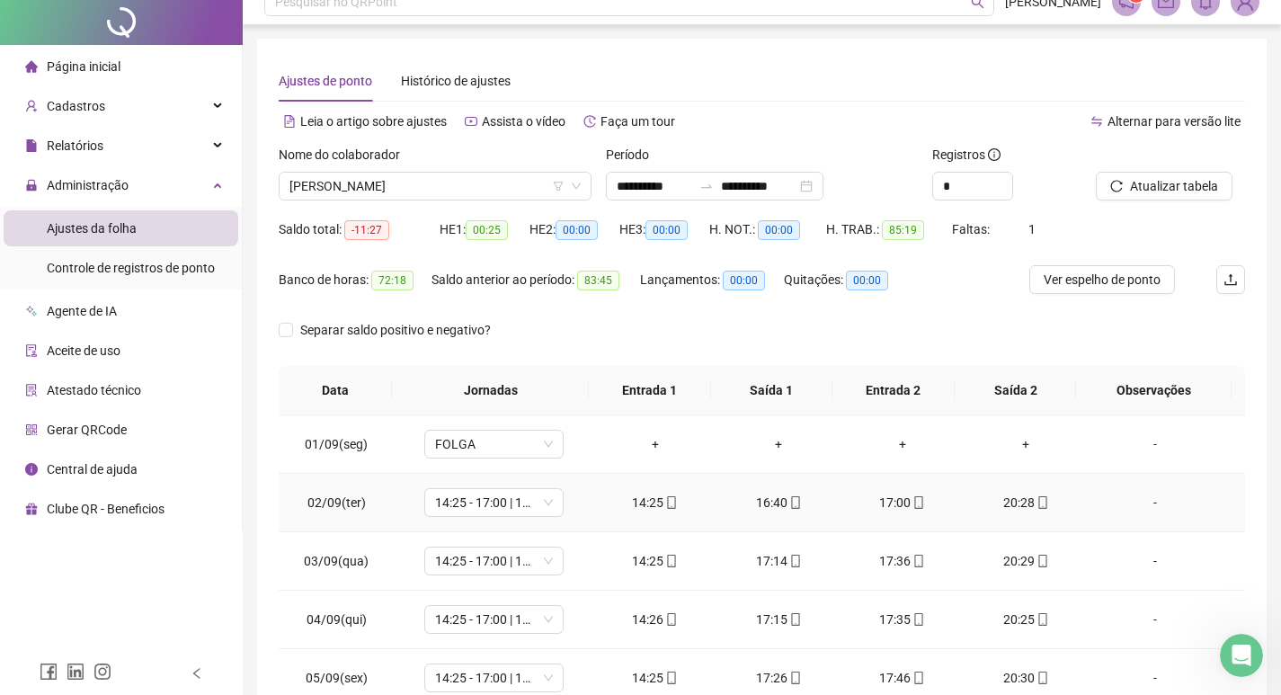
scroll to position [0, 0]
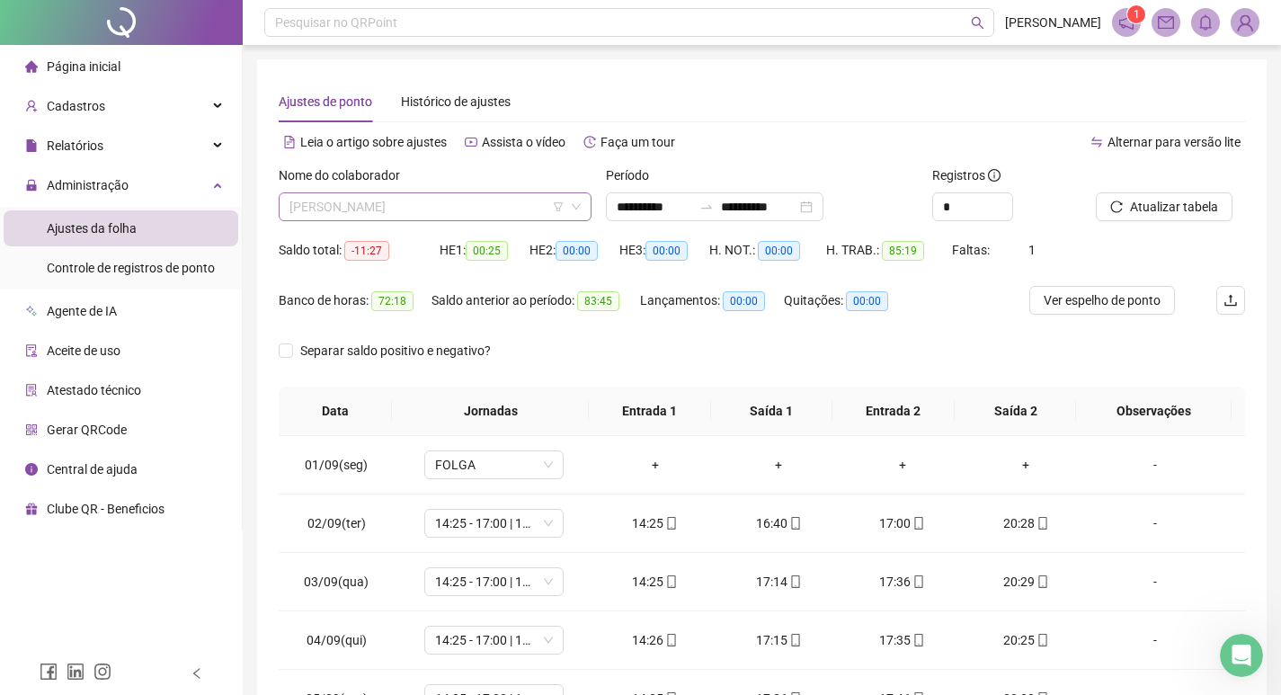
click at [528, 204] on span "[PERSON_NAME]" at bounding box center [434, 206] width 291 height 27
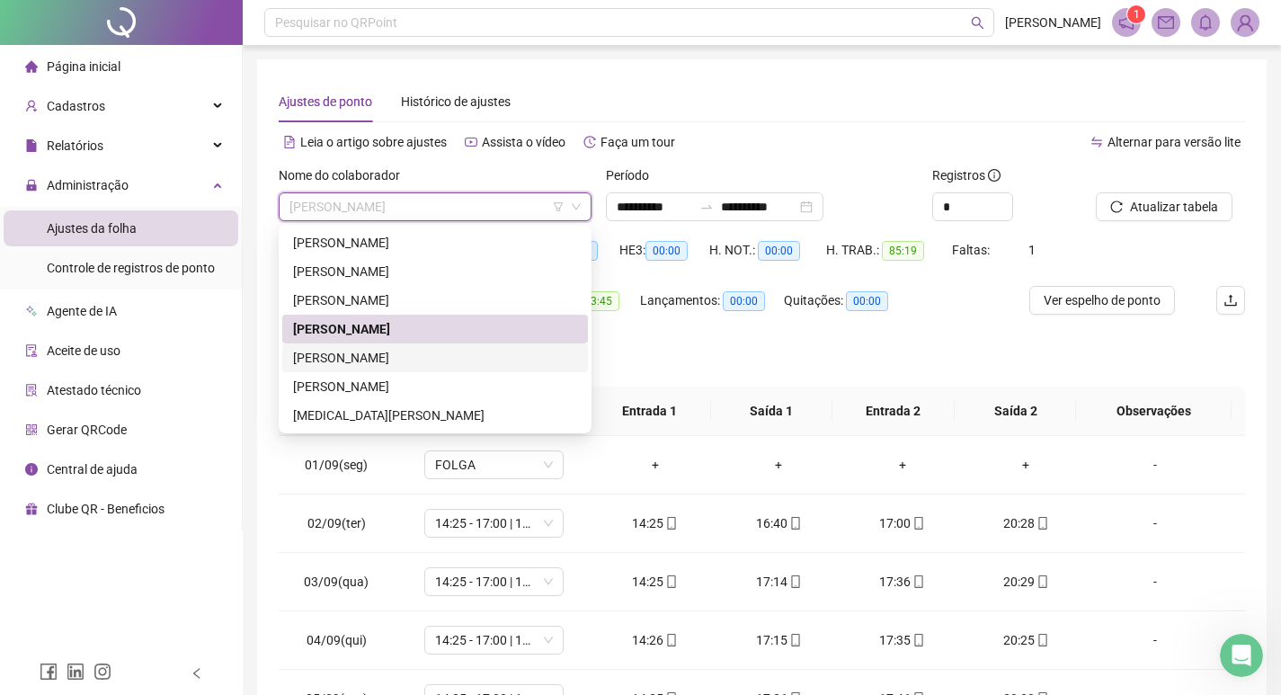
click at [387, 360] on div "[PERSON_NAME]" at bounding box center [435, 358] width 284 height 20
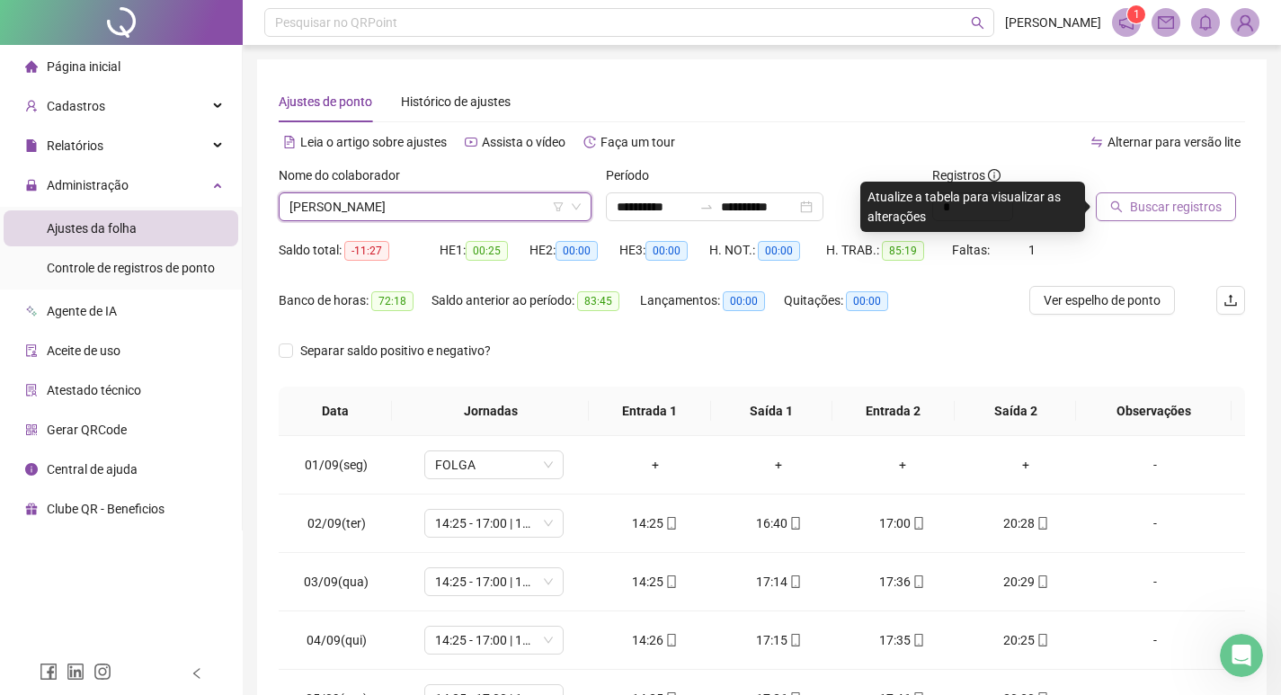
click at [1166, 205] on span "Buscar registros" at bounding box center [1176, 207] width 92 height 20
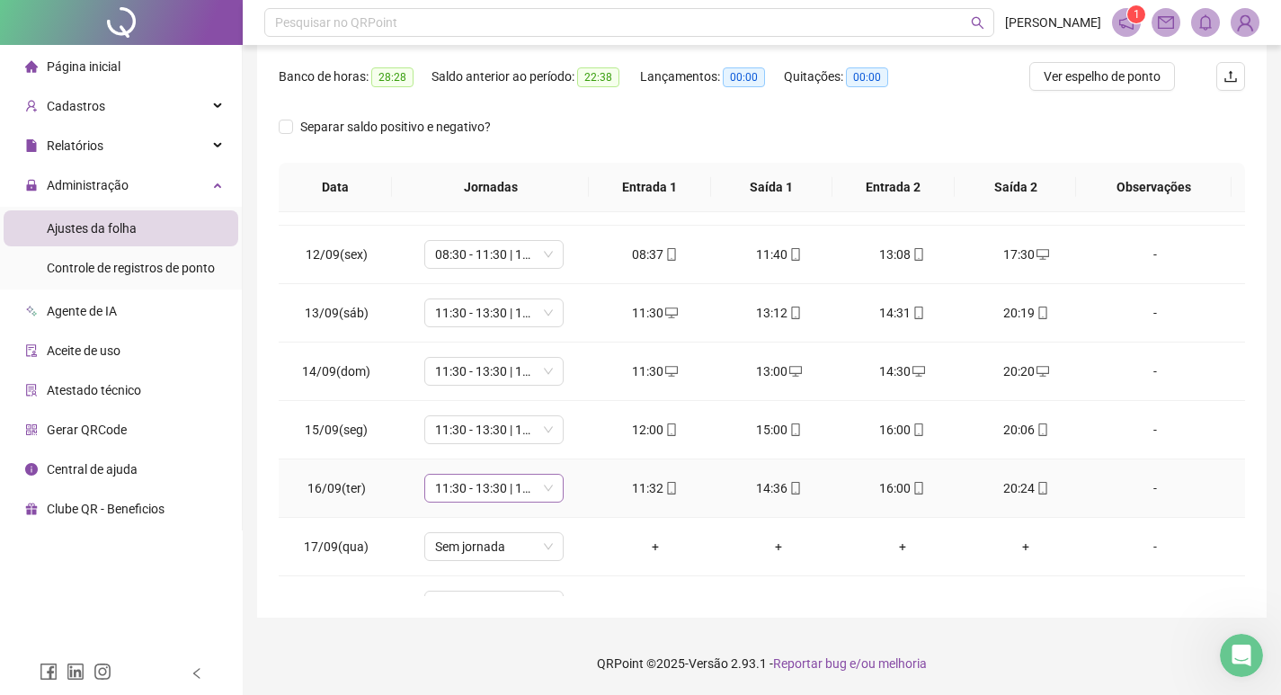
scroll to position [726, 0]
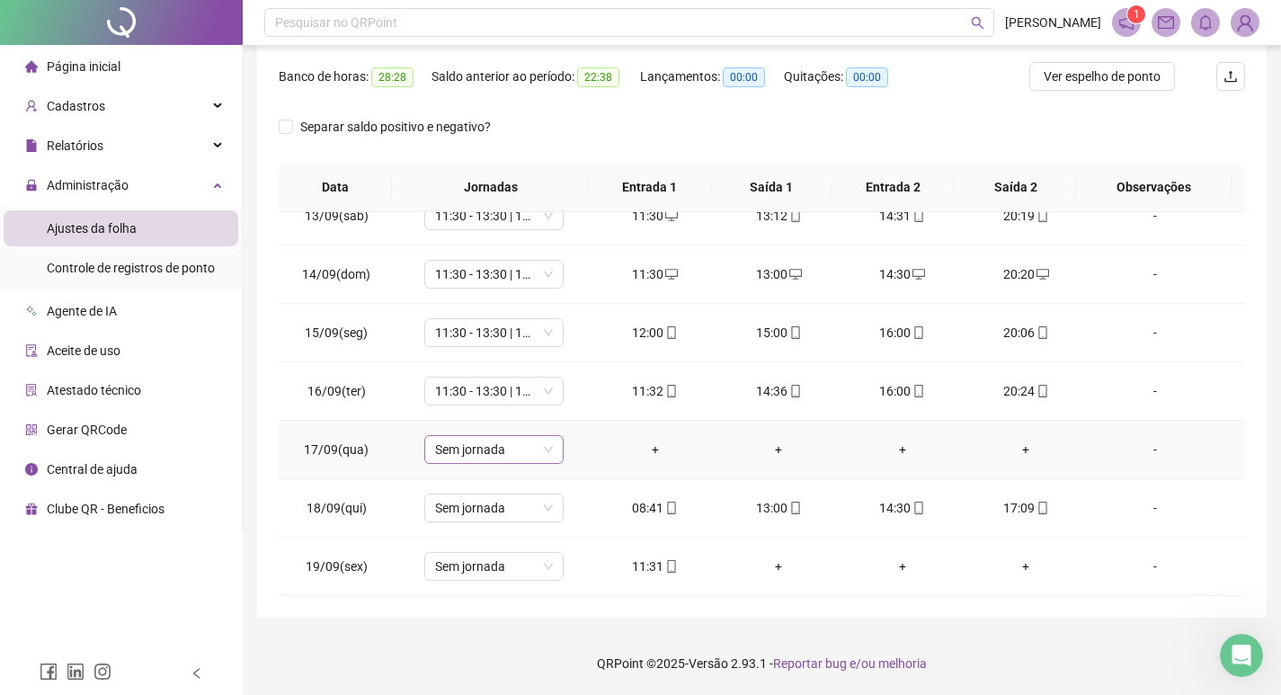
click at [484, 460] on span "Sem jornada" at bounding box center [494, 449] width 118 height 27
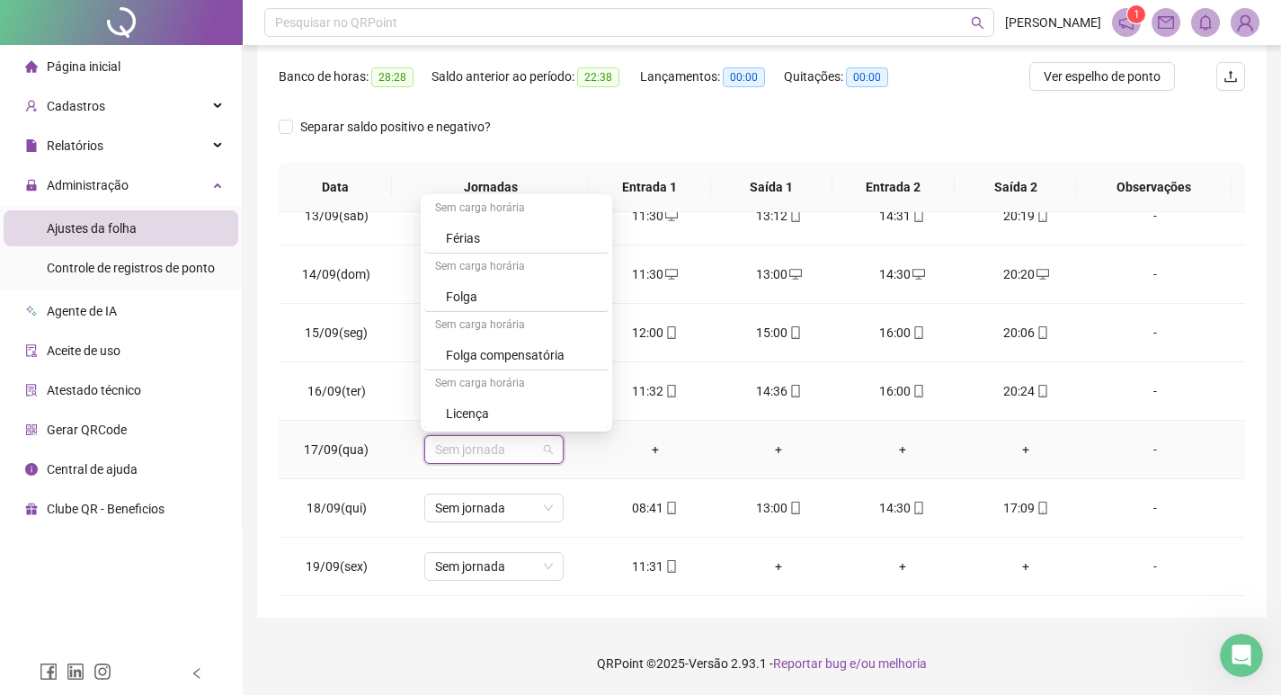
scroll to position [354, 0]
click at [522, 297] on div "Folga" at bounding box center [522, 296] width 152 height 20
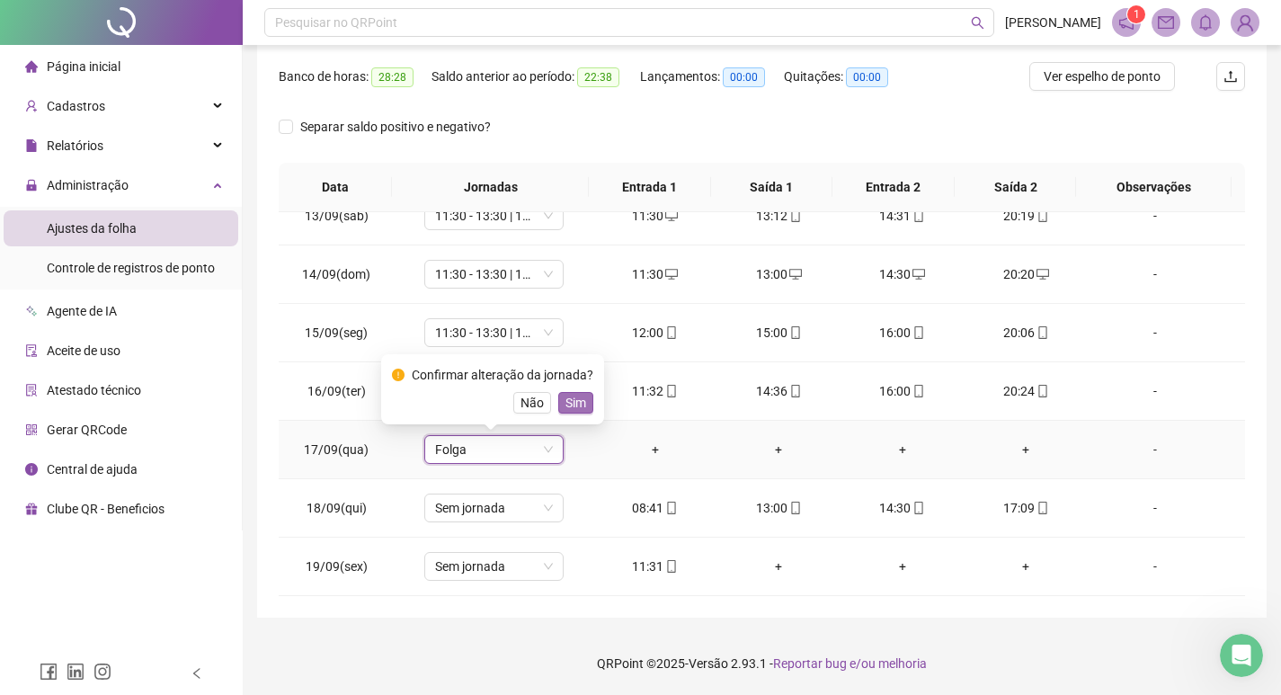
click at [576, 403] on span "Sim" at bounding box center [575, 403] width 21 height 20
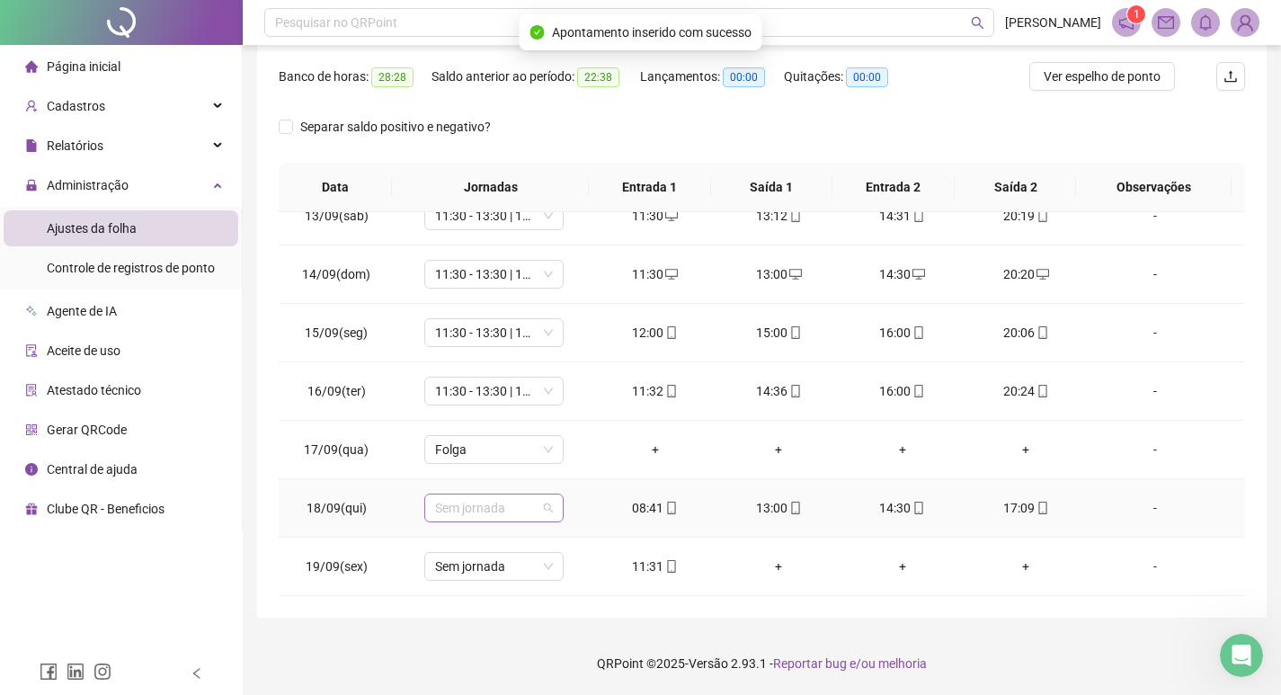
click at [484, 502] on span "Sem jornada" at bounding box center [494, 507] width 118 height 27
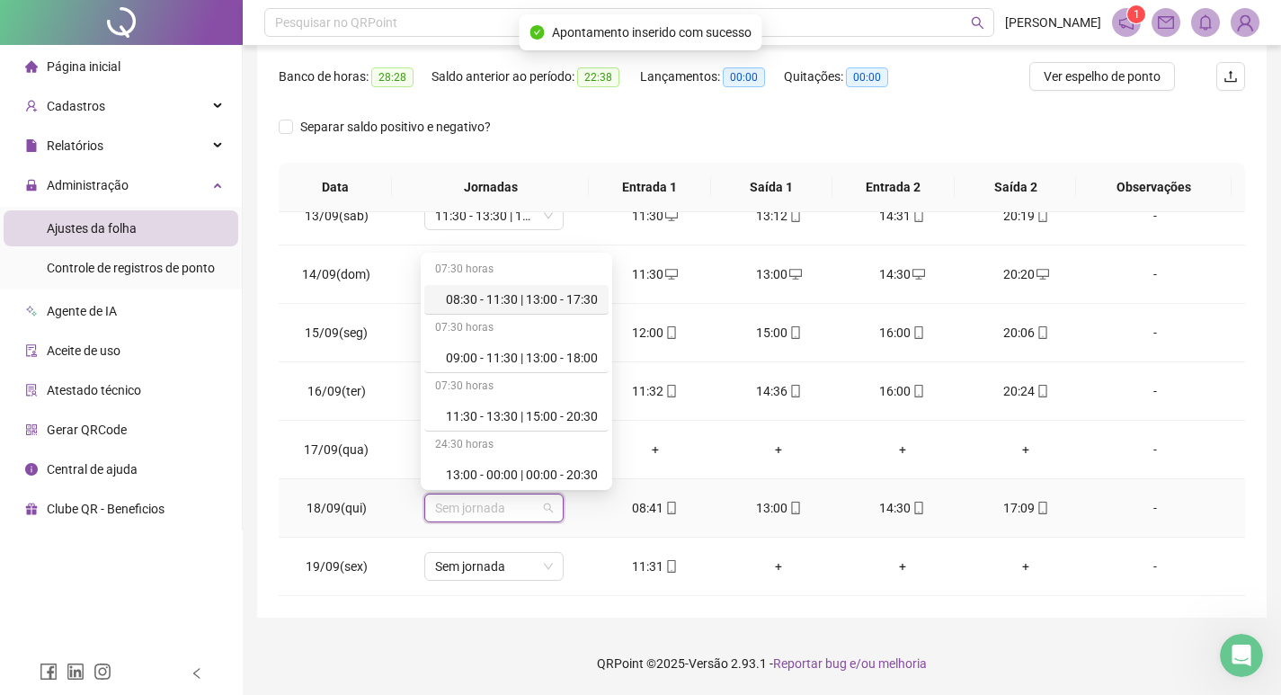
click at [516, 298] on div "08:30 - 11:30 | 13:00 - 17:30" at bounding box center [522, 299] width 152 height 20
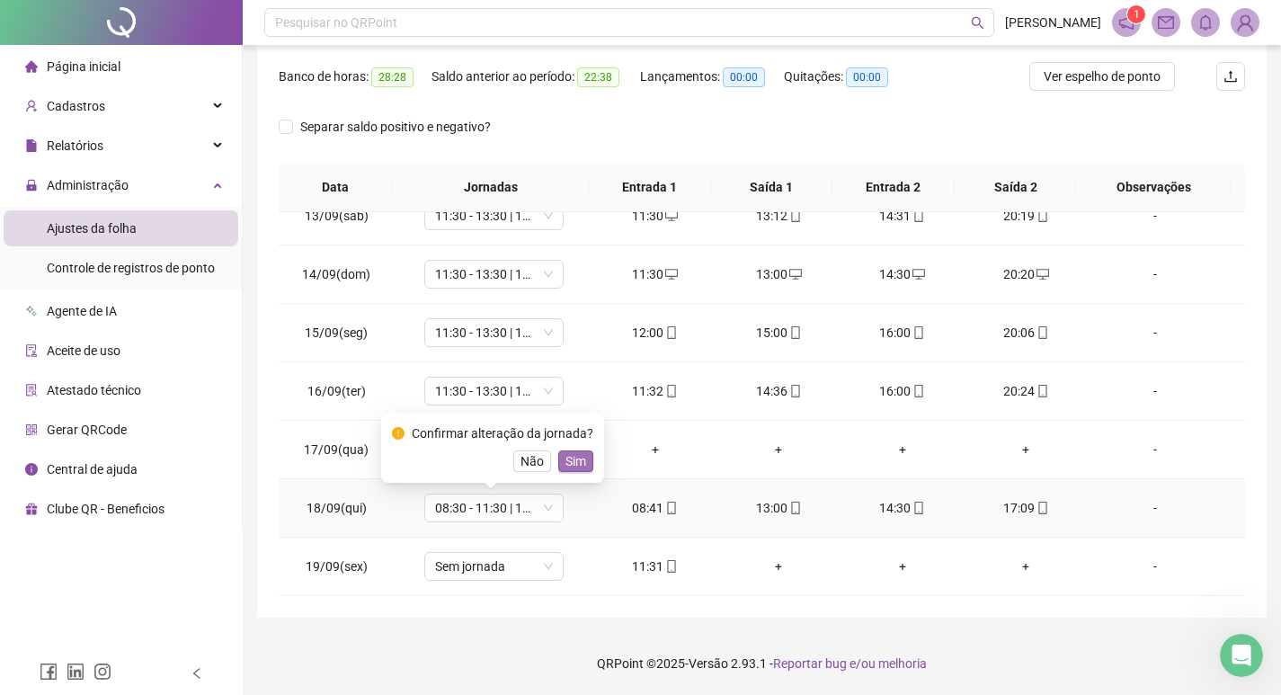
click at [579, 458] on span "Sim" at bounding box center [575, 461] width 21 height 20
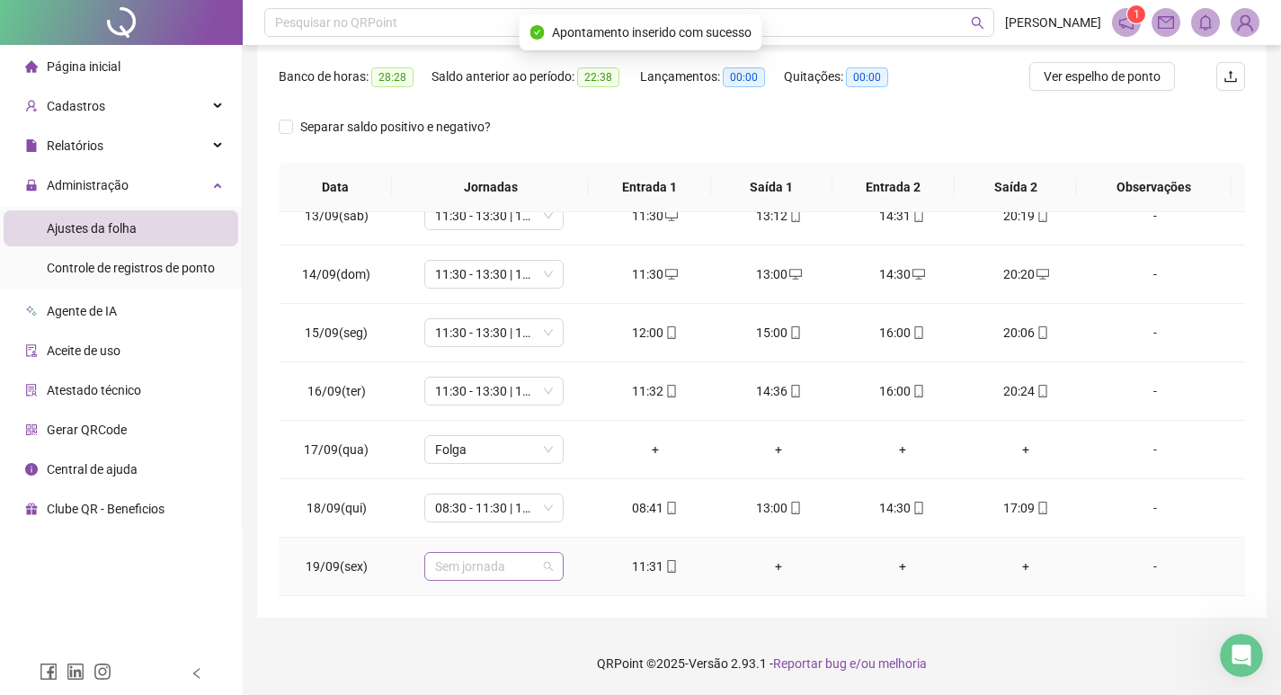
click at [501, 566] on span "Sem jornada" at bounding box center [494, 566] width 118 height 27
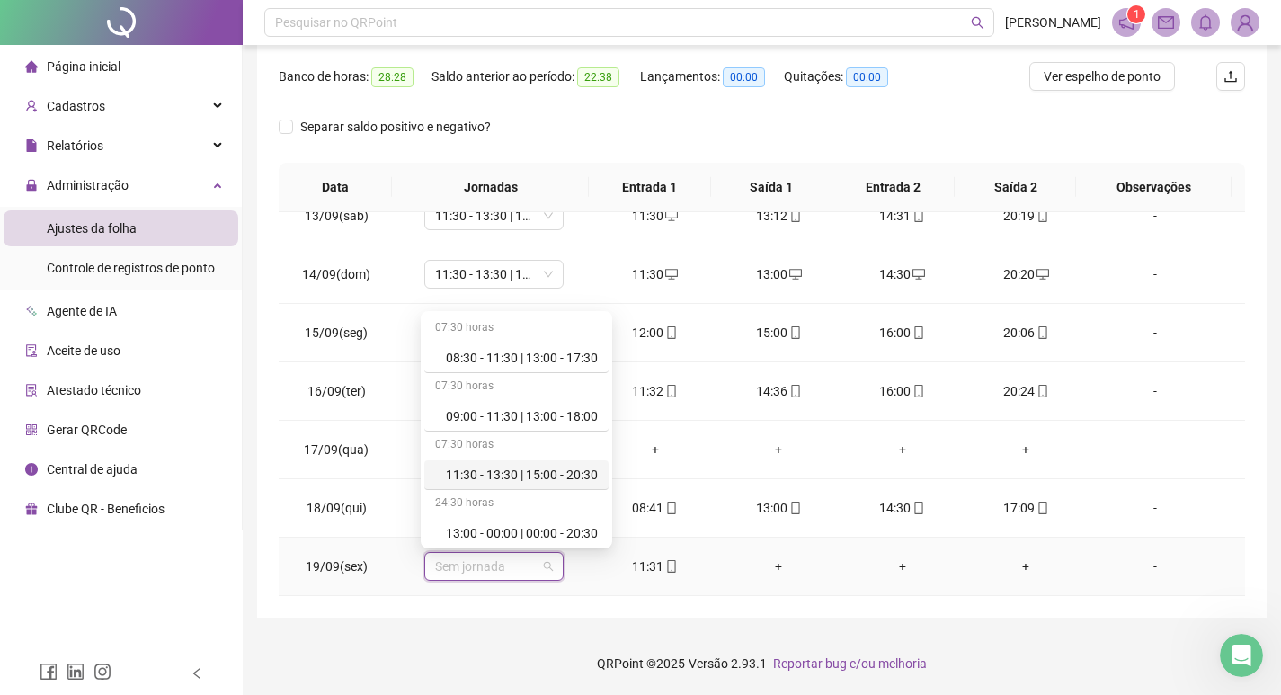
click at [509, 481] on div "11:30 - 13:30 | 15:00 - 20:30" at bounding box center [522, 475] width 152 height 20
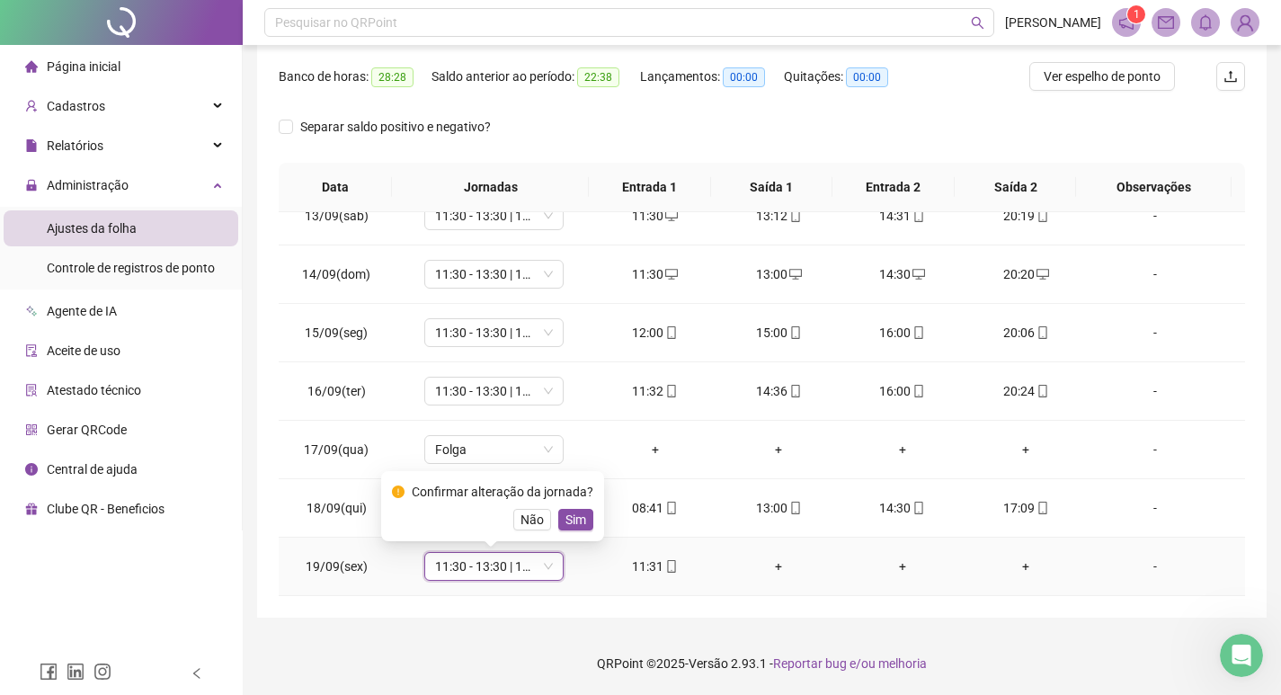
drag, startPoint x: 576, startPoint y: 517, endPoint x: 584, endPoint y: 511, distance: 10.2
click at [577, 516] on span "Sim" at bounding box center [575, 520] width 21 height 20
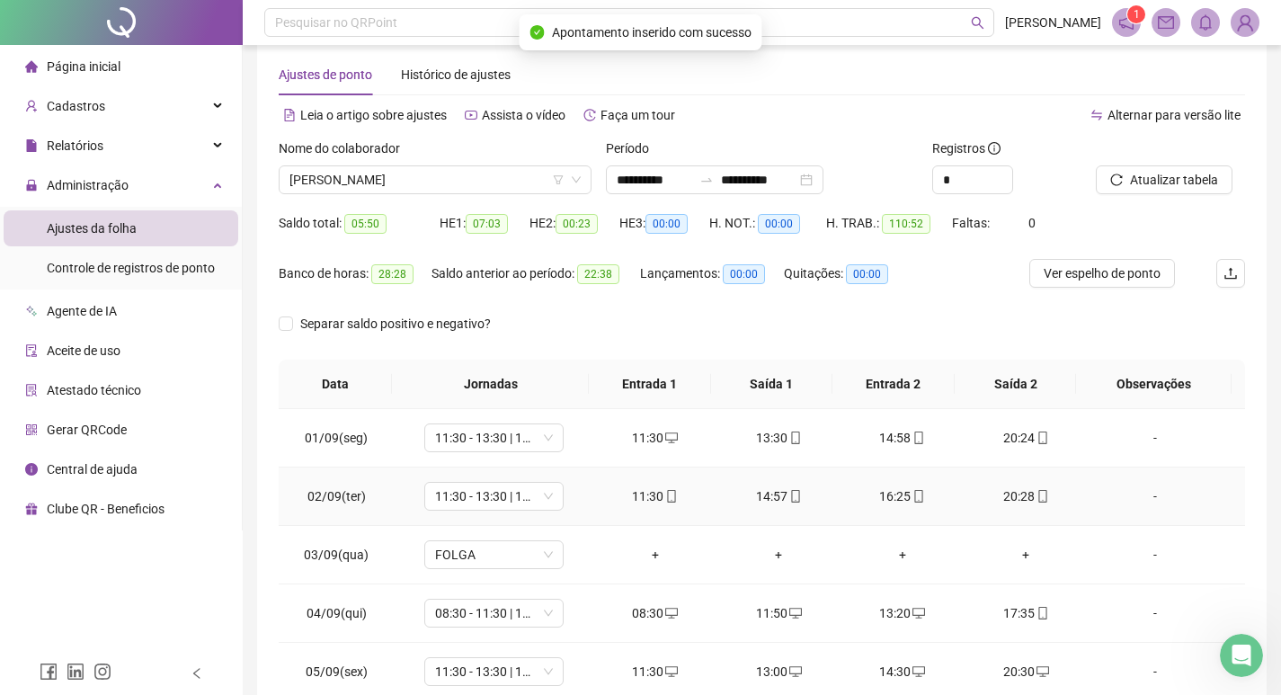
scroll to position [0, 0]
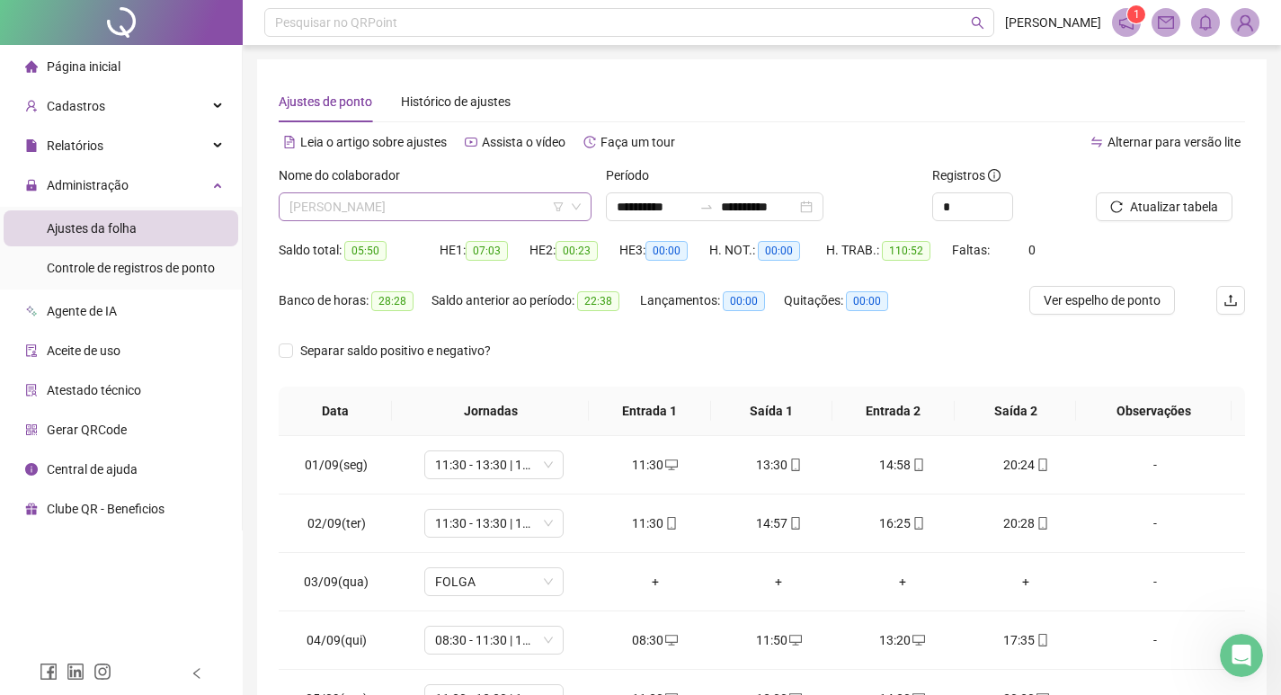
click at [460, 206] on span "[PERSON_NAME]" at bounding box center [434, 206] width 291 height 27
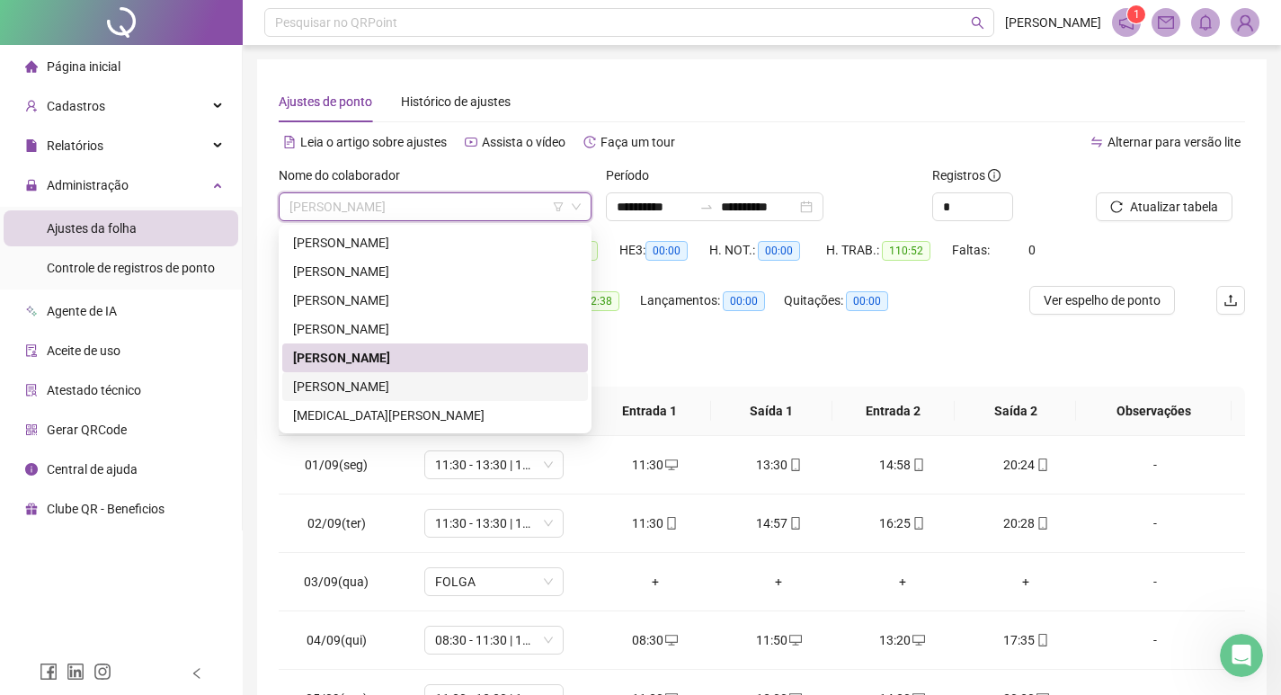
click at [413, 395] on div "[PERSON_NAME]" at bounding box center [435, 387] width 284 height 20
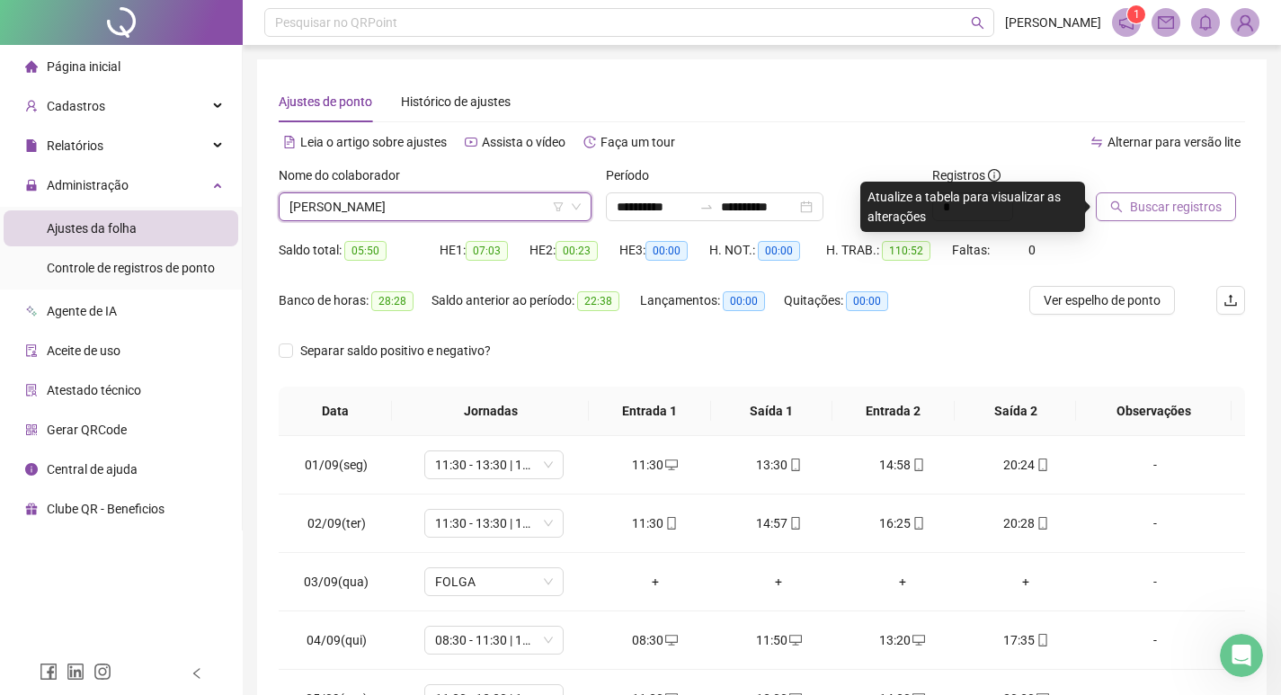
click at [1167, 199] on span "Buscar registros" at bounding box center [1176, 207] width 92 height 20
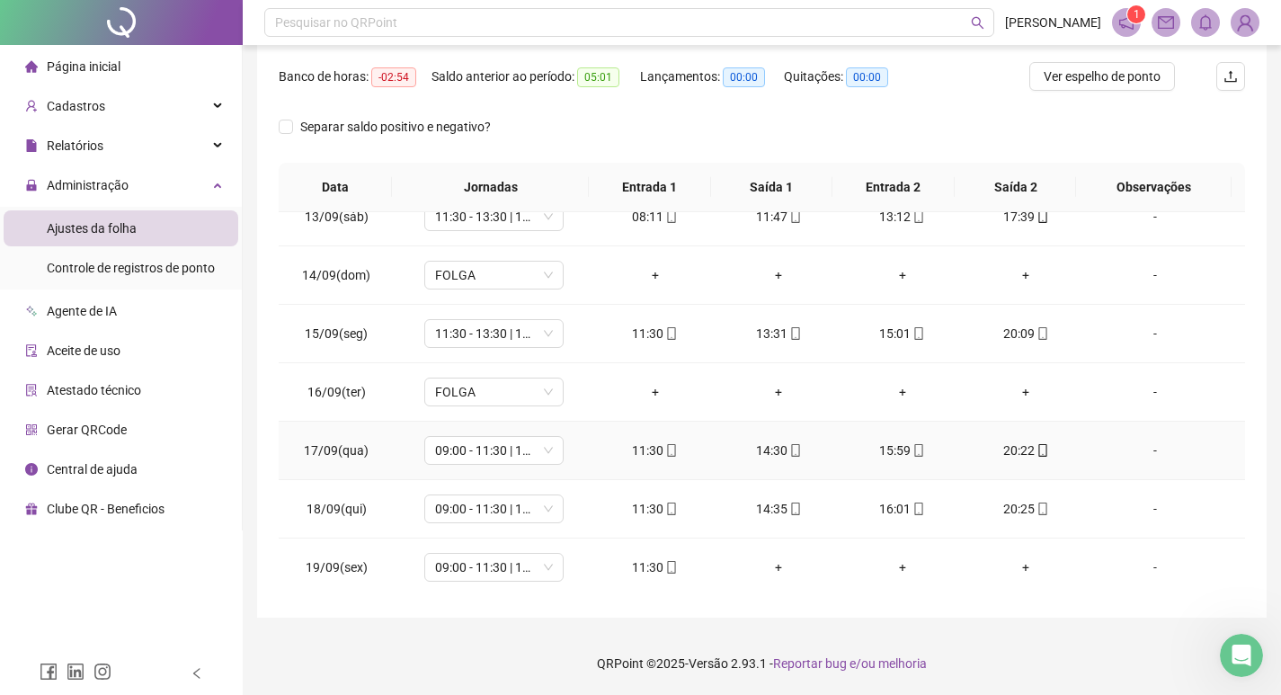
scroll to position [726, 0]
click at [507, 454] on span "09:00 - 11:30 | 13:00 - 18:00" at bounding box center [494, 449] width 118 height 27
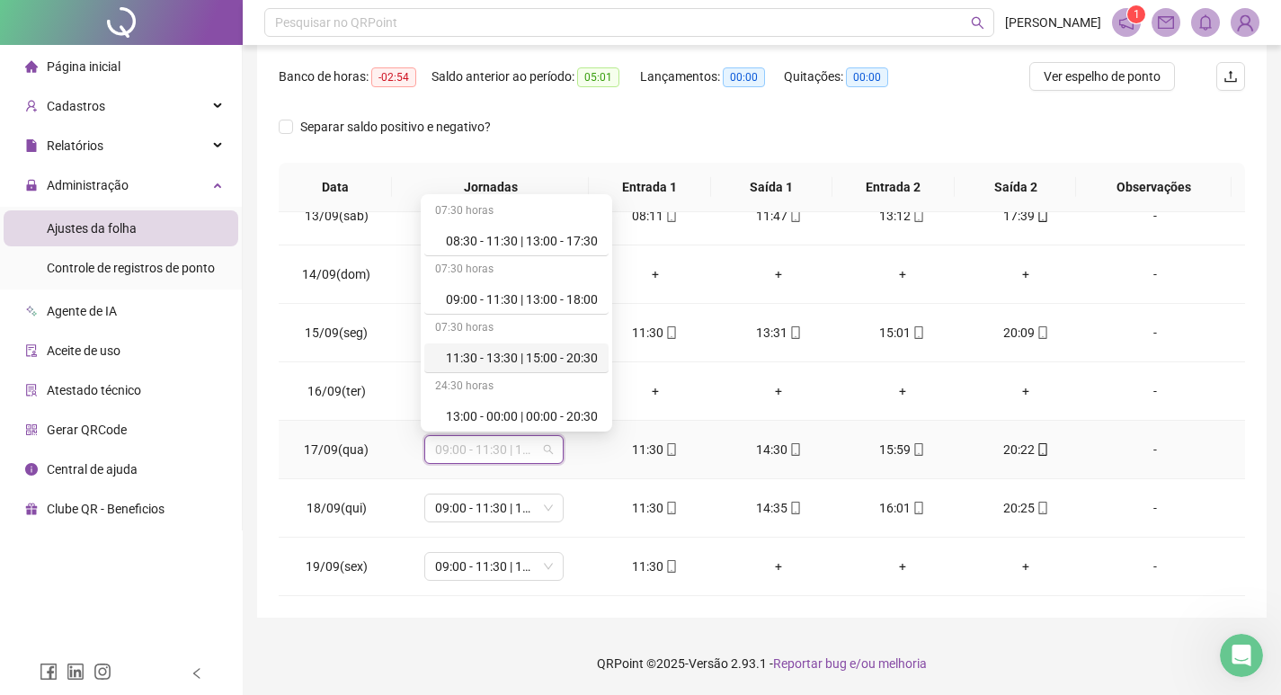
click at [509, 360] on div "11:30 - 13:30 | 15:00 - 20:30" at bounding box center [522, 358] width 152 height 20
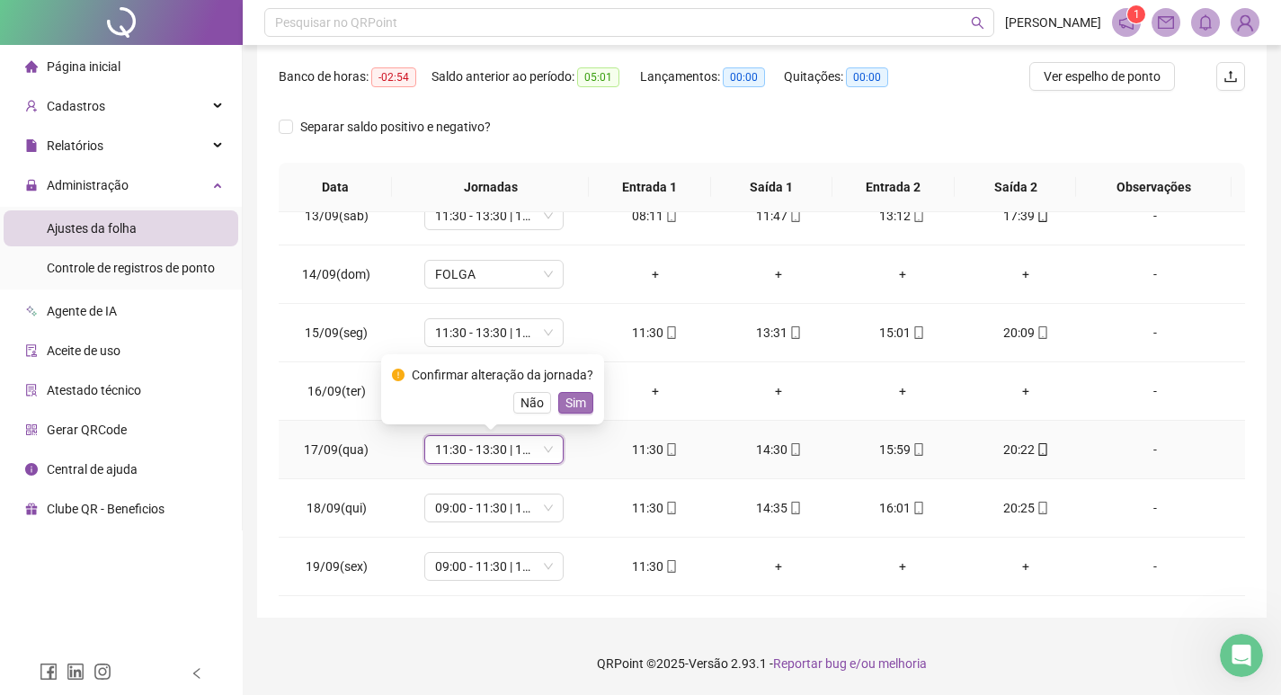
click at [579, 403] on span "Sim" at bounding box center [575, 403] width 21 height 20
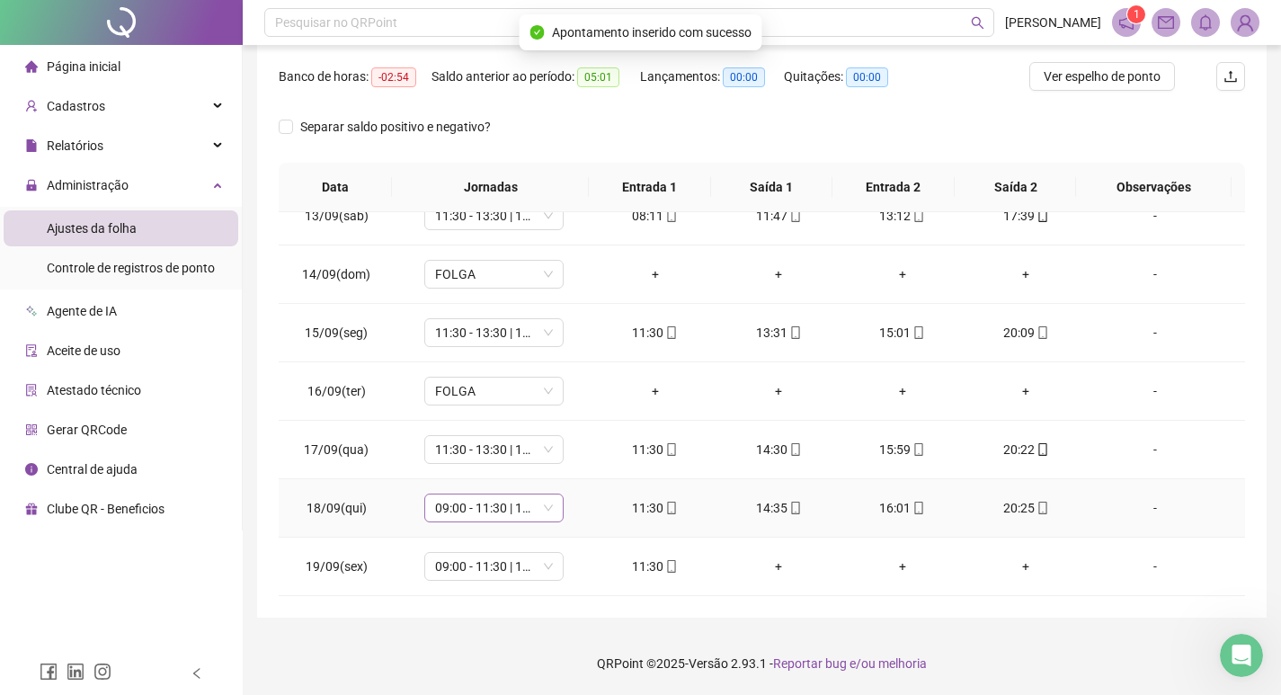
click at [513, 506] on span "09:00 - 11:30 | 13:00 - 18:00" at bounding box center [494, 507] width 118 height 27
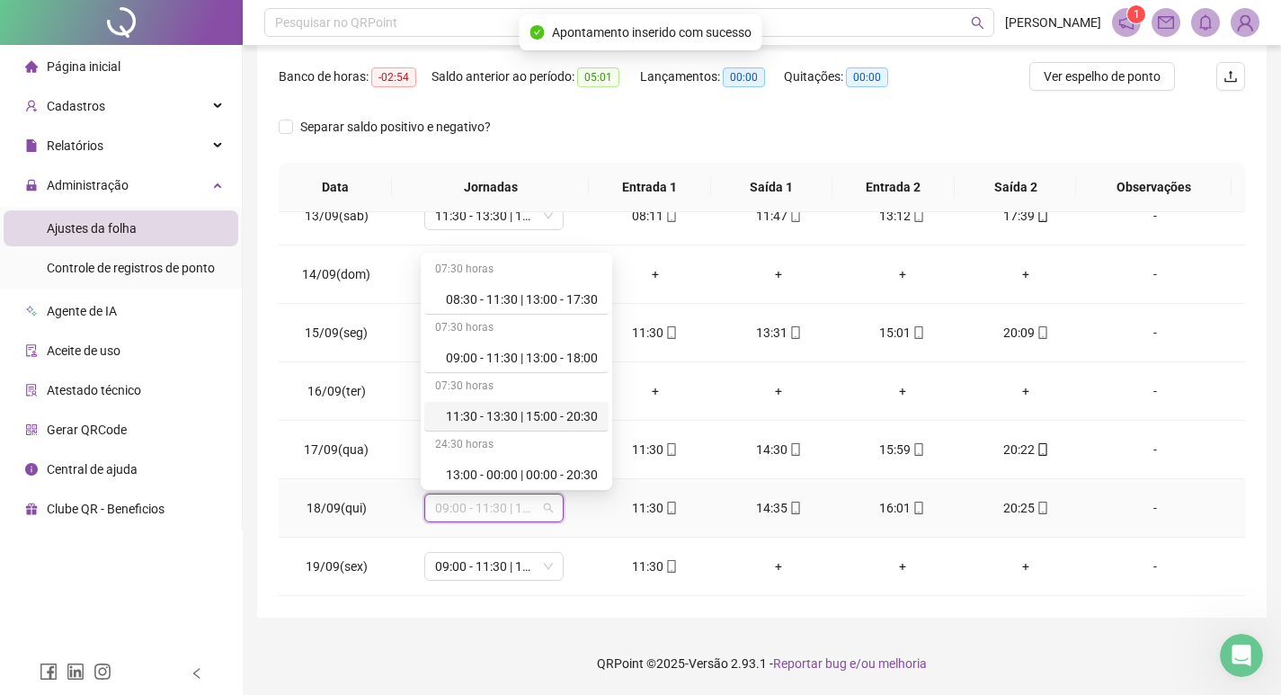
click at [528, 429] on div "11:30 - 13:30 | 15:00 - 20:30" at bounding box center [516, 417] width 184 height 30
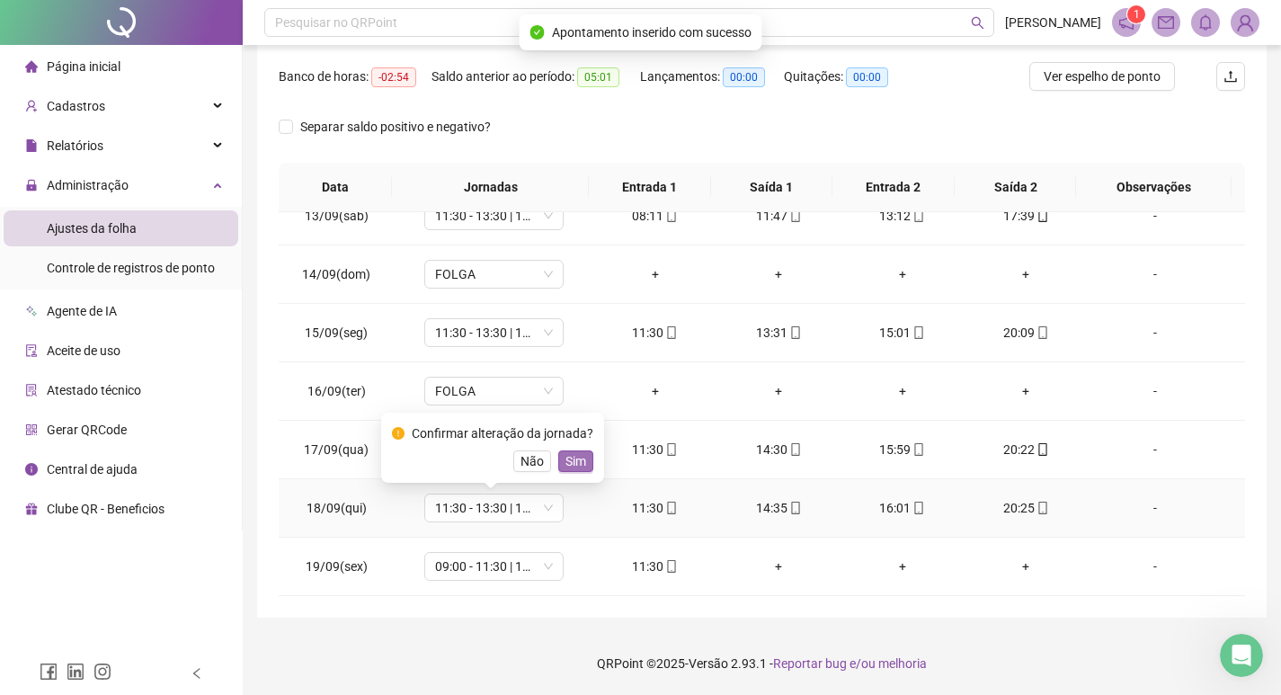
click at [572, 463] on span "Sim" at bounding box center [575, 461] width 21 height 20
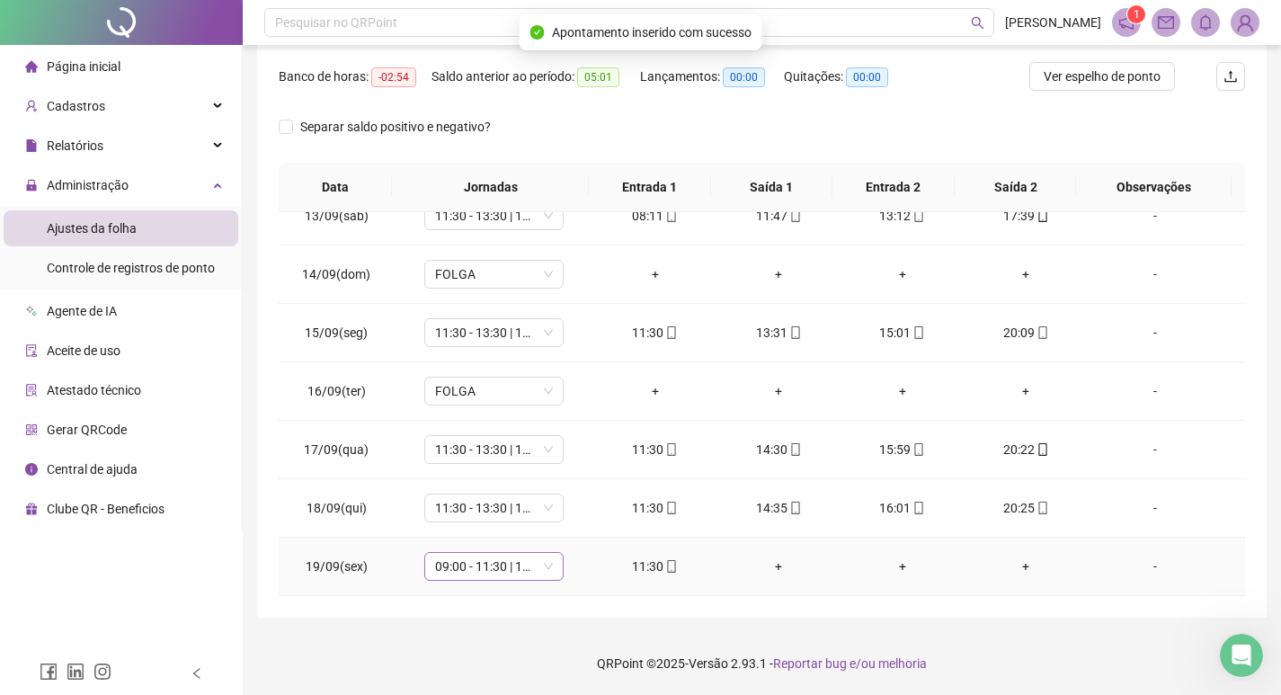
click at [516, 573] on span "09:00 - 11:30 | 13:00 - 18:00" at bounding box center [494, 566] width 118 height 27
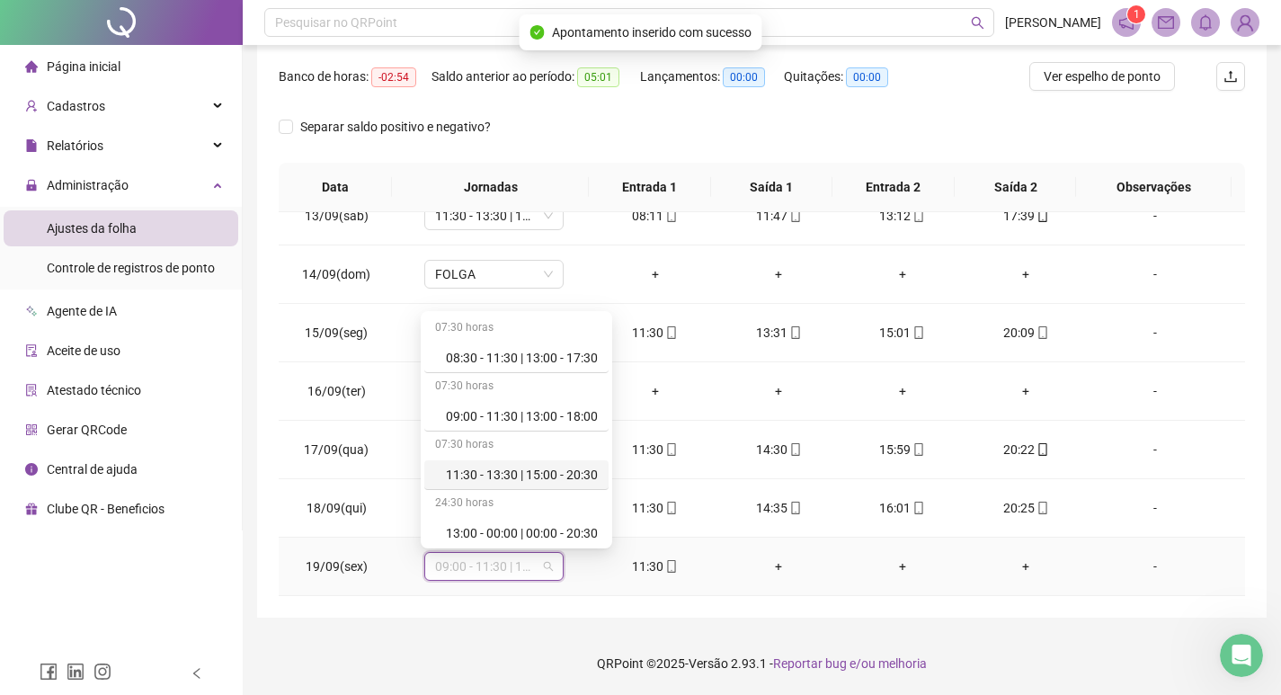
click at [550, 485] on div "11:30 - 13:30 | 15:00 - 20:30" at bounding box center [516, 475] width 184 height 30
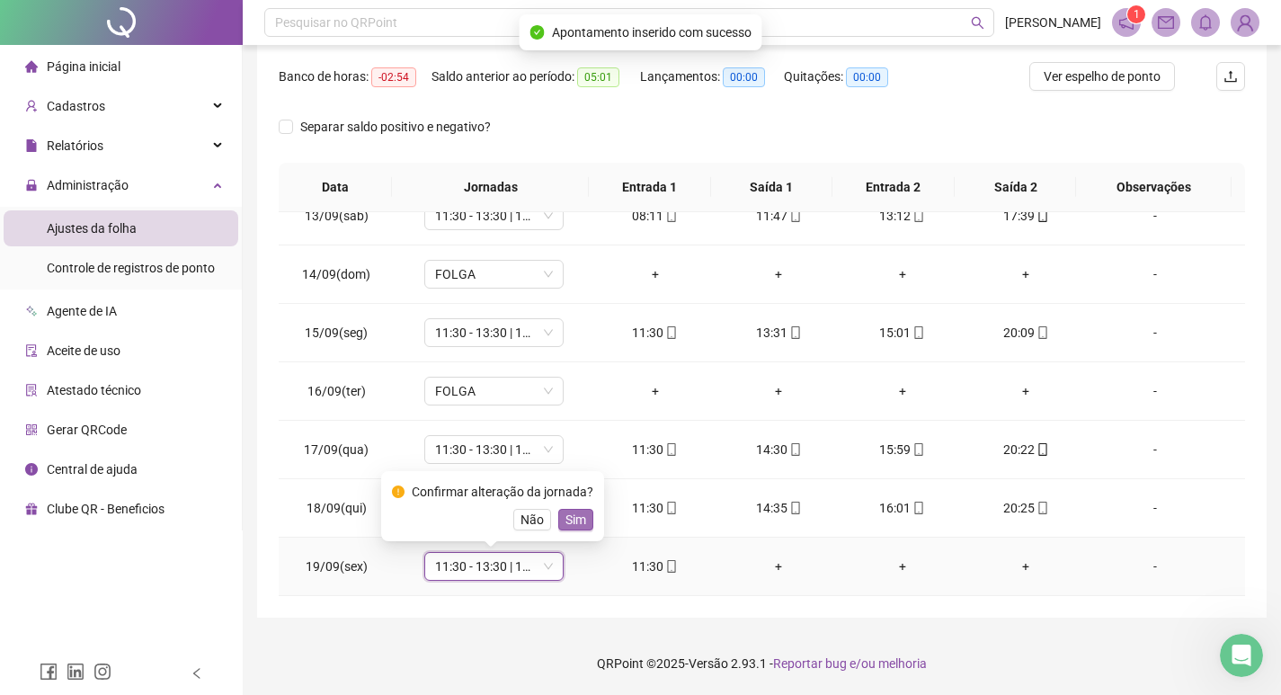
click at [576, 512] on span "Sim" at bounding box center [575, 520] width 21 height 20
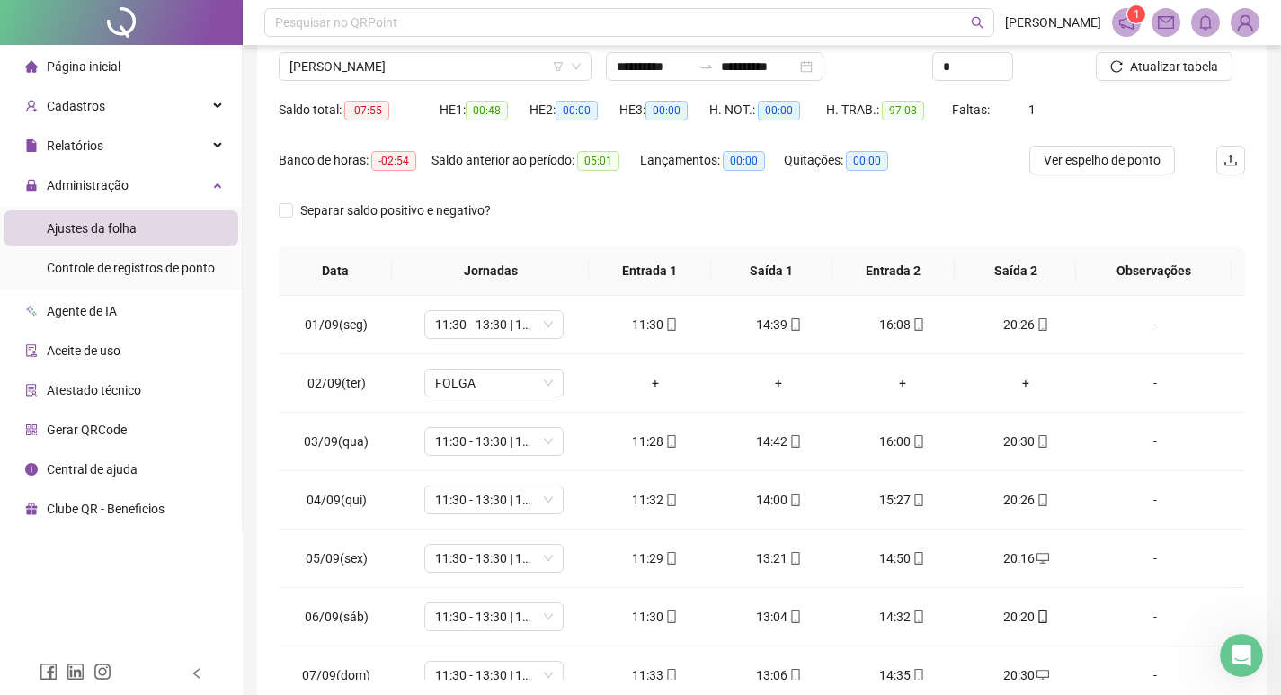
scroll to position [0, 0]
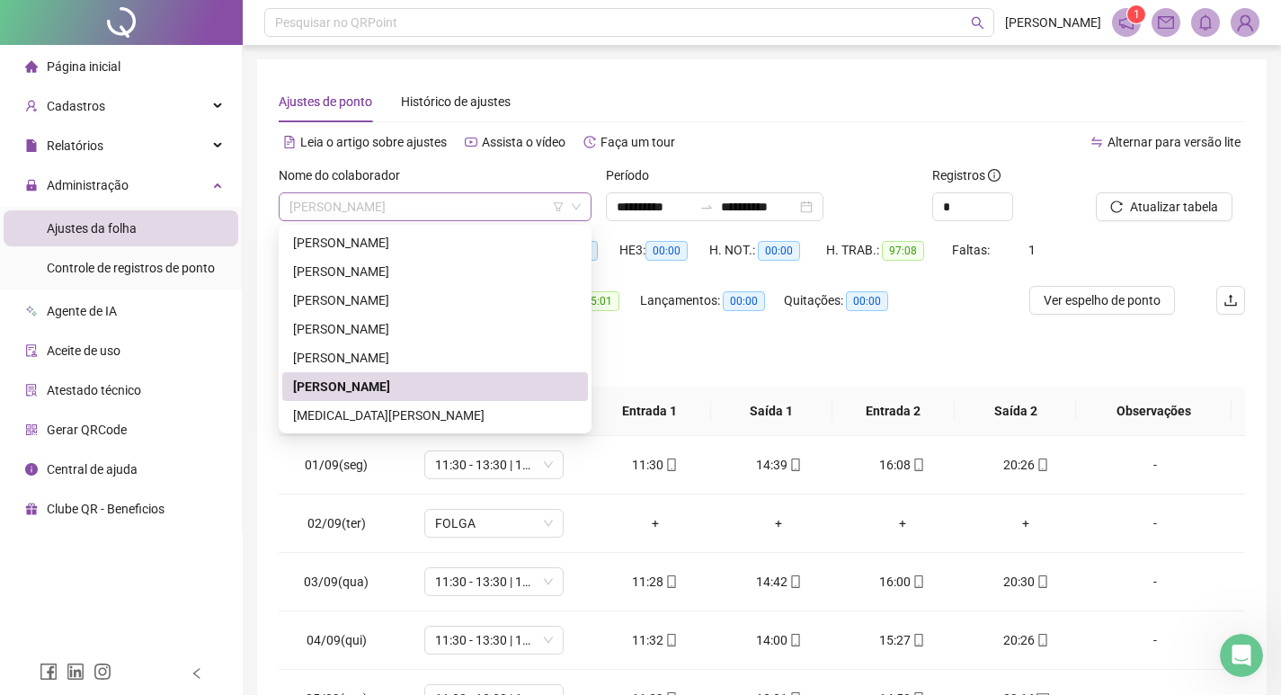
click at [510, 203] on span "[PERSON_NAME]" at bounding box center [434, 206] width 291 height 27
click at [428, 420] on div "[MEDICAL_DATA][PERSON_NAME]" at bounding box center [435, 415] width 284 height 20
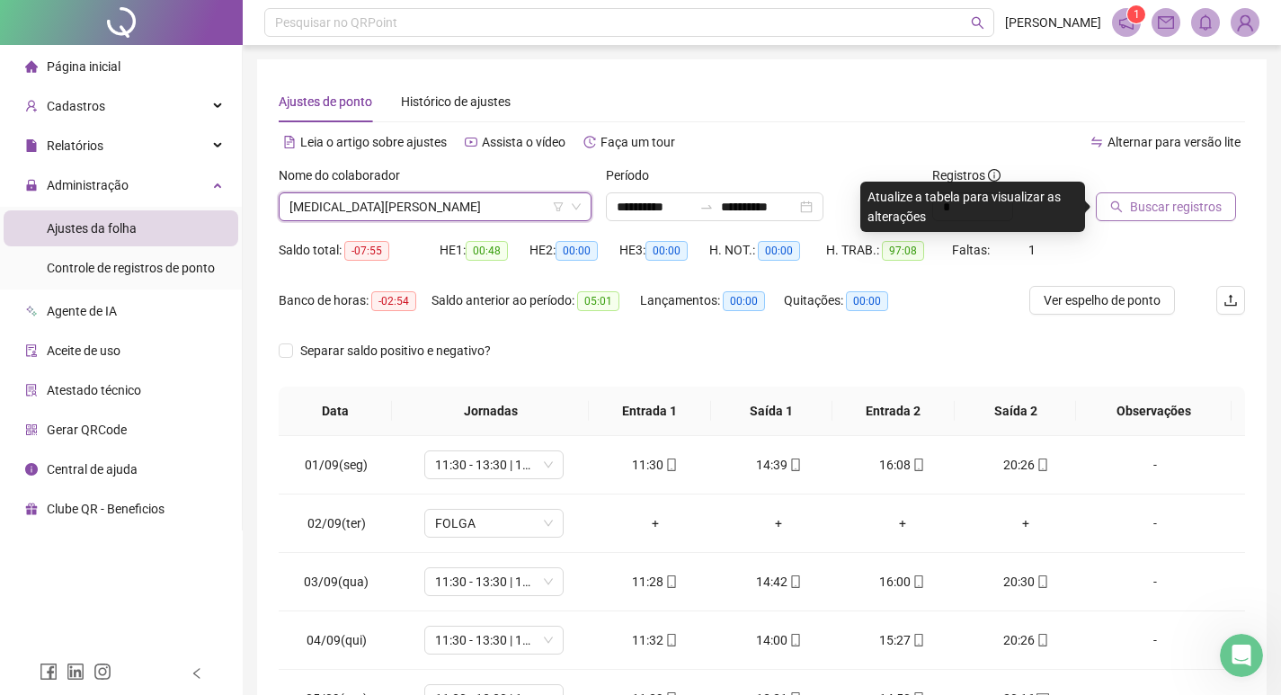
click at [1147, 201] on span "Buscar registros" at bounding box center [1176, 207] width 92 height 20
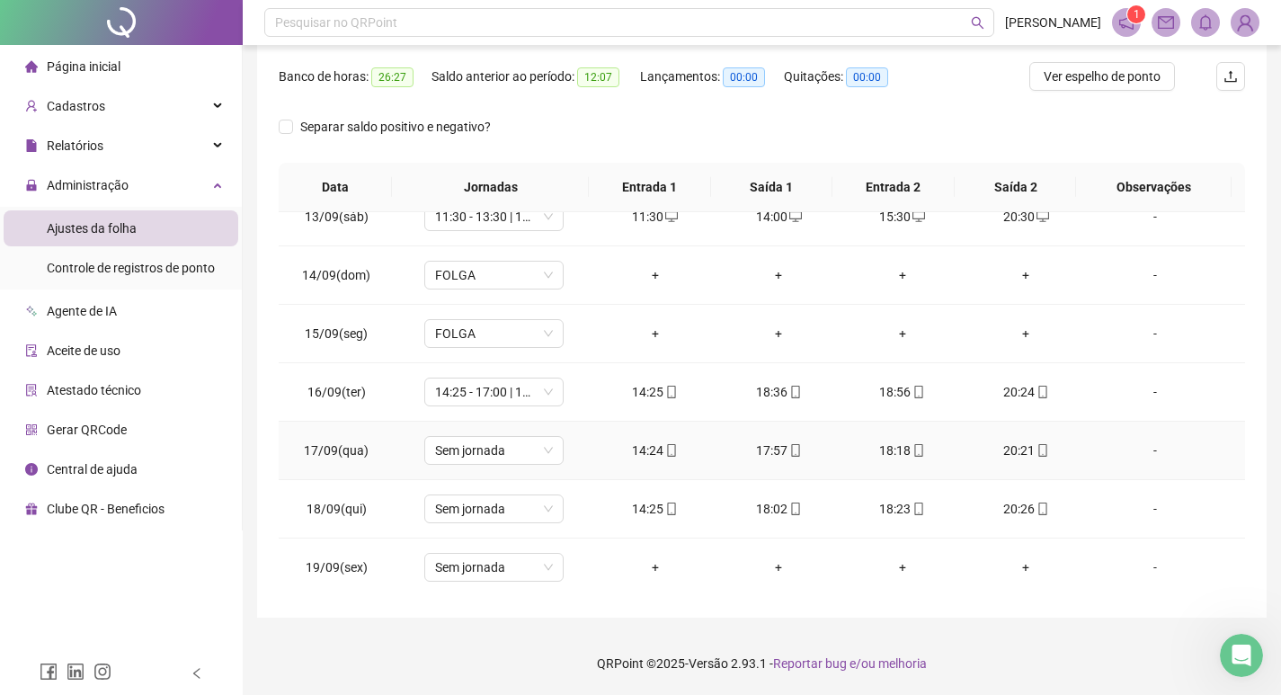
scroll to position [726, 0]
click at [449, 461] on td "Sem jornada" at bounding box center [494, 450] width 200 height 58
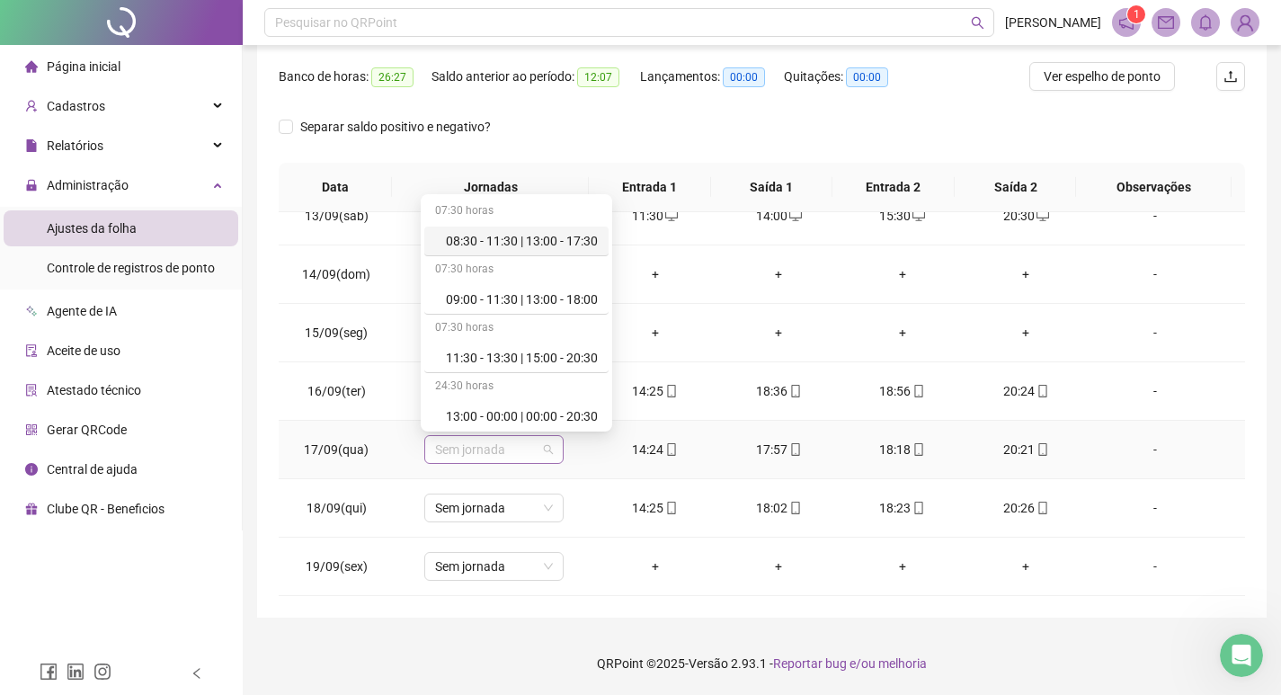
click at [454, 453] on span "Sem jornada" at bounding box center [494, 449] width 118 height 27
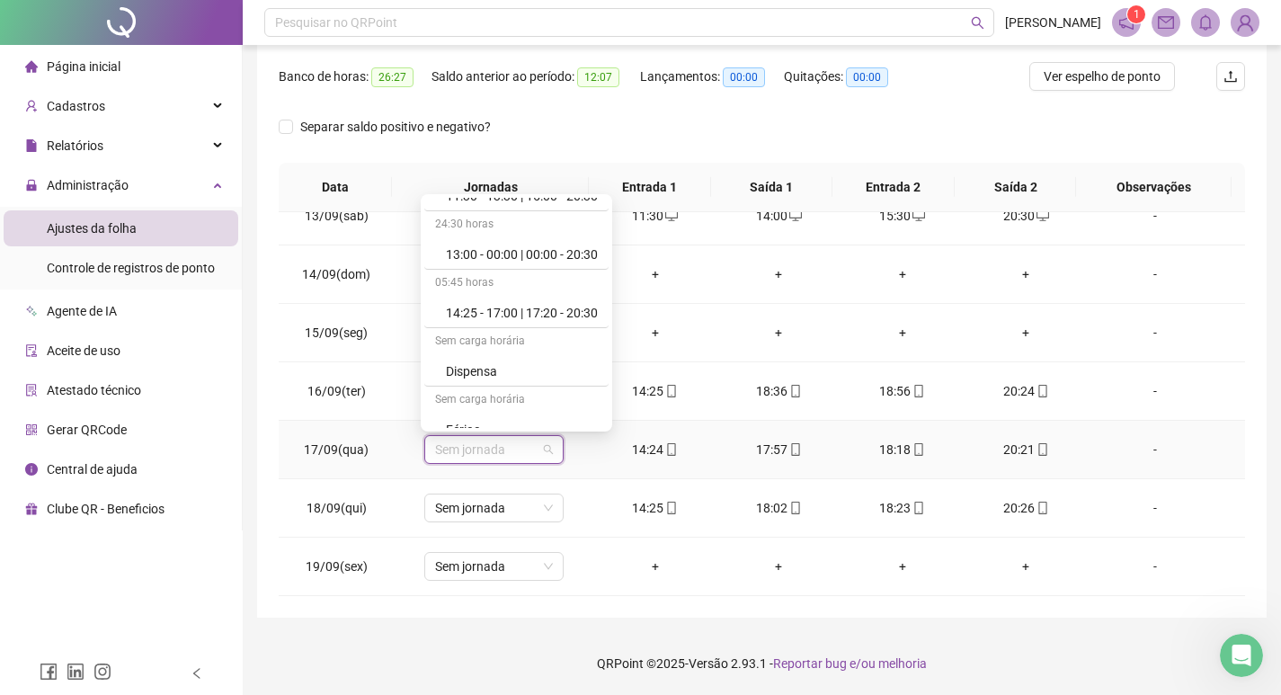
scroll to position [180, 0]
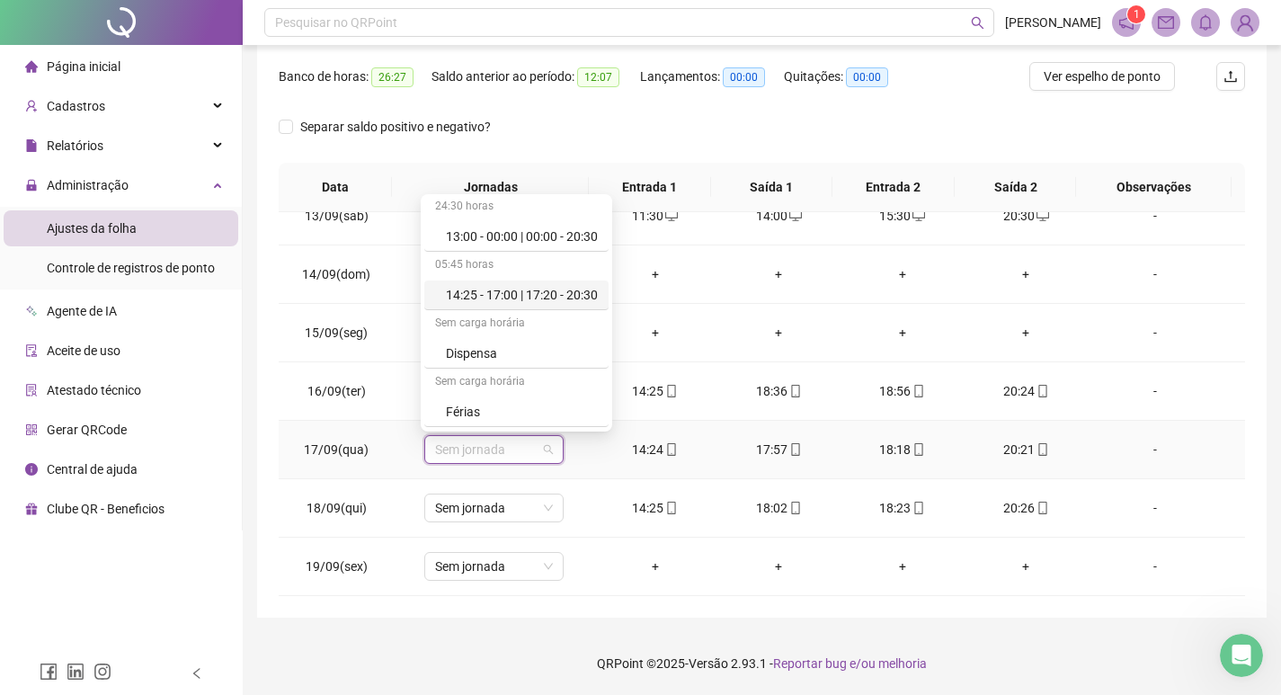
click at [520, 285] on div "14:25 - 17:00 | 17:20 - 20:30" at bounding box center [522, 295] width 152 height 20
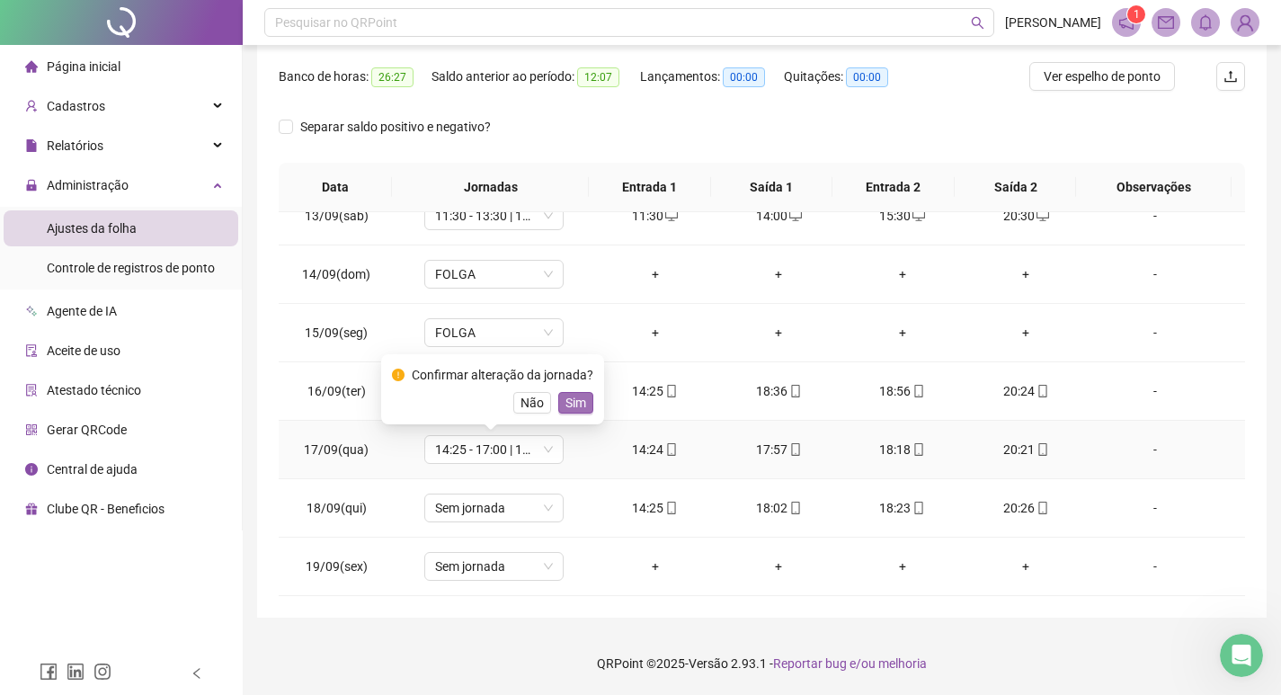
click at [575, 400] on span "Sim" at bounding box center [575, 403] width 21 height 20
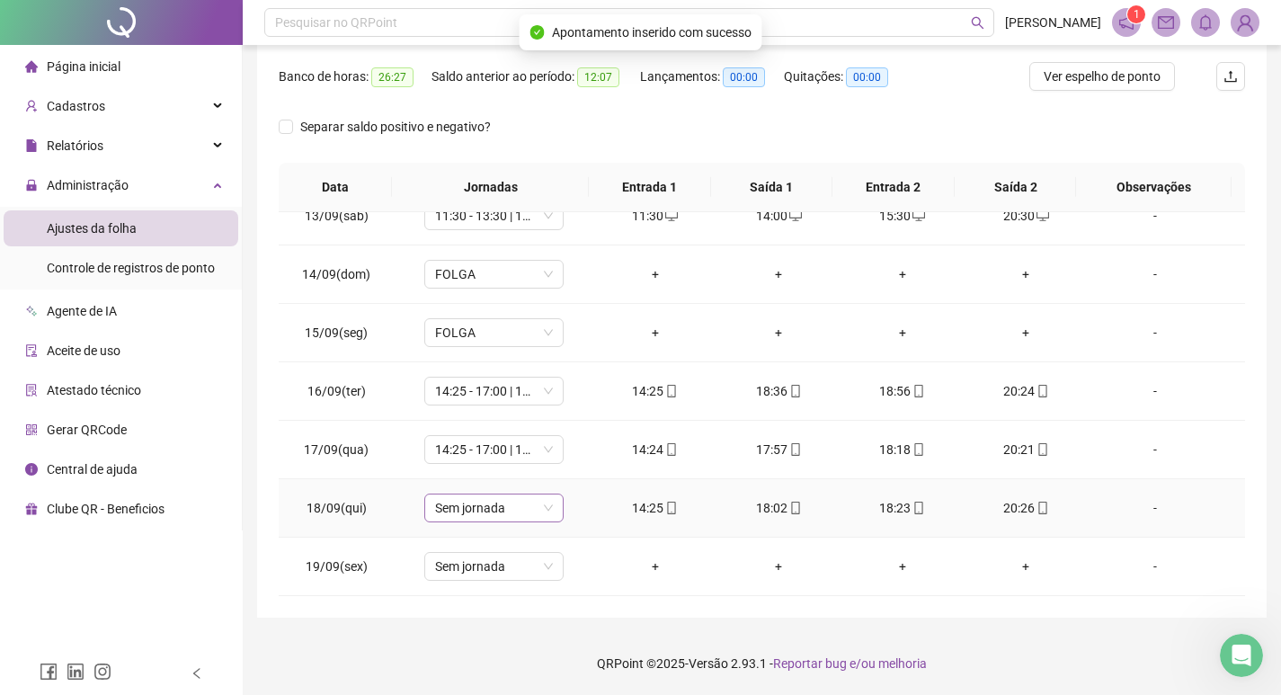
drag, startPoint x: 472, startPoint y: 511, endPoint x: 478, endPoint y: 493, distance: 19.0
click at [474, 511] on span "Sem jornada" at bounding box center [494, 507] width 118 height 27
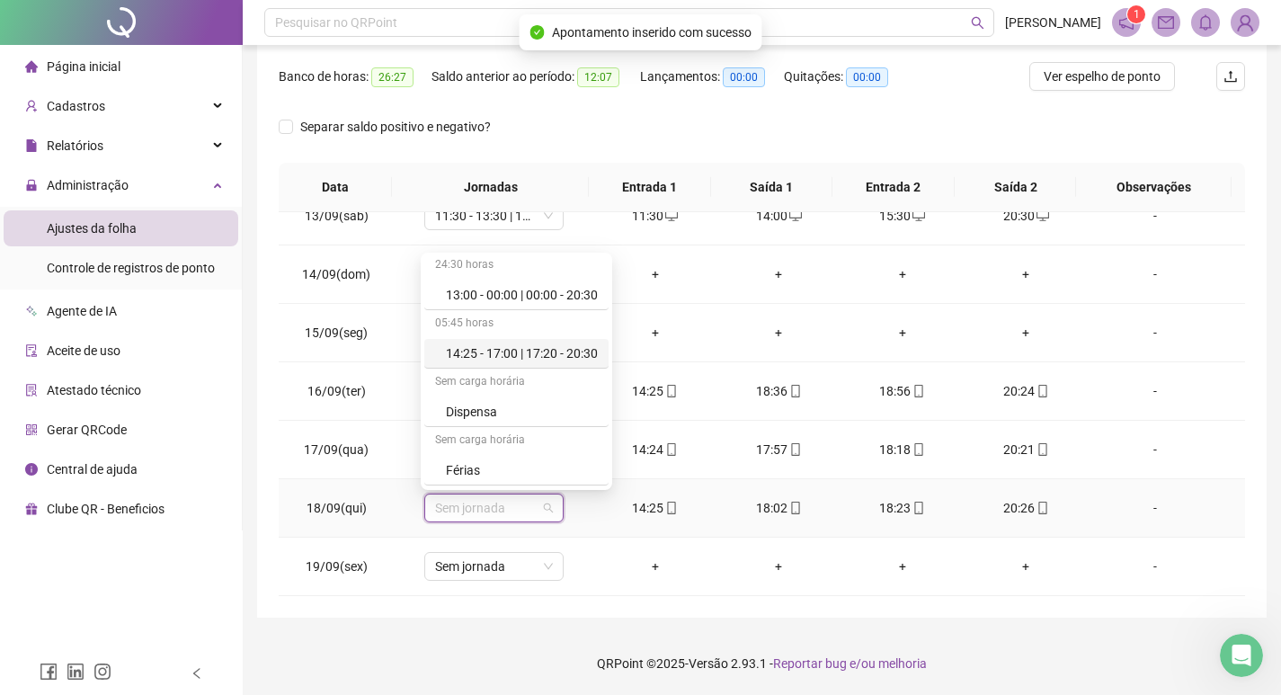
click at [530, 358] on div "14:25 - 17:00 | 17:20 - 20:30" at bounding box center [522, 353] width 152 height 20
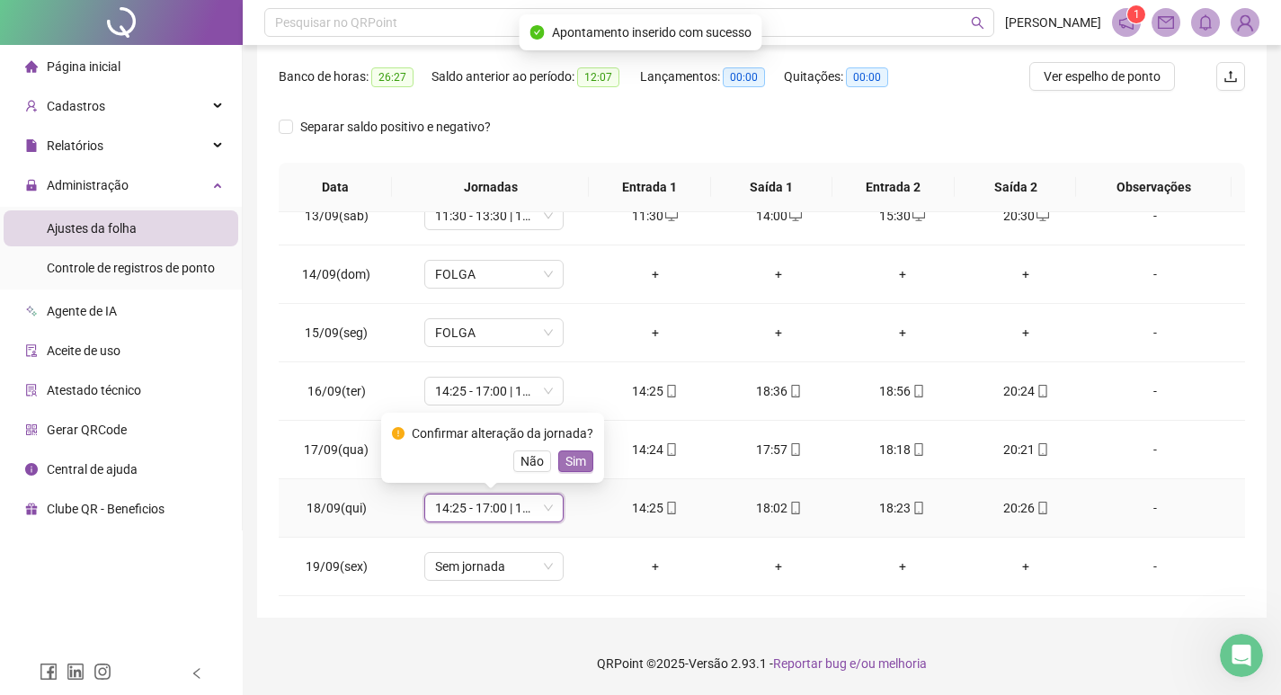
click at [574, 460] on span "Sim" at bounding box center [575, 461] width 21 height 20
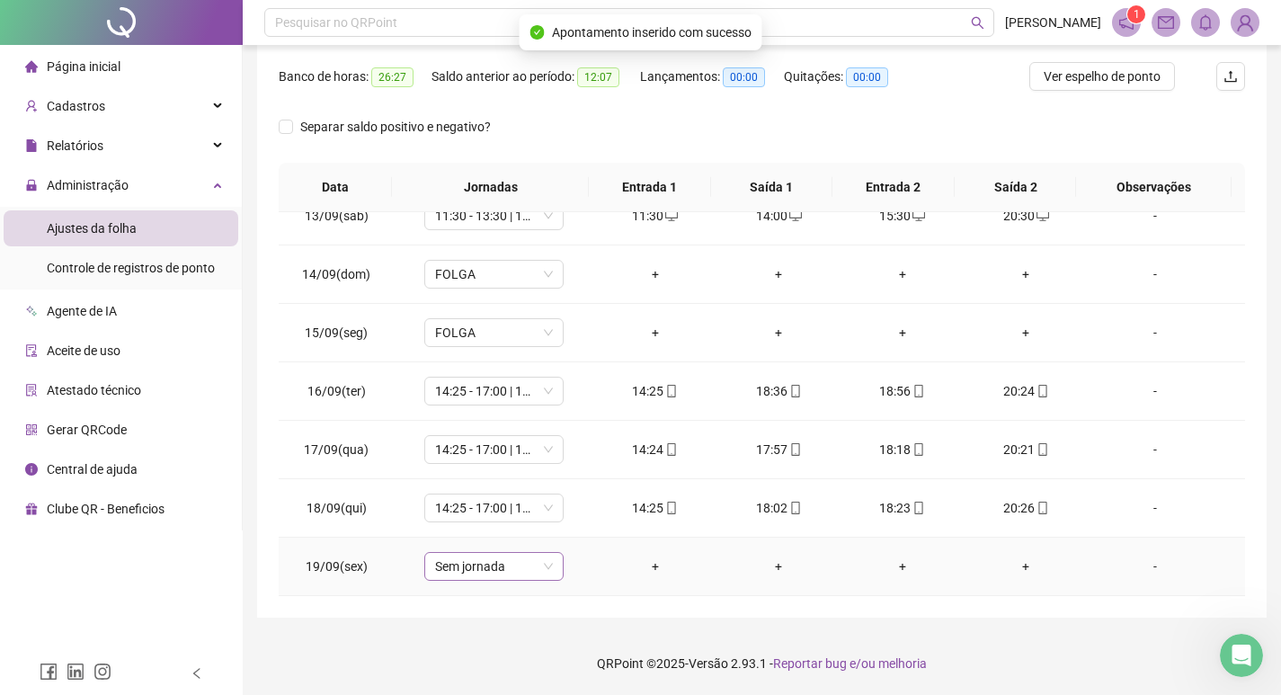
click at [467, 559] on span "Sem jornada" at bounding box center [494, 566] width 118 height 27
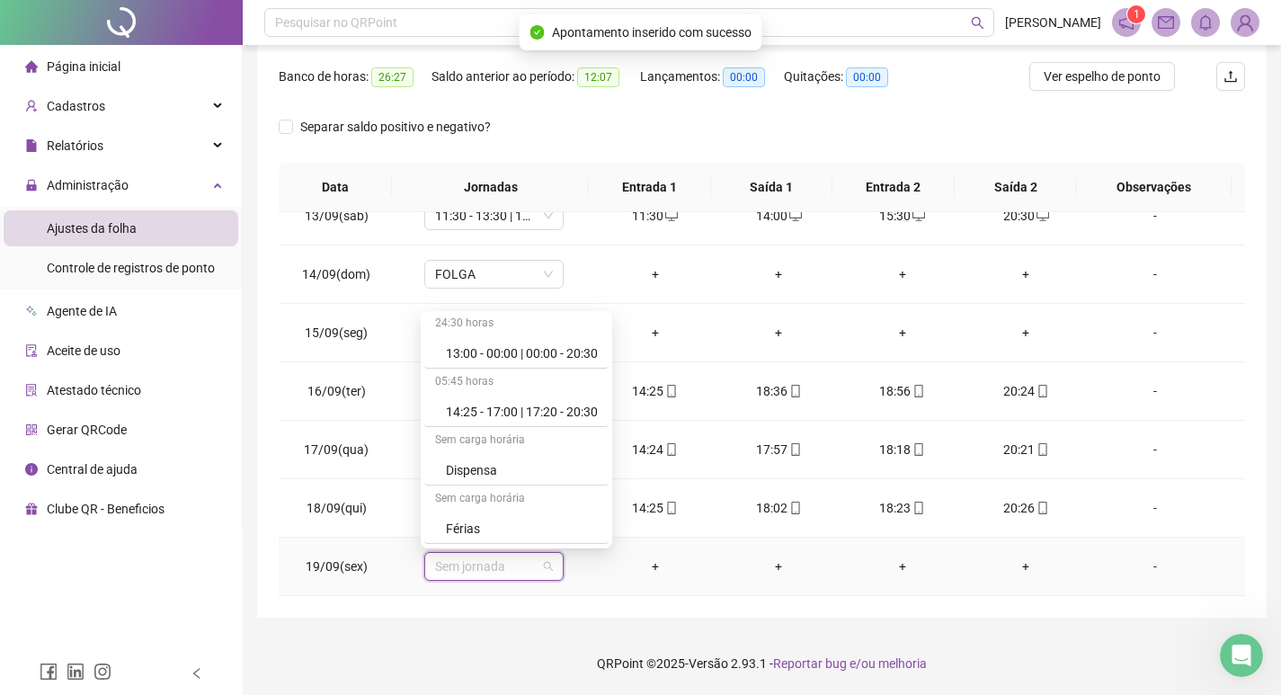
scroll to position [270, 0]
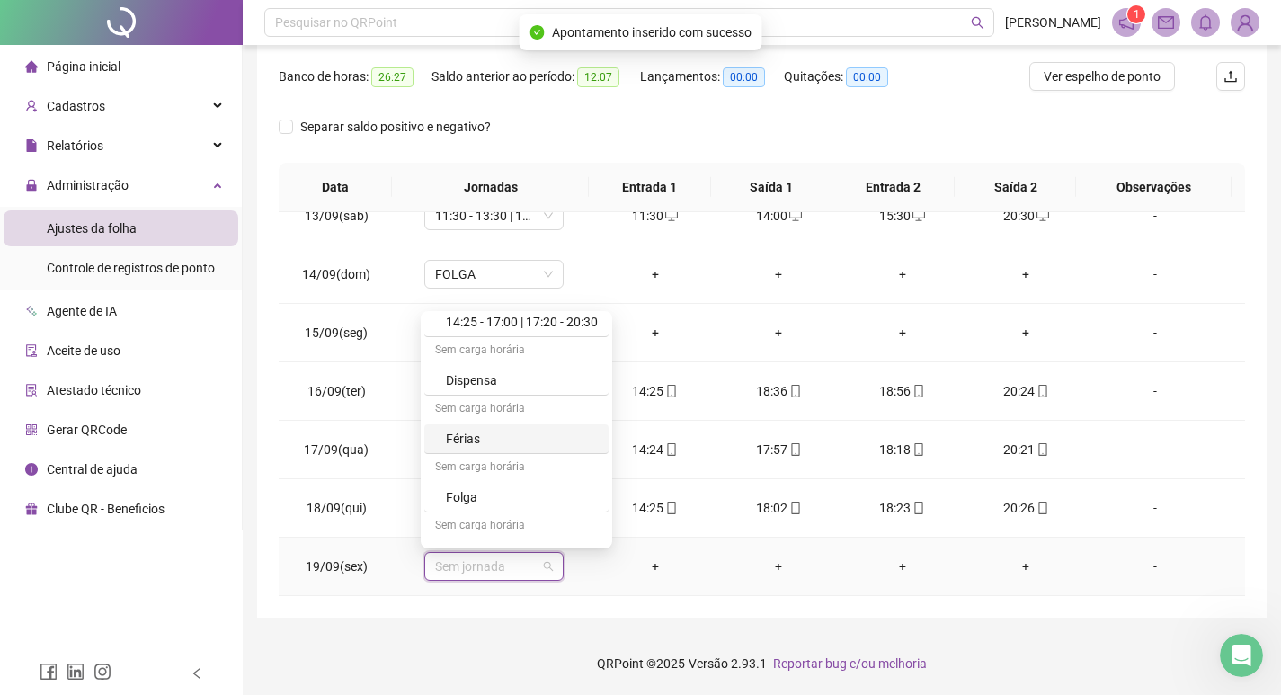
click at [494, 440] on div "Férias" at bounding box center [522, 439] width 152 height 20
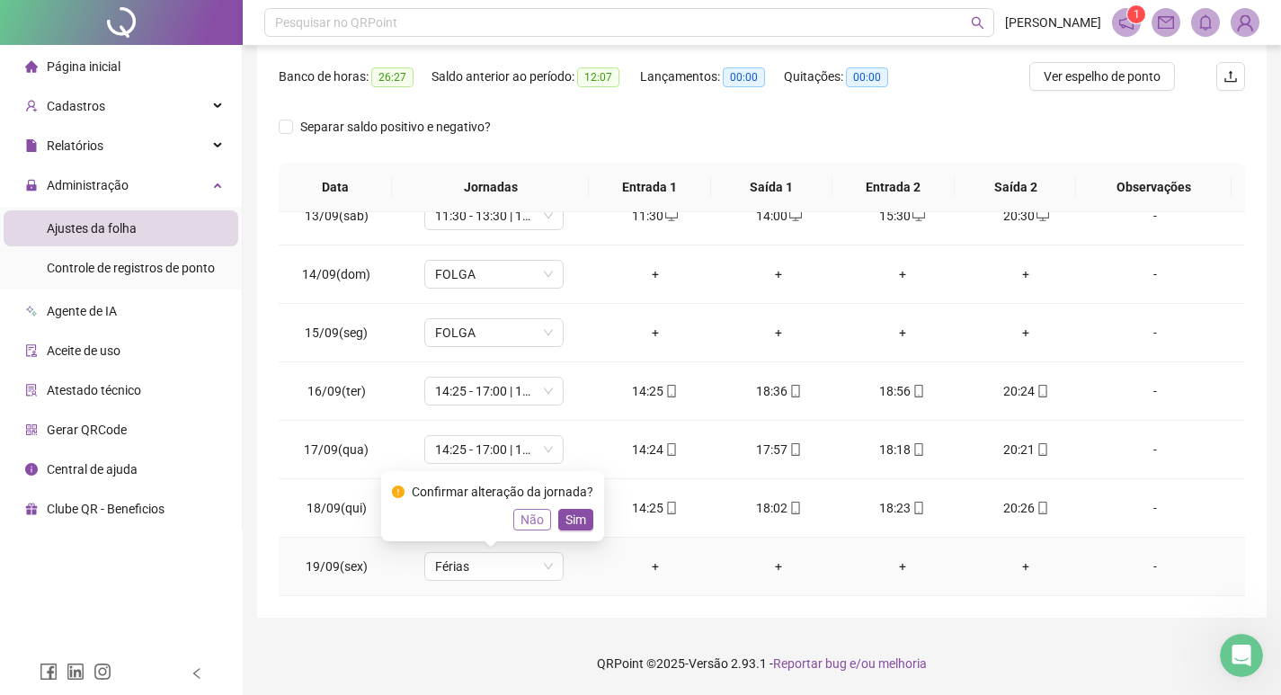
click at [532, 524] on span "Não" at bounding box center [531, 520] width 23 height 20
click at [529, 563] on span "Sem jornada" at bounding box center [494, 566] width 118 height 27
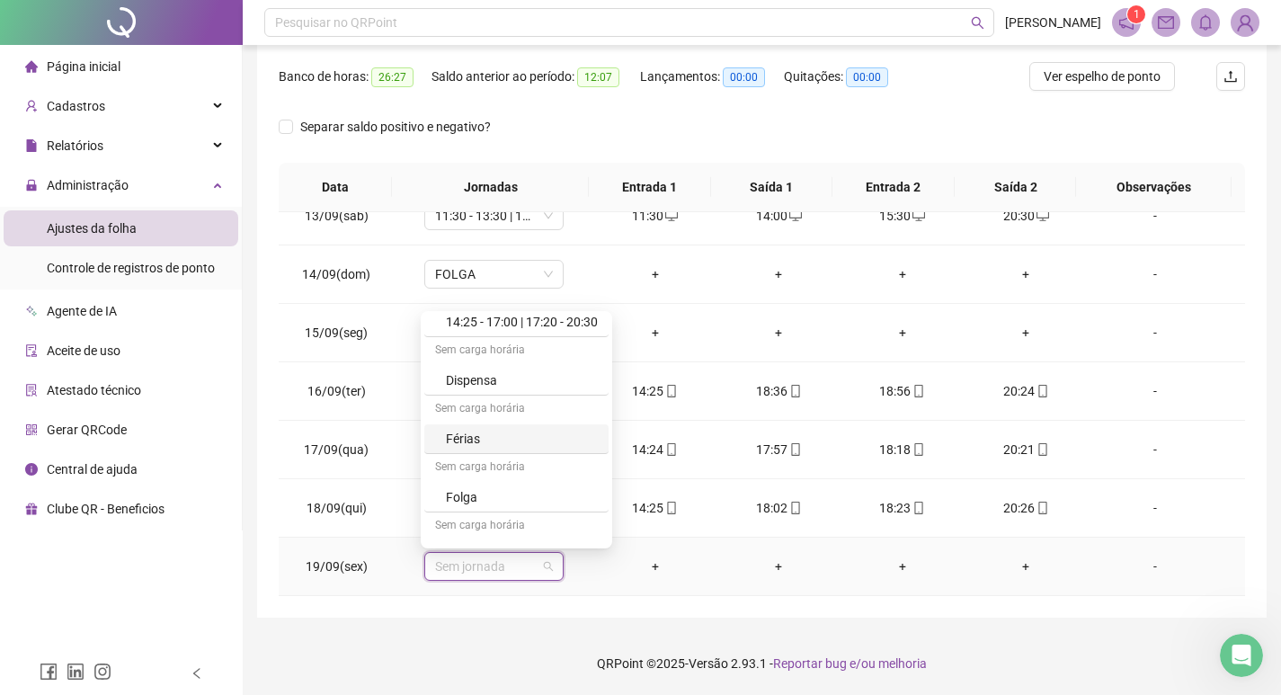
scroll to position [354, 0]
click at [499, 428] on div "Sem carga horária" at bounding box center [516, 442] width 184 height 29
click at [506, 417] on div "Folga" at bounding box center [522, 413] width 152 height 20
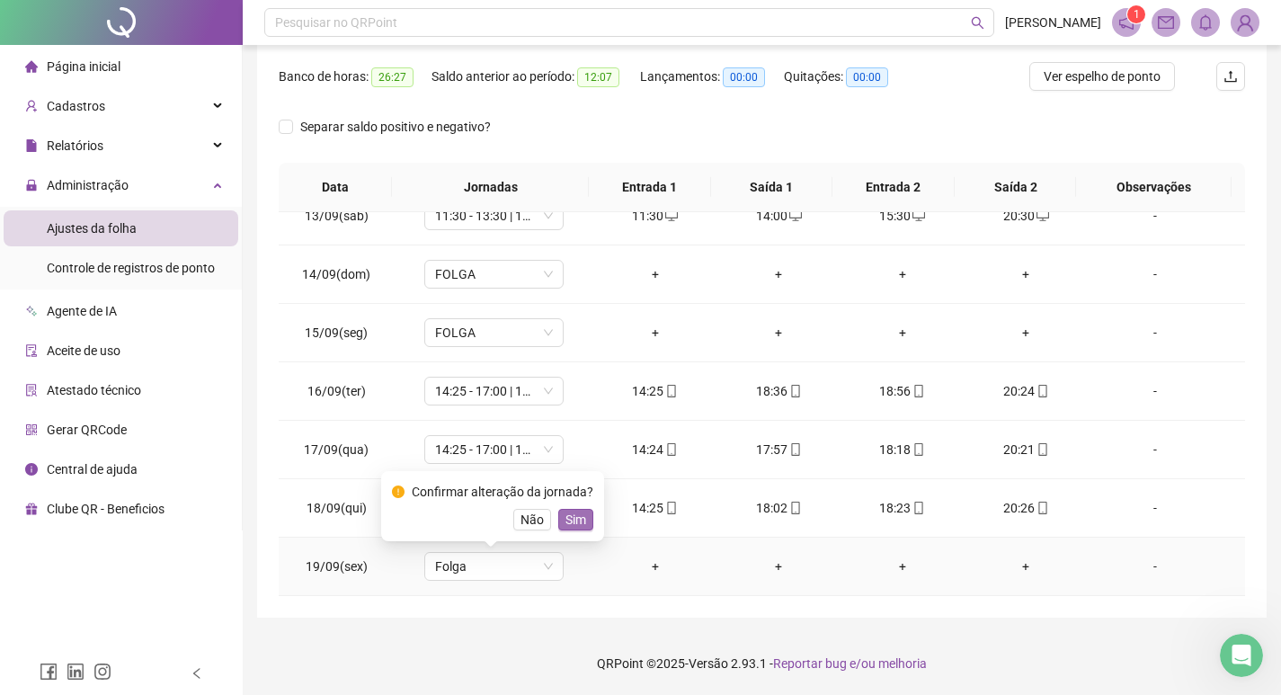
click at [565, 527] on span "Sim" at bounding box center [575, 520] width 21 height 20
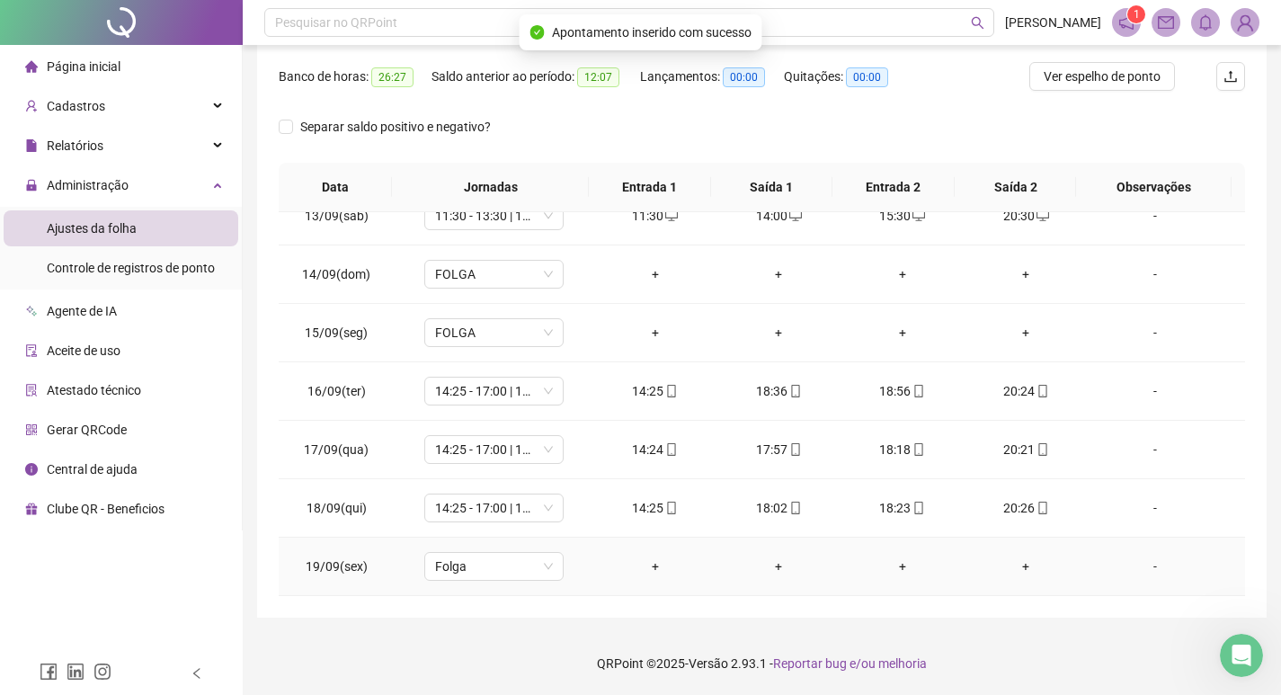
click at [1145, 577] on td "-" at bounding box center [1166, 567] width 157 height 58
click at [1143, 566] on div "-" at bounding box center [1155, 566] width 106 height 20
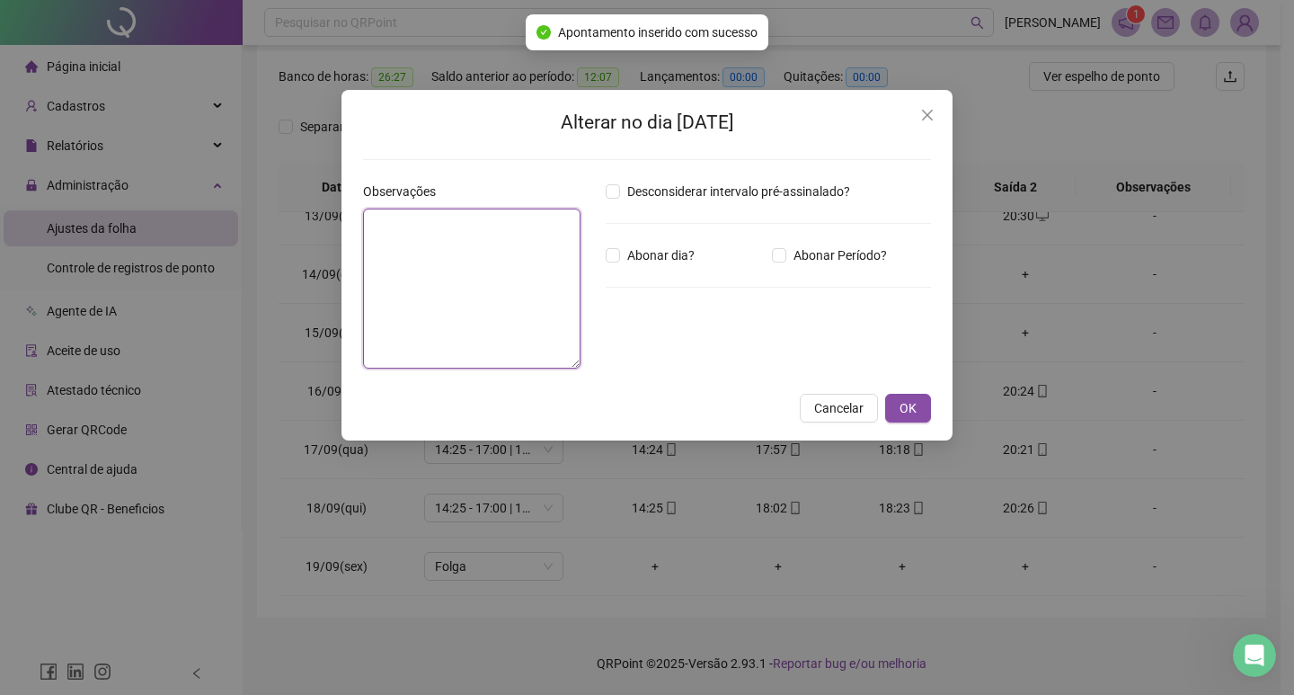
drag, startPoint x: 481, startPoint y: 275, endPoint x: 540, endPoint y: 254, distance: 62.8
click at [484, 274] on textarea at bounding box center [472, 289] width 218 height 160
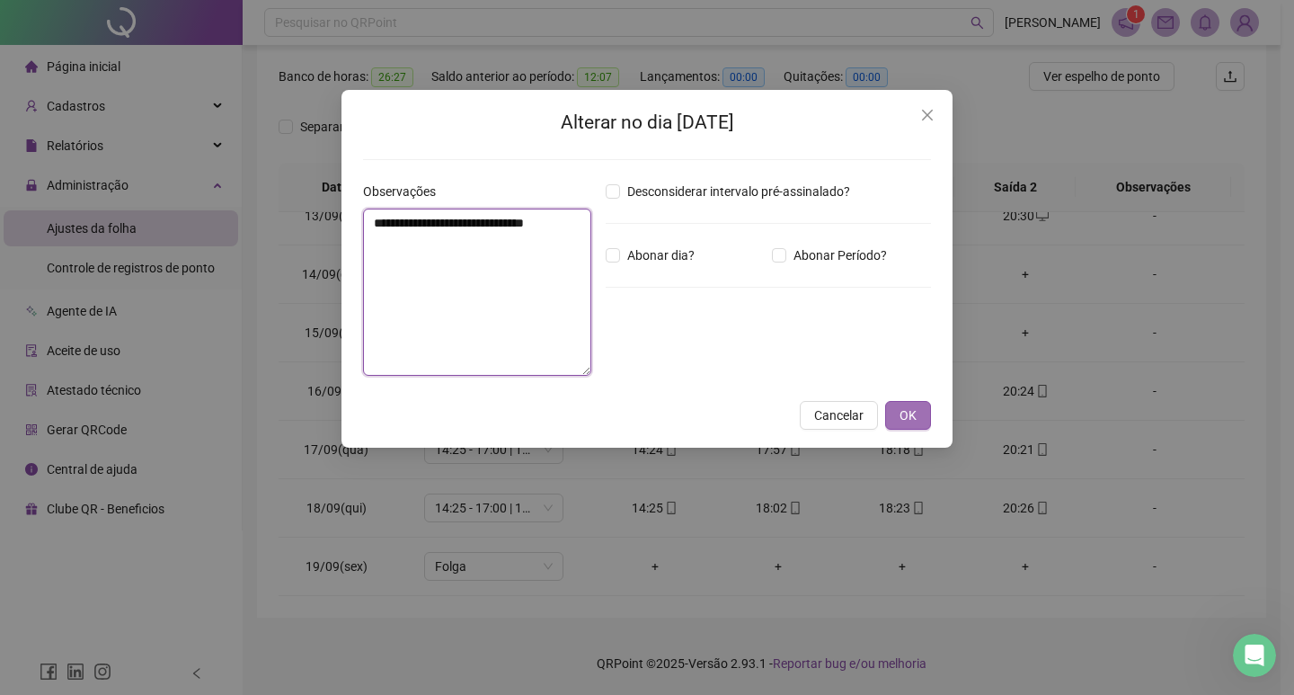
type textarea "**********"
click at [925, 417] on button "OK" at bounding box center [908, 415] width 46 height 29
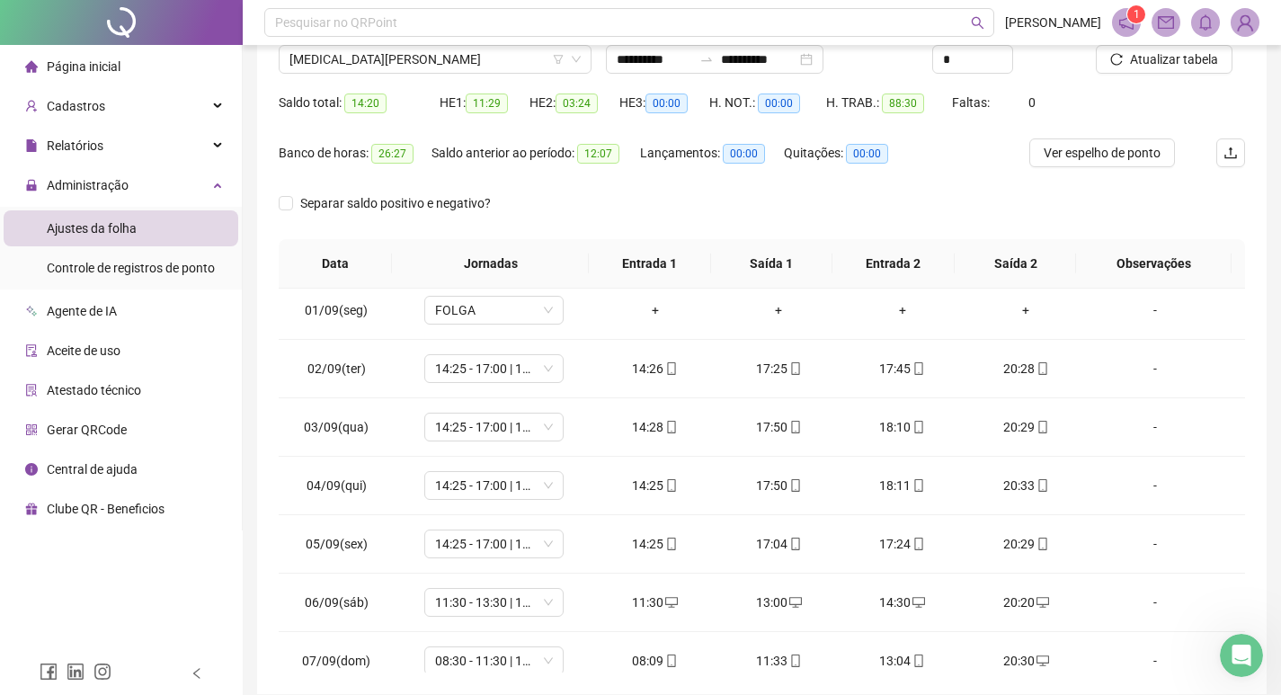
scroll to position [0, 0]
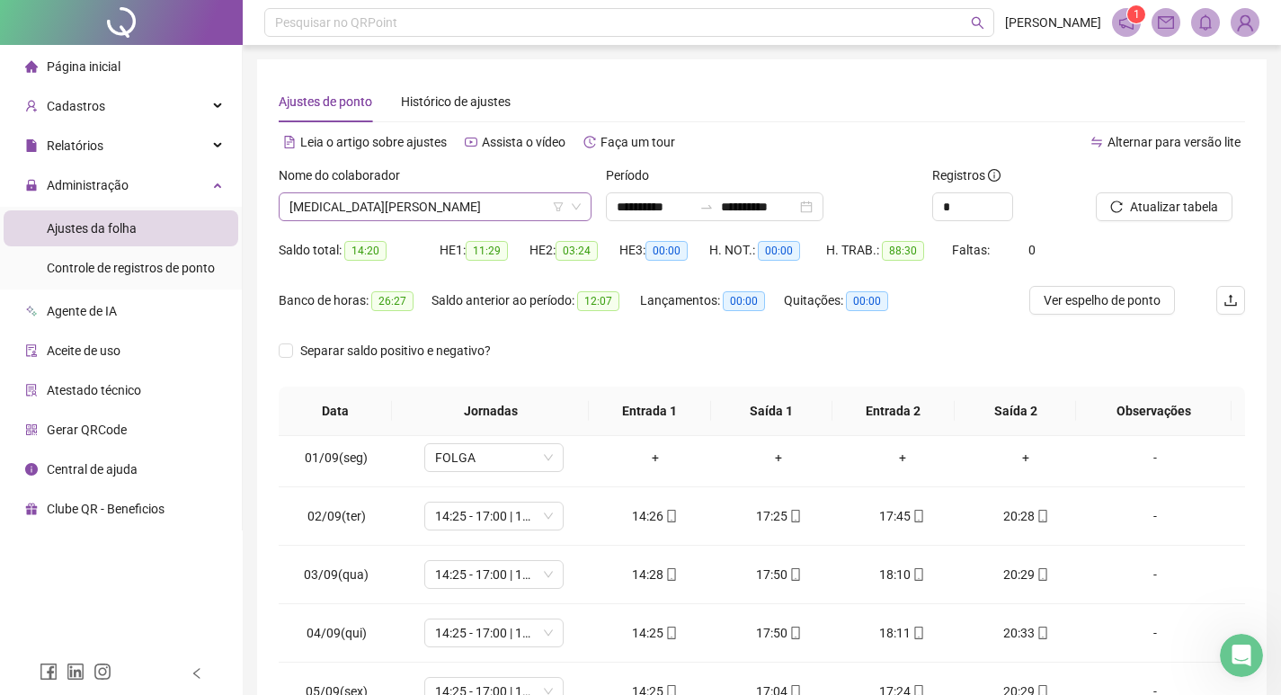
click at [431, 217] on span "[MEDICAL_DATA][PERSON_NAME]" at bounding box center [434, 206] width 291 height 27
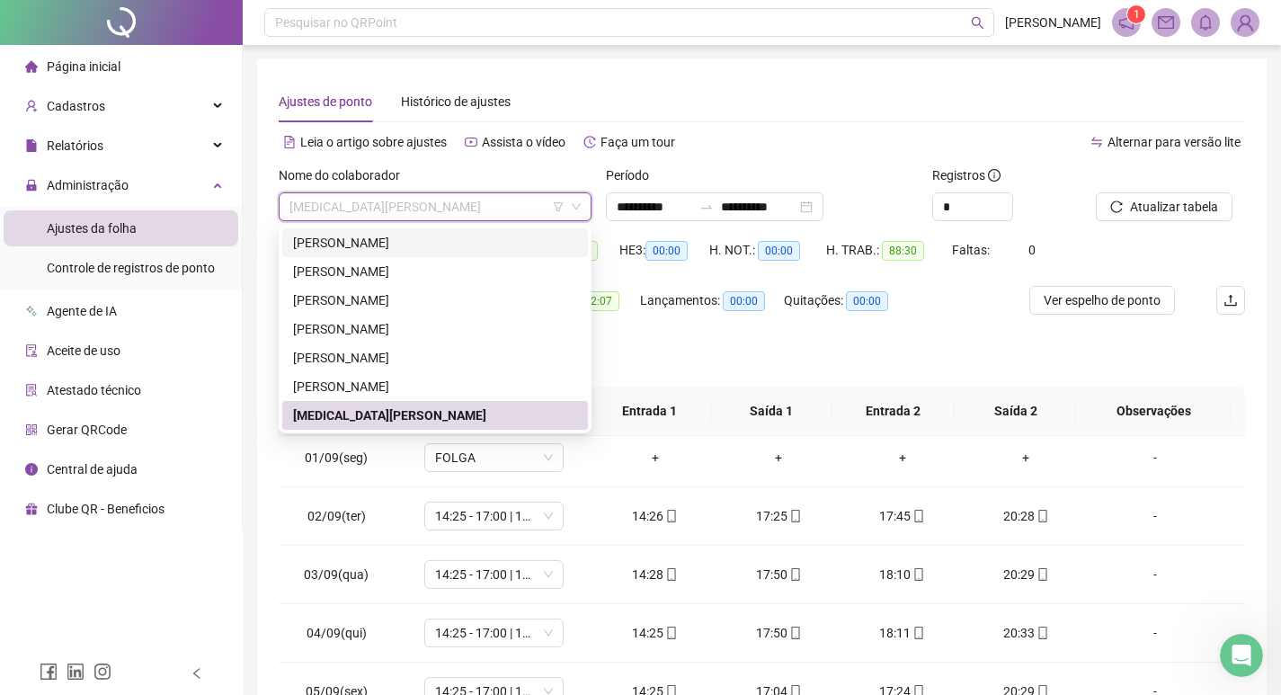
drag, startPoint x: 750, startPoint y: 101, endPoint x: 665, endPoint y: 84, distance: 86.0
click at [733, 98] on div "Ajustes de ponto Histórico de ajustes" at bounding box center [762, 101] width 966 height 41
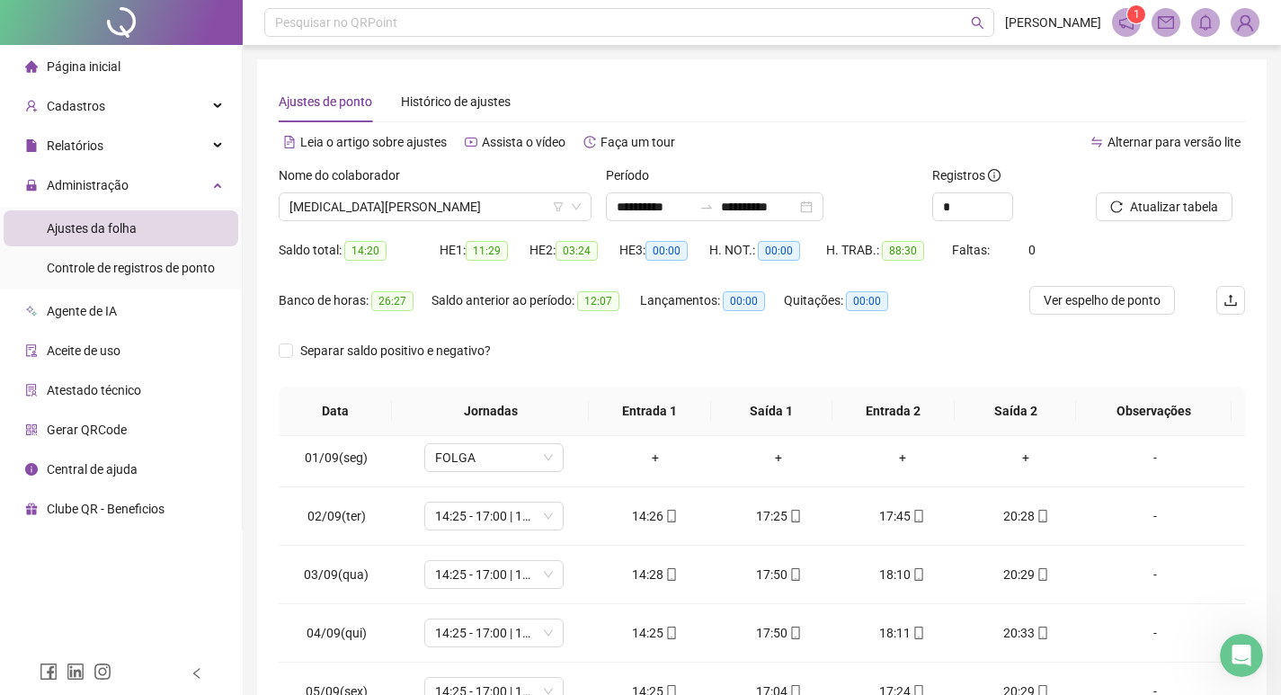
click at [209, 69] on li "Página inicial" at bounding box center [121, 67] width 235 height 36
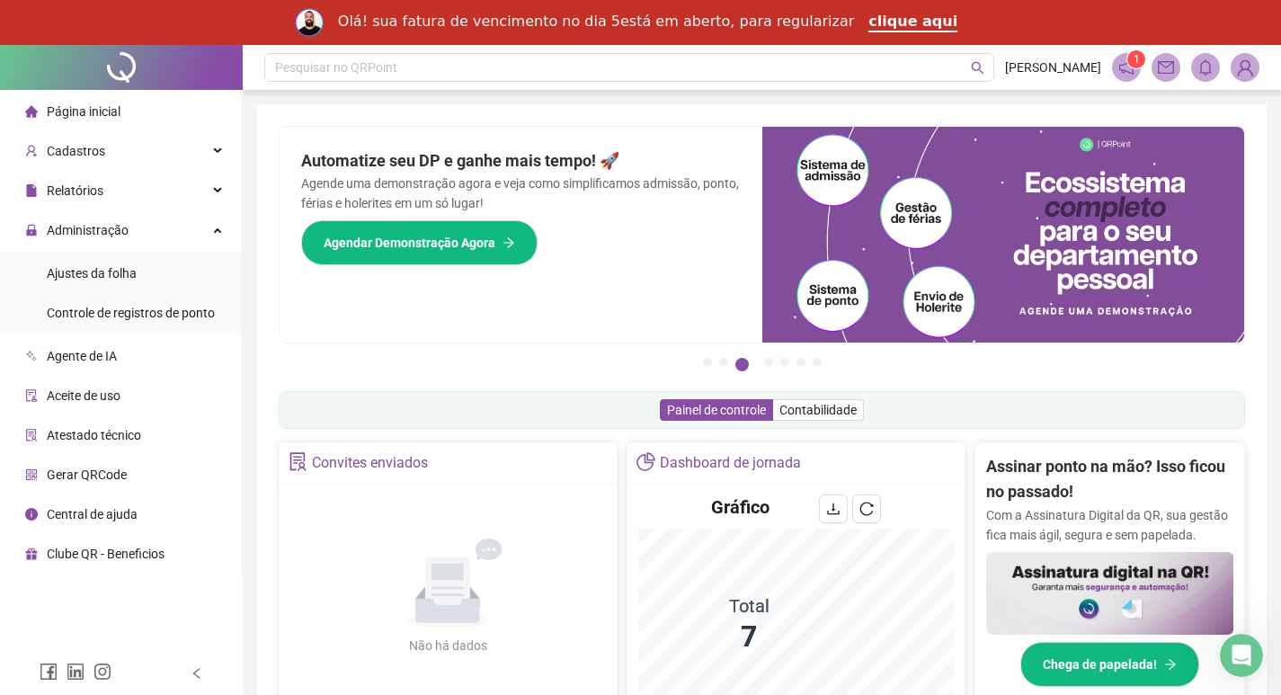
click at [546, 435] on div "Pague o QRPoint com Cartão de Crédito Sua assinatura: mais segurança, prática e…" at bounding box center [762, 621] width 966 height 991
